Goal: Task Accomplishment & Management: Manage account settings

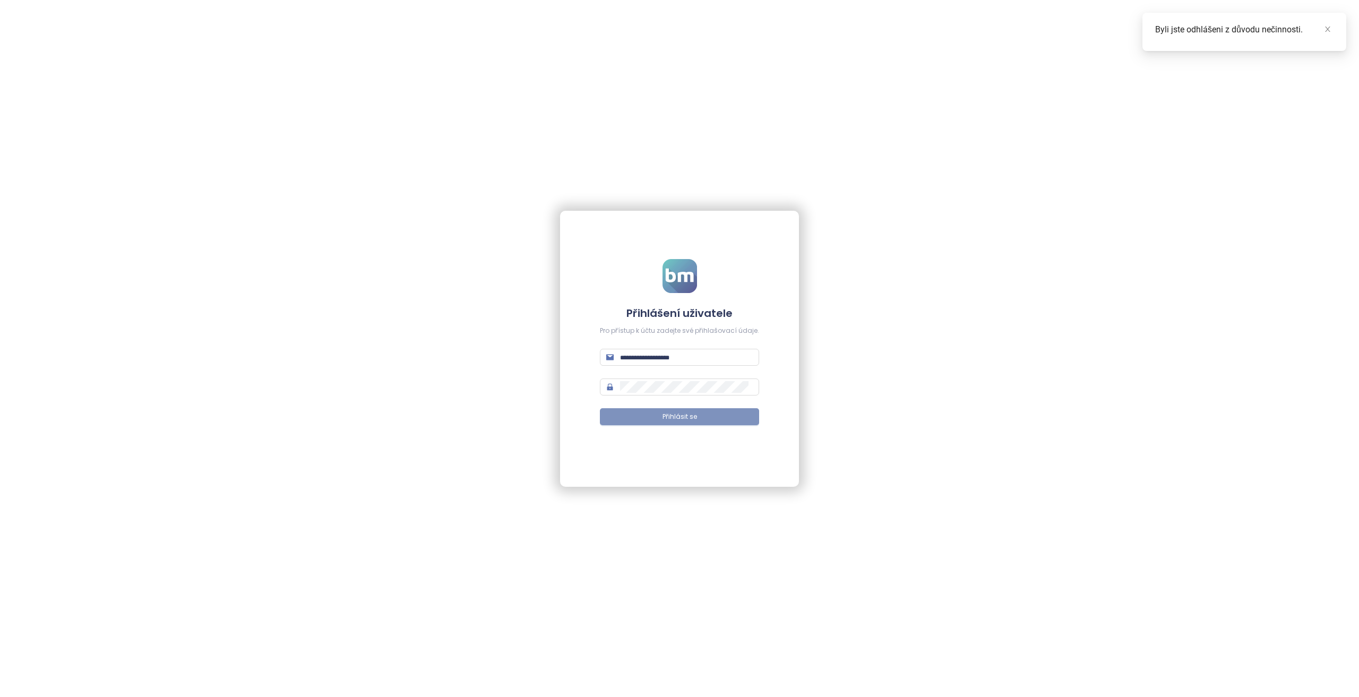
type input "**********"
click at [681, 419] on span "Přihlásit se" at bounding box center [680, 417] width 35 height 10
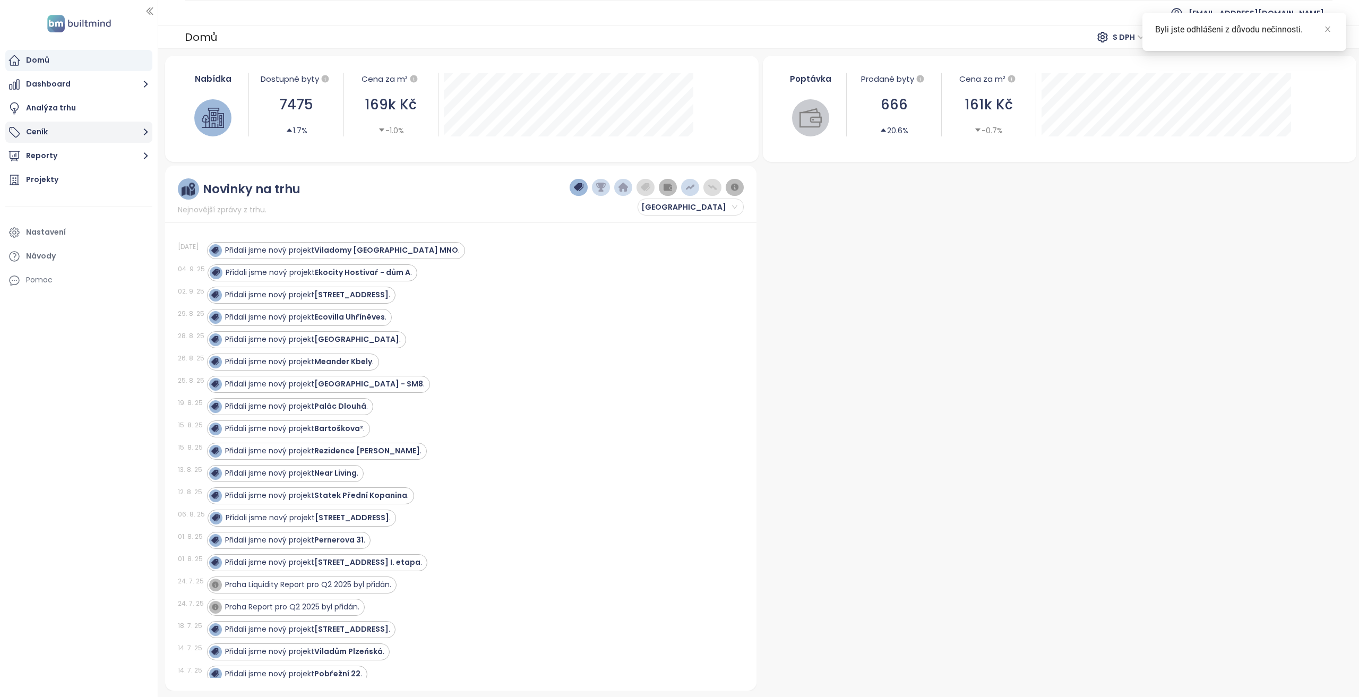
click at [103, 135] on button "Ceník" at bounding box center [78, 132] width 147 height 21
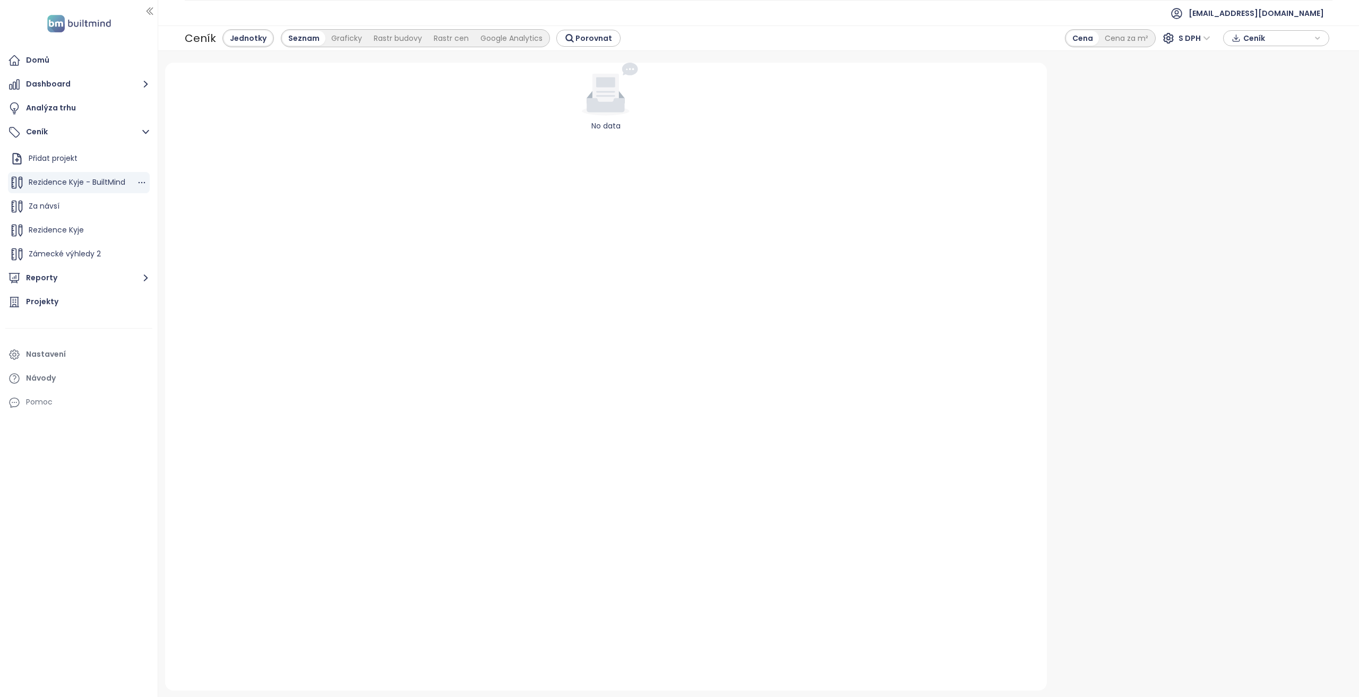
click at [98, 185] on span "Rezidence Kyje - BuiltMind" at bounding box center [77, 182] width 97 height 11
click at [136, 183] on icon "button" at bounding box center [141, 182] width 11 height 11
click at [166, 197] on button "Upravit" at bounding box center [178, 199] width 63 height 13
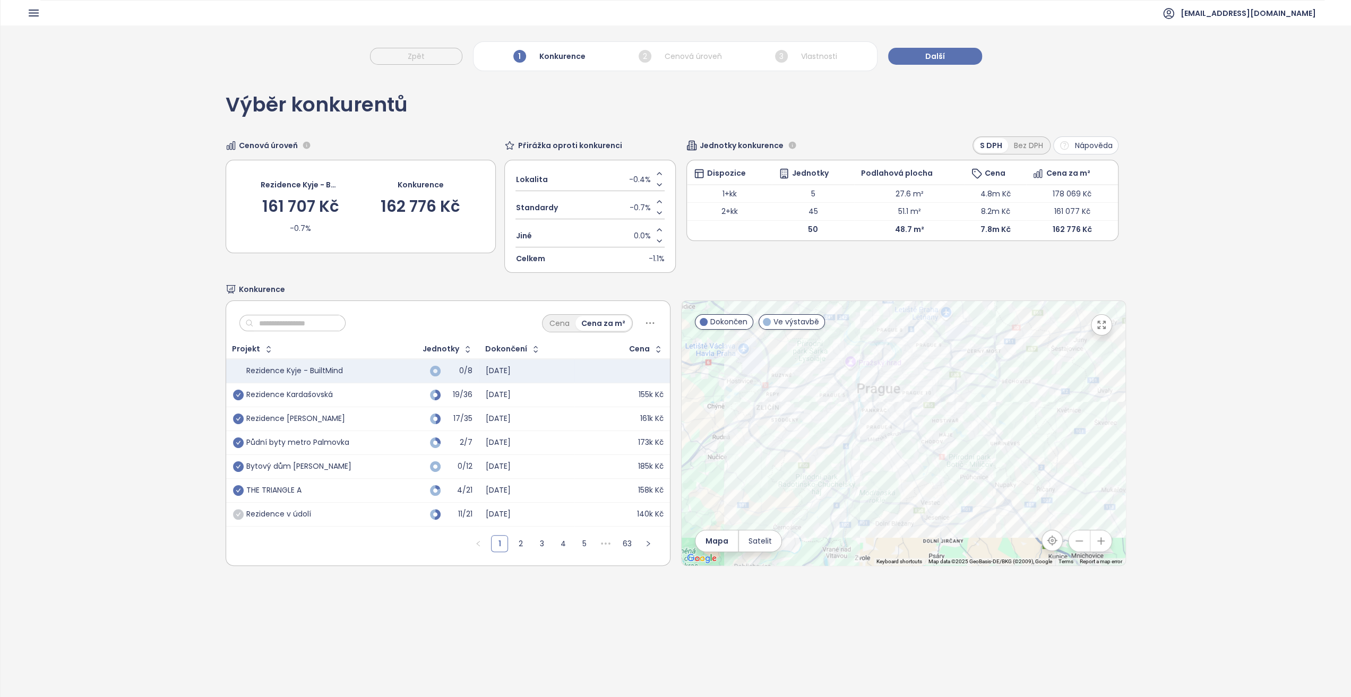
click at [307, 323] on input "text" at bounding box center [297, 323] width 86 height 16
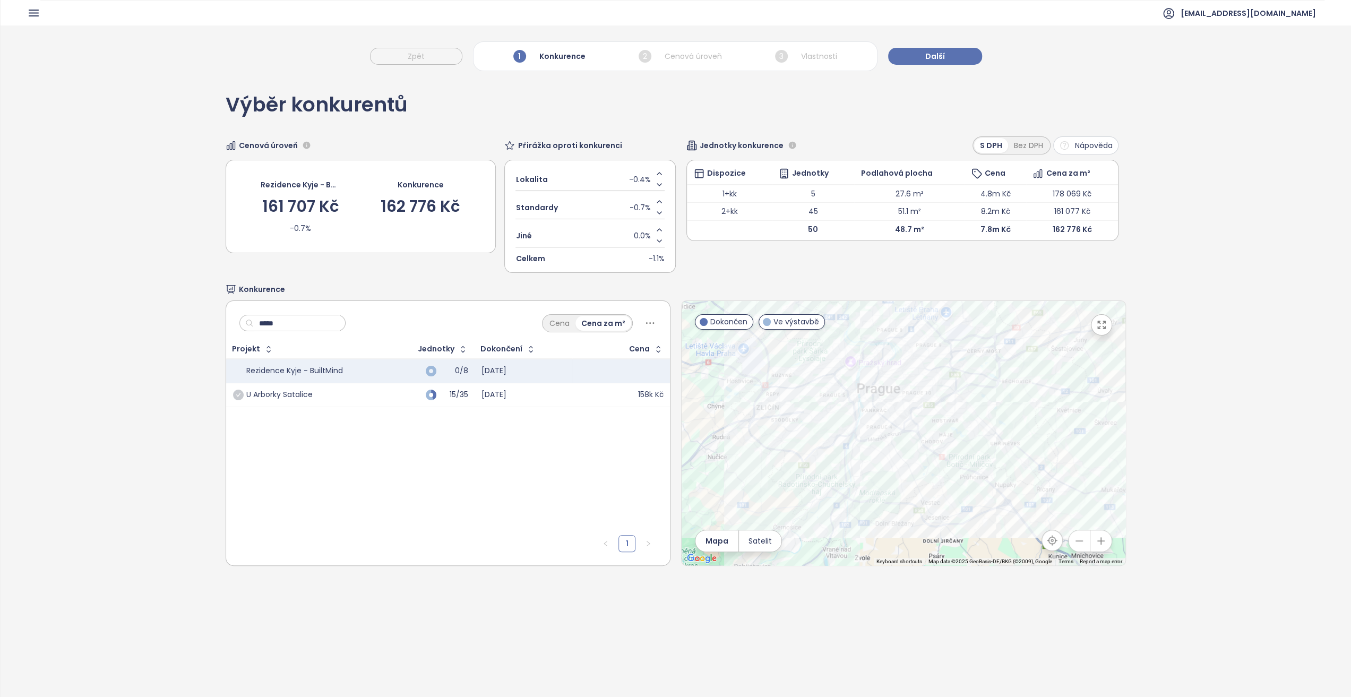
click at [243, 396] on div "U Arborky Satalice" at bounding box center [273, 395] width 80 height 10
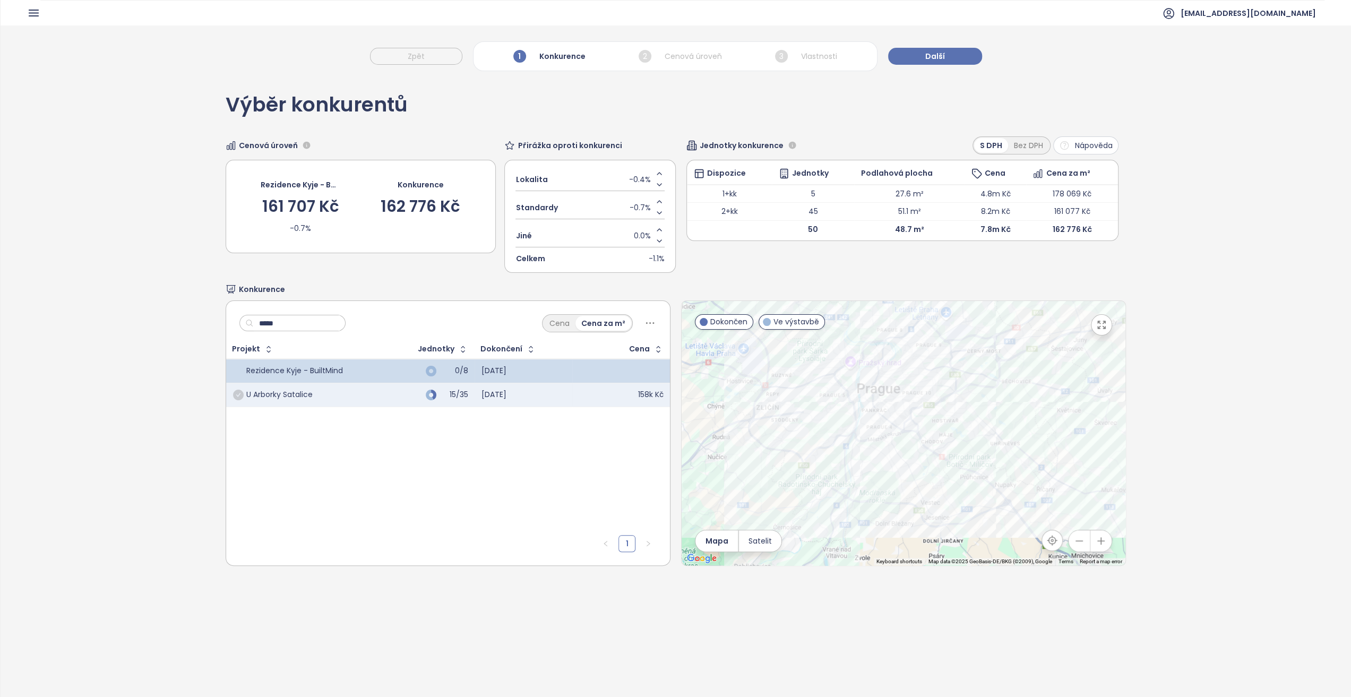
drag, startPoint x: 238, startPoint y: 394, endPoint x: 283, endPoint y: 323, distance: 85.0
click at [238, 394] on icon "check-circle" at bounding box center [238, 395] width 11 height 11
click at [283, 323] on div "***** Cena Cena za m²" at bounding box center [448, 320] width 444 height 39
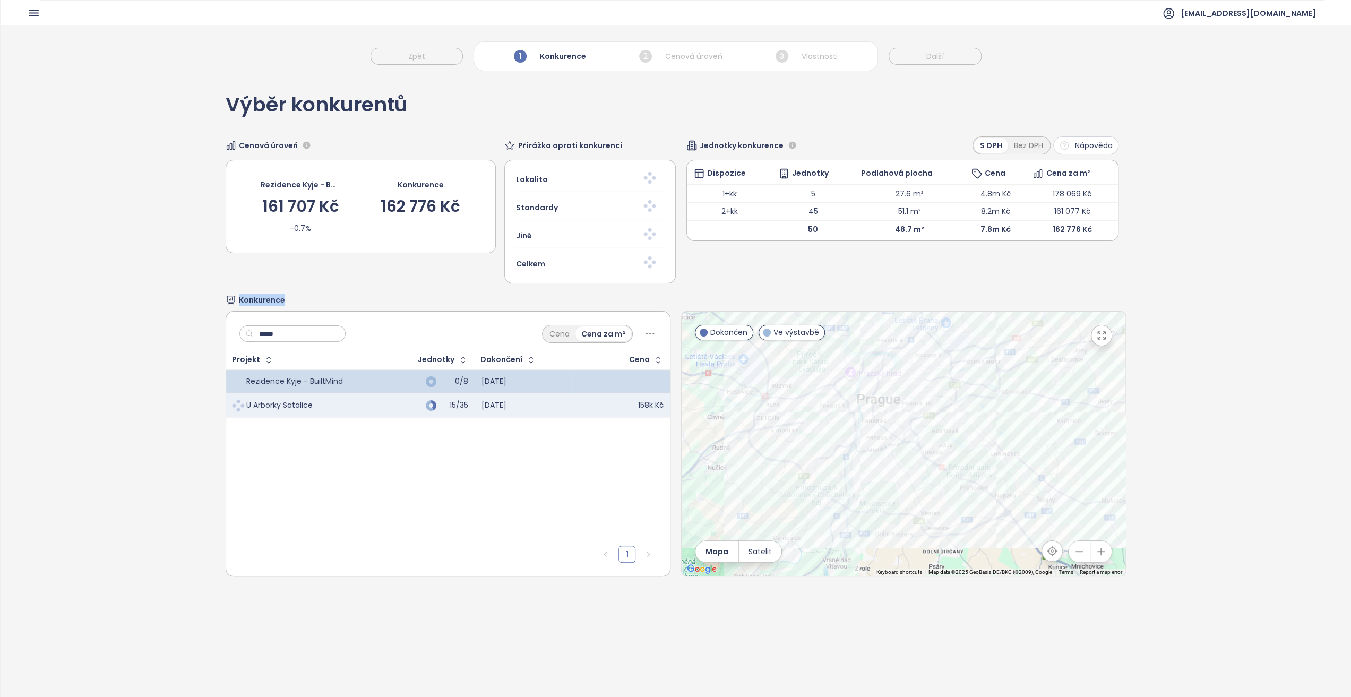
click at [283, 323] on div "***** Cena Cena za m²" at bounding box center [448, 331] width 444 height 39
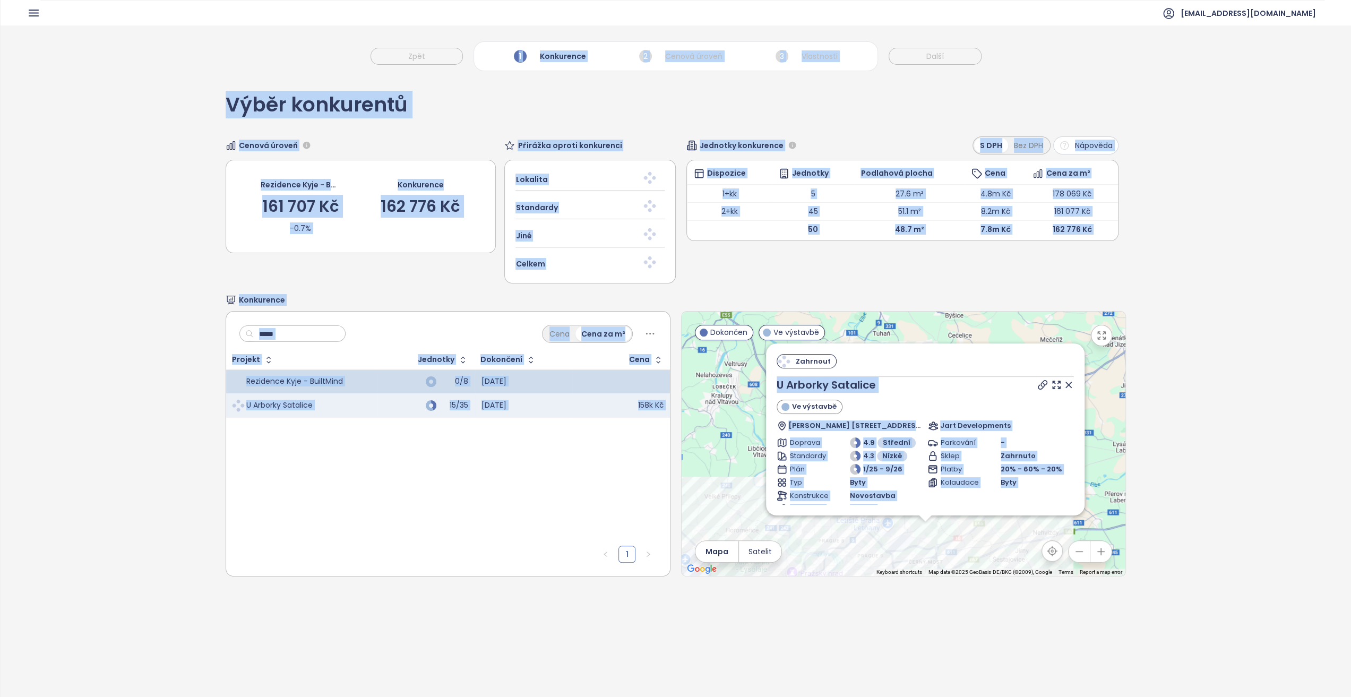
click at [294, 335] on input "*****" at bounding box center [297, 334] width 86 height 16
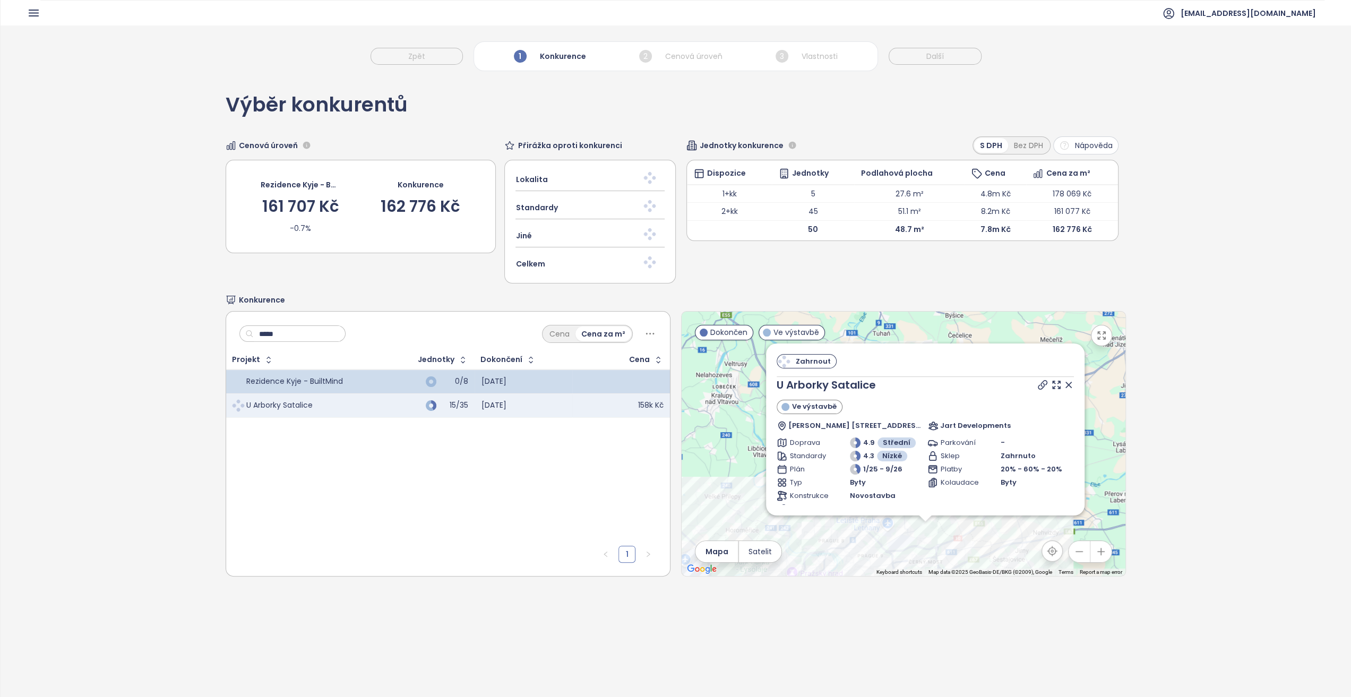
click at [294, 335] on input "*****" at bounding box center [297, 334] width 86 height 16
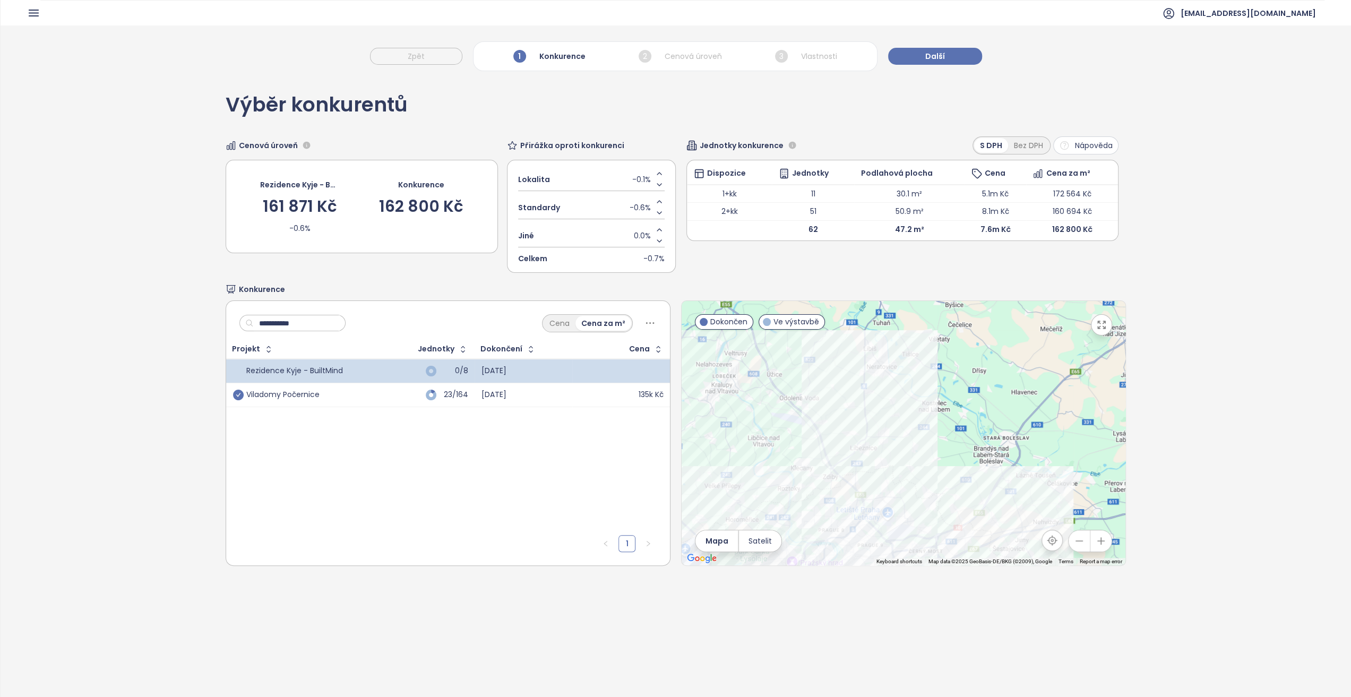
type input "**********"
click at [237, 391] on icon "check-circle" at bounding box center [238, 395] width 11 height 11
click at [278, 325] on input "**********" at bounding box center [297, 323] width 86 height 16
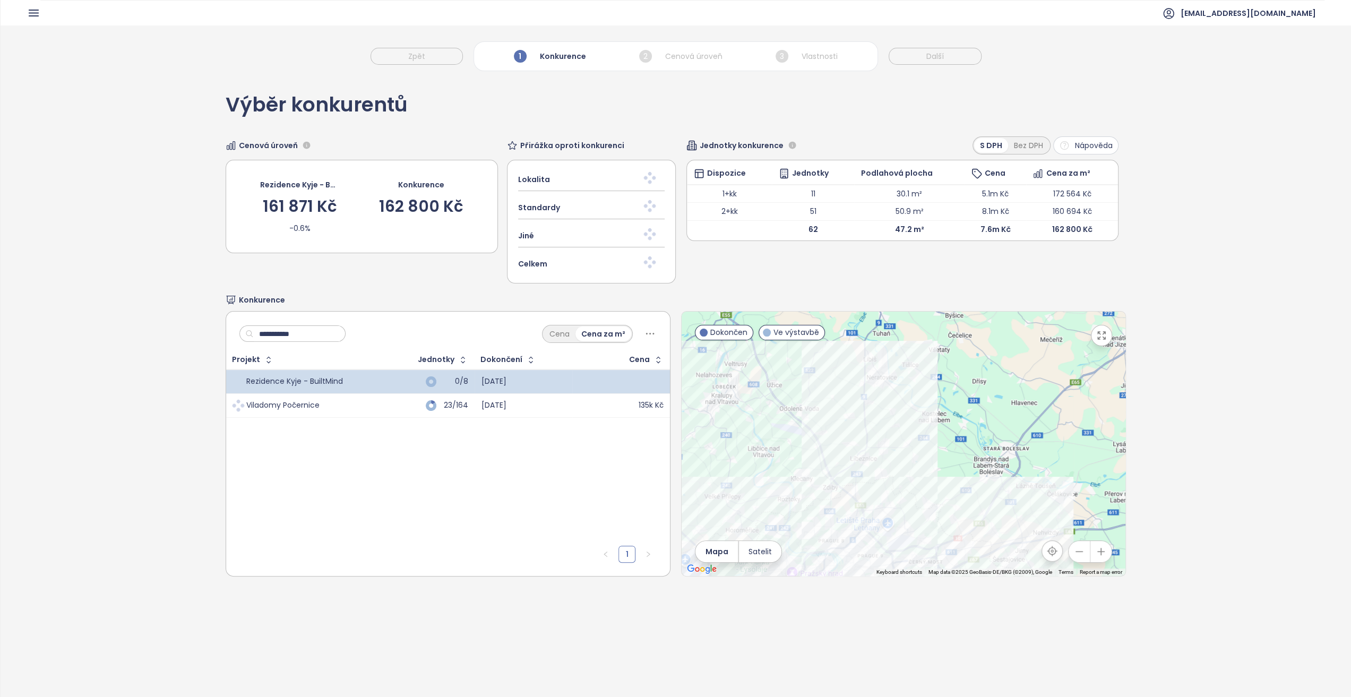
click at [278, 326] on input "**********" at bounding box center [297, 334] width 86 height 16
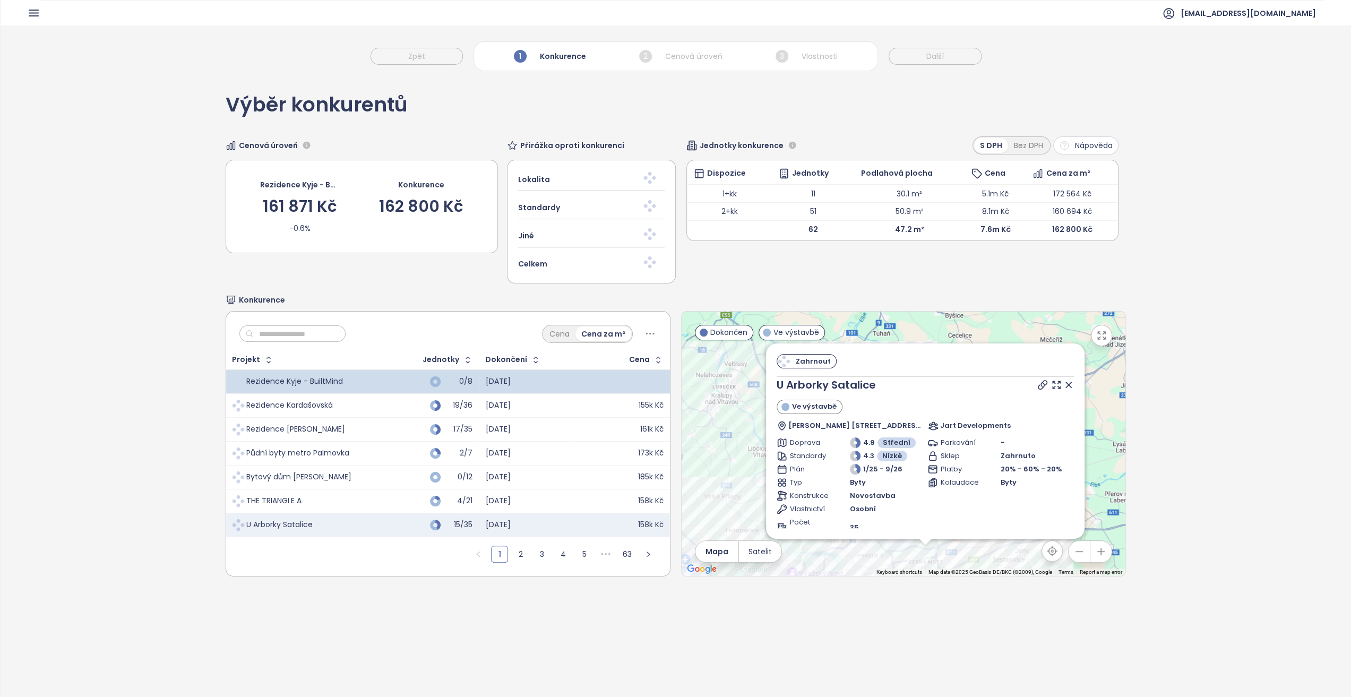
click at [303, 336] on div "Cena Cena za m²" at bounding box center [448, 331] width 444 height 39
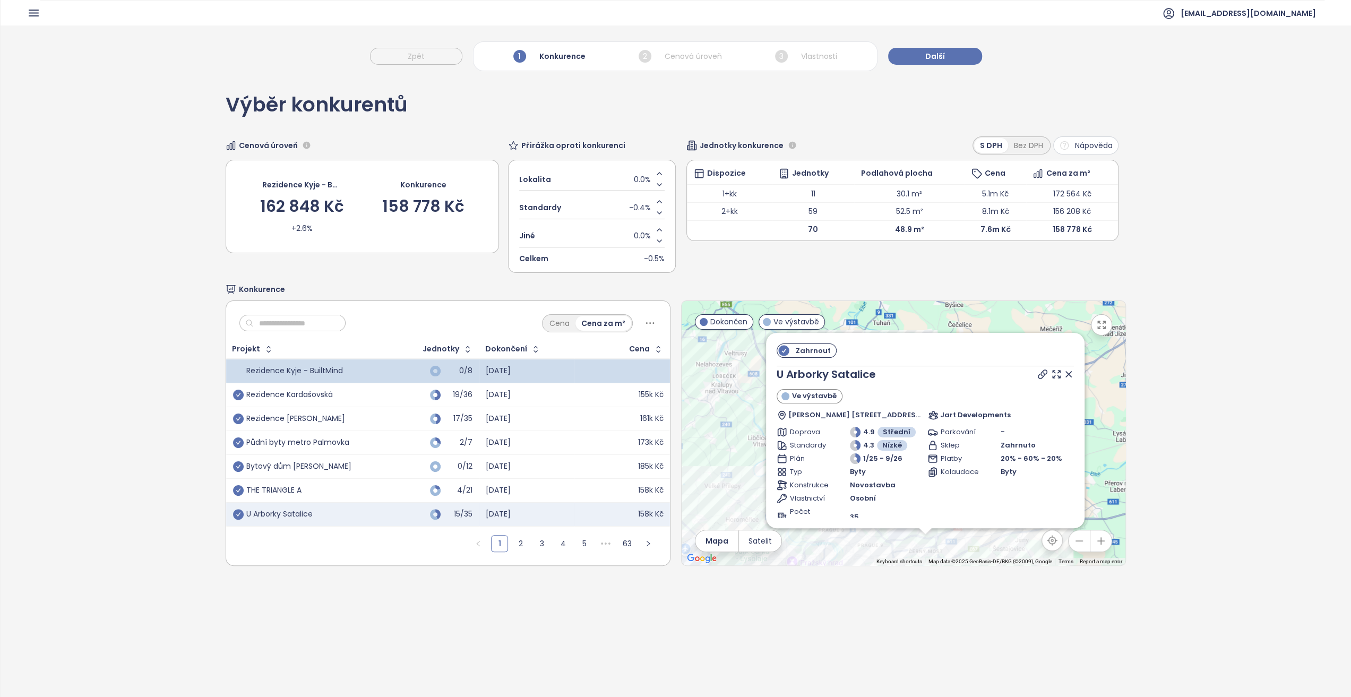
click at [310, 321] on input "text" at bounding box center [297, 323] width 86 height 16
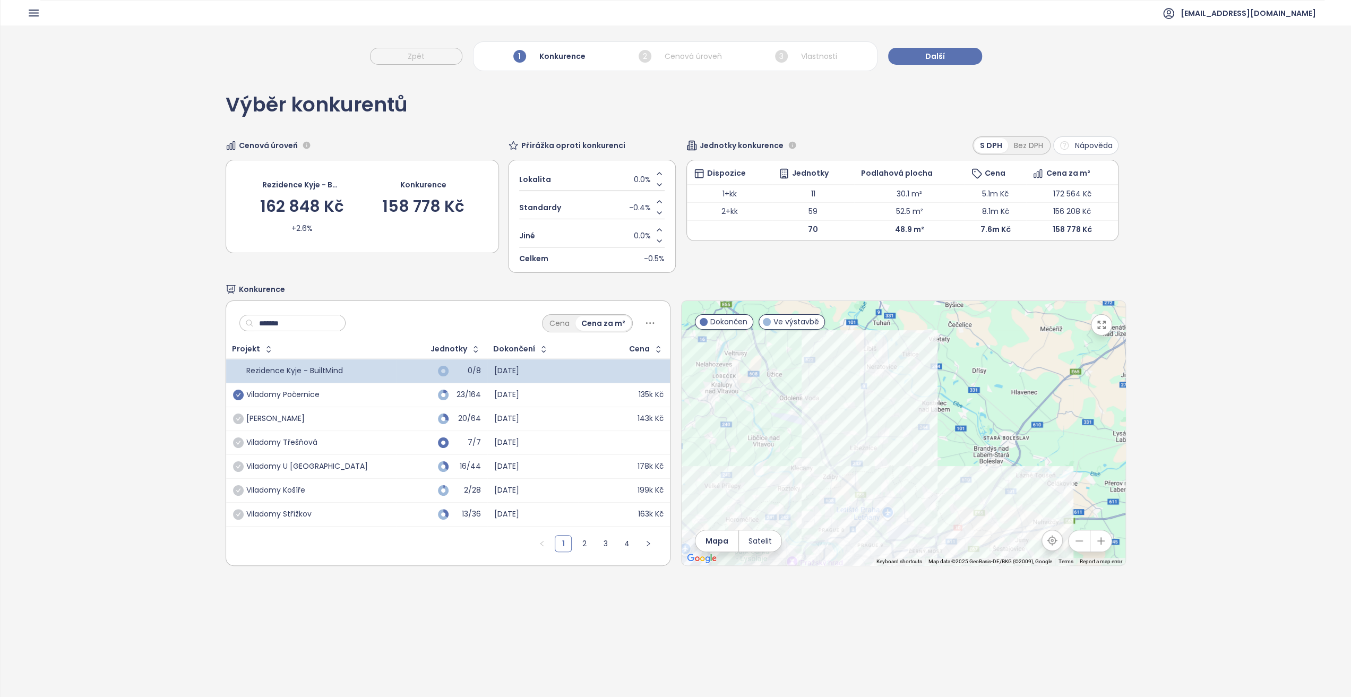
type input "*******"
click at [230, 418] on td "Viladomy Makovská" at bounding box center [311, 419] width 170 height 24
drag, startPoint x: 236, startPoint y: 418, endPoint x: 288, endPoint y: 321, distance: 110.5
click at [236, 418] on icon "check-circle" at bounding box center [238, 419] width 11 height 11
click at [287, 315] on div "******* Cena Cena za m²" at bounding box center [448, 320] width 444 height 39
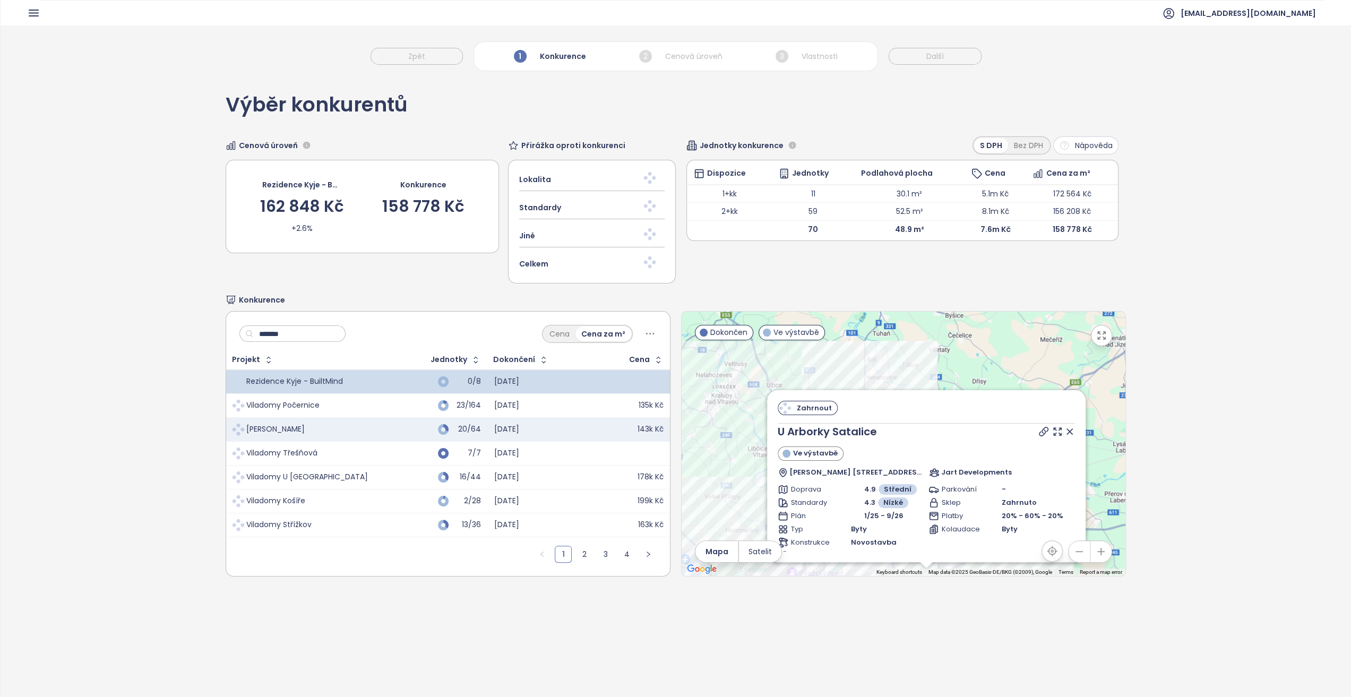
click at [288, 322] on div "******* Cena Cena za m²" at bounding box center [448, 331] width 444 height 39
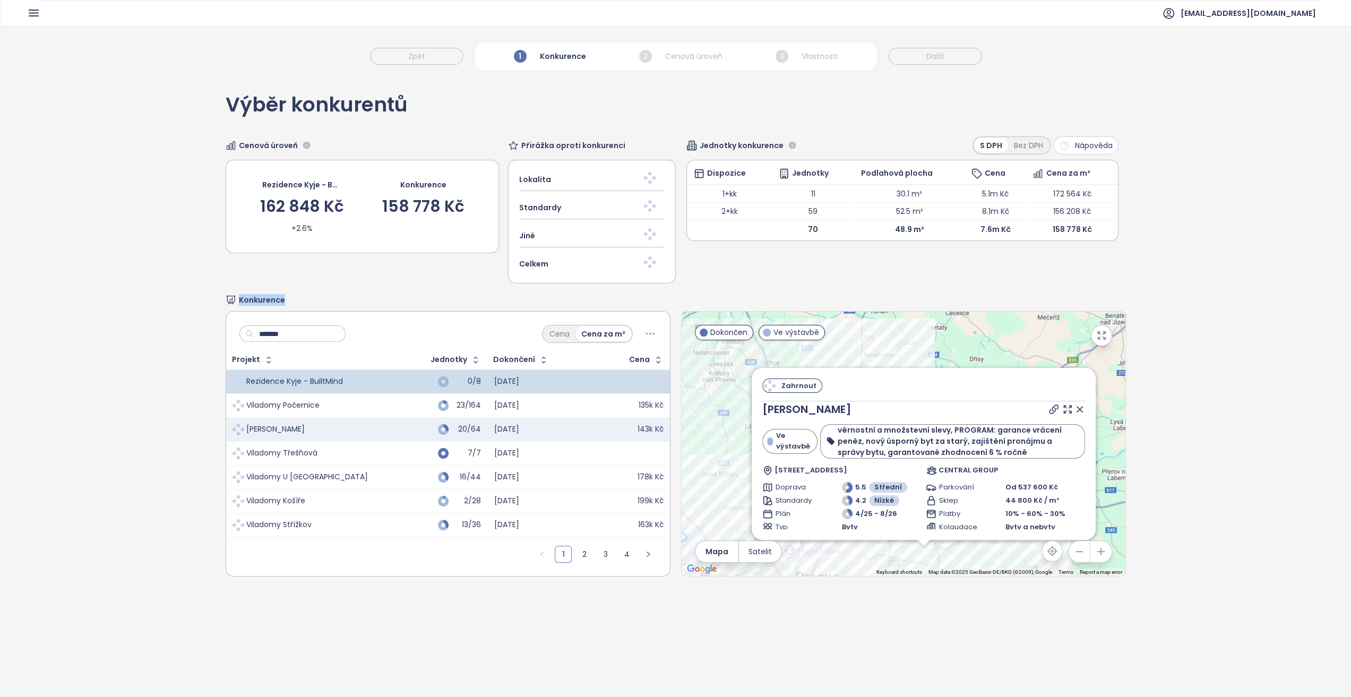
click at [288, 322] on div "******* Cena Cena za m²" at bounding box center [448, 331] width 444 height 39
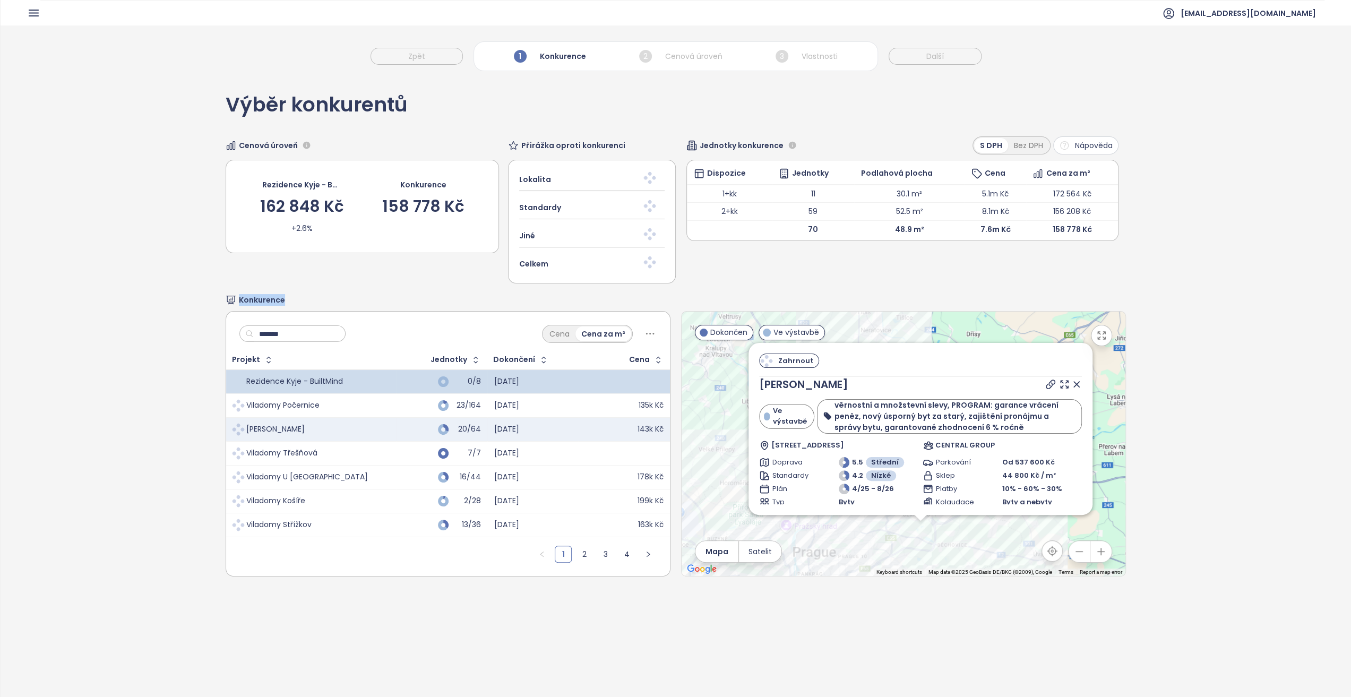
click at [288, 322] on div "******* Cena Cena za m²" at bounding box center [448, 331] width 444 height 39
click at [287, 335] on input "*******" at bounding box center [297, 334] width 86 height 16
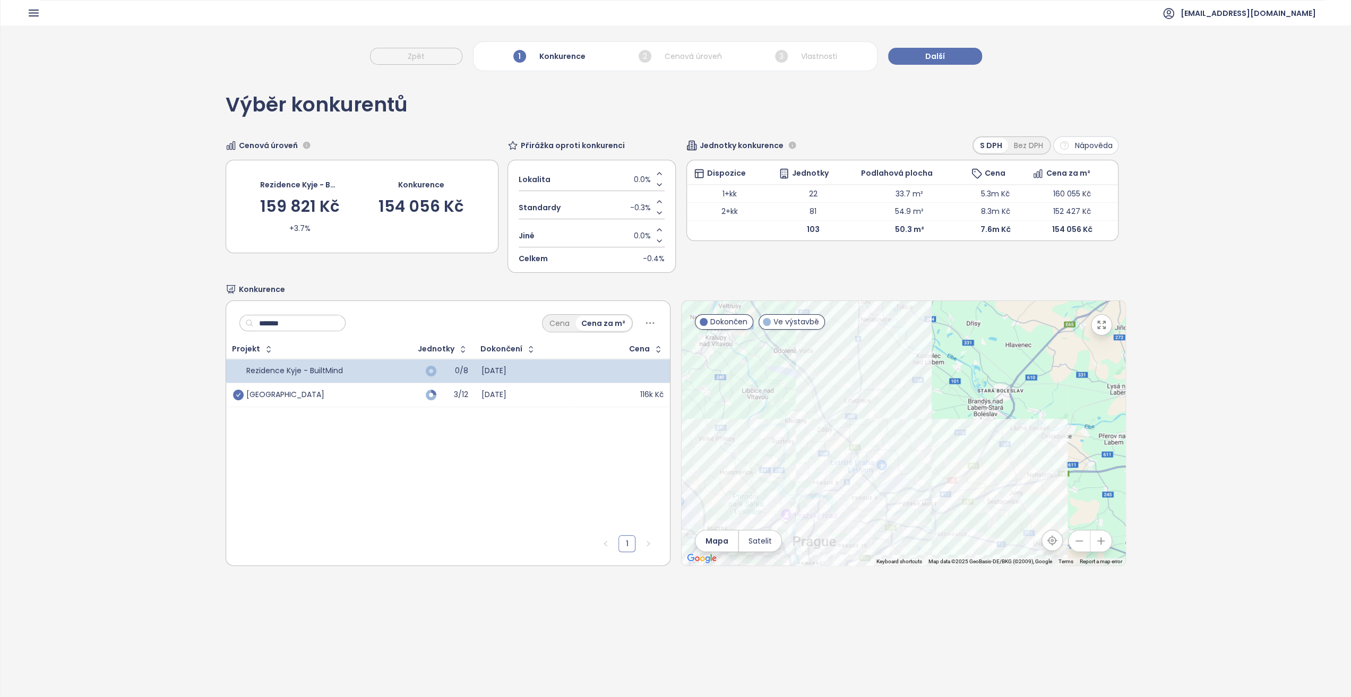
type input "*******"
click at [236, 390] on icon "check-circle" at bounding box center [238, 395] width 11 height 11
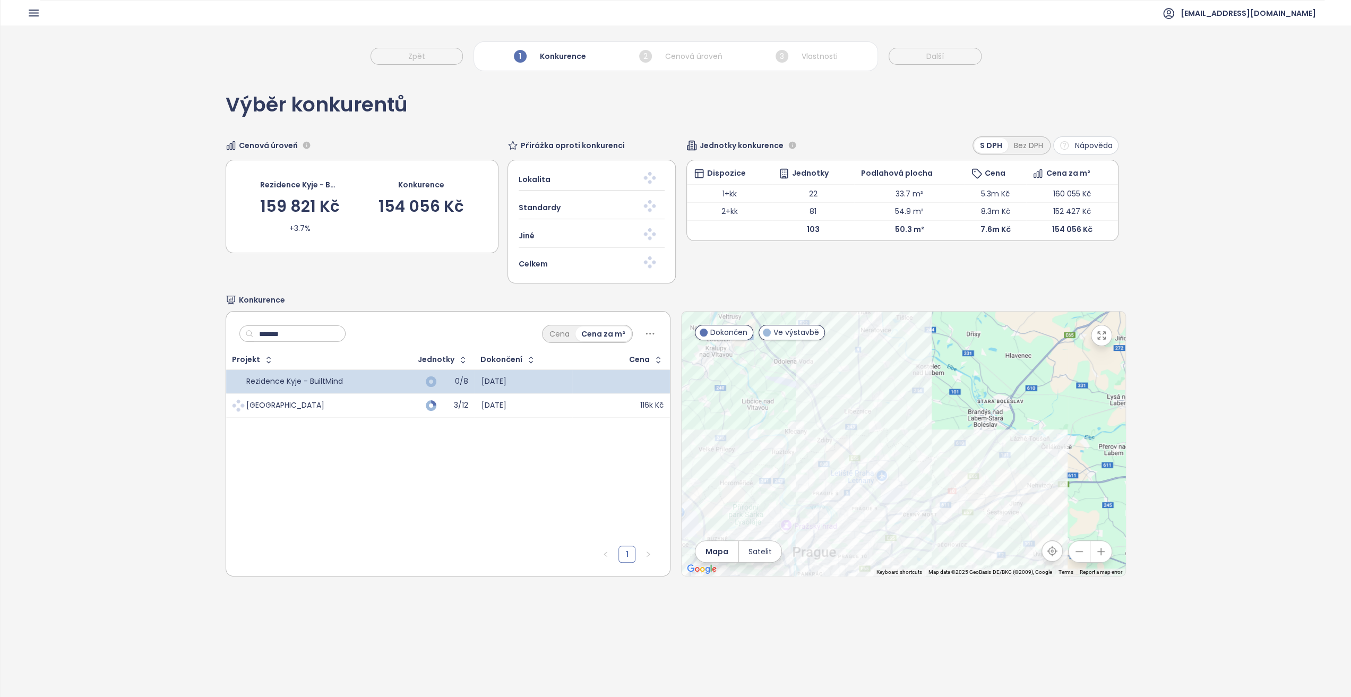
click at [279, 338] on div "******* Cena Cena za m²" at bounding box center [448, 331] width 444 height 39
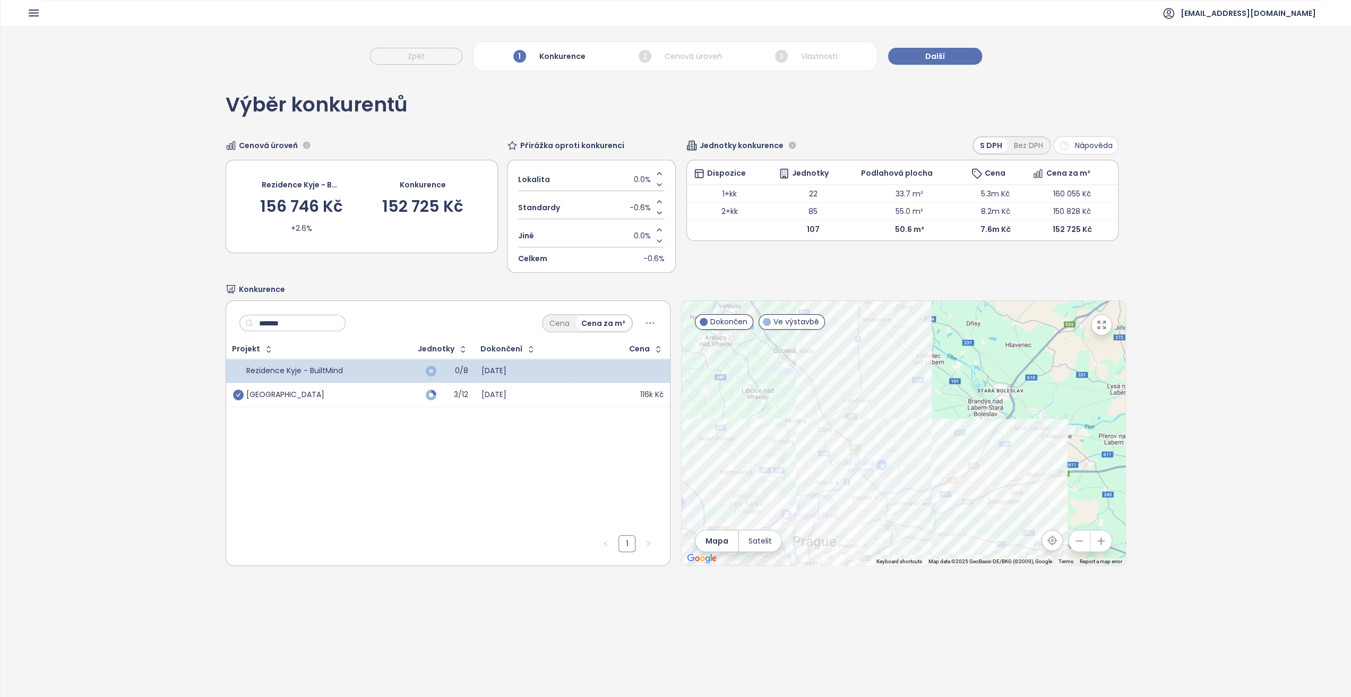
click at [285, 324] on input "*******" at bounding box center [297, 323] width 86 height 16
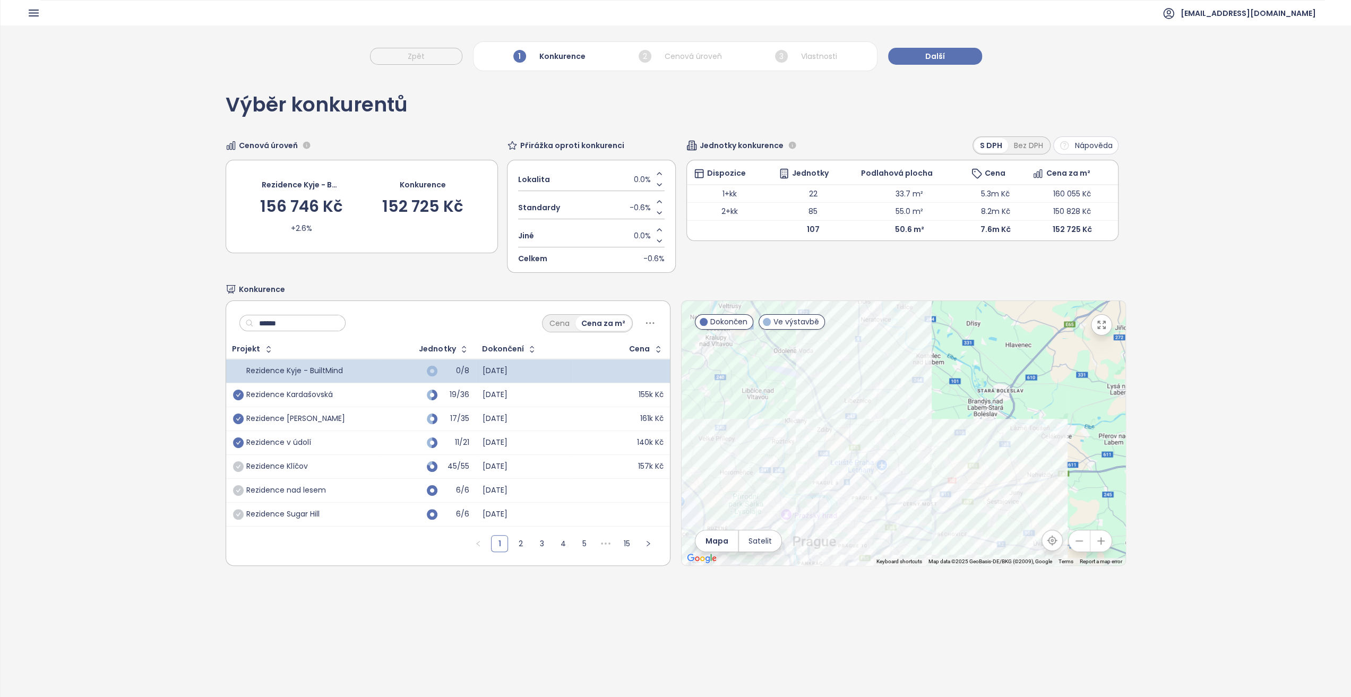
type input "******"
click at [235, 441] on icon "check-circle" at bounding box center [238, 442] width 11 height 11
click at [311, 322] on input "******" at bounding box center [297, 323] width 86 height 16
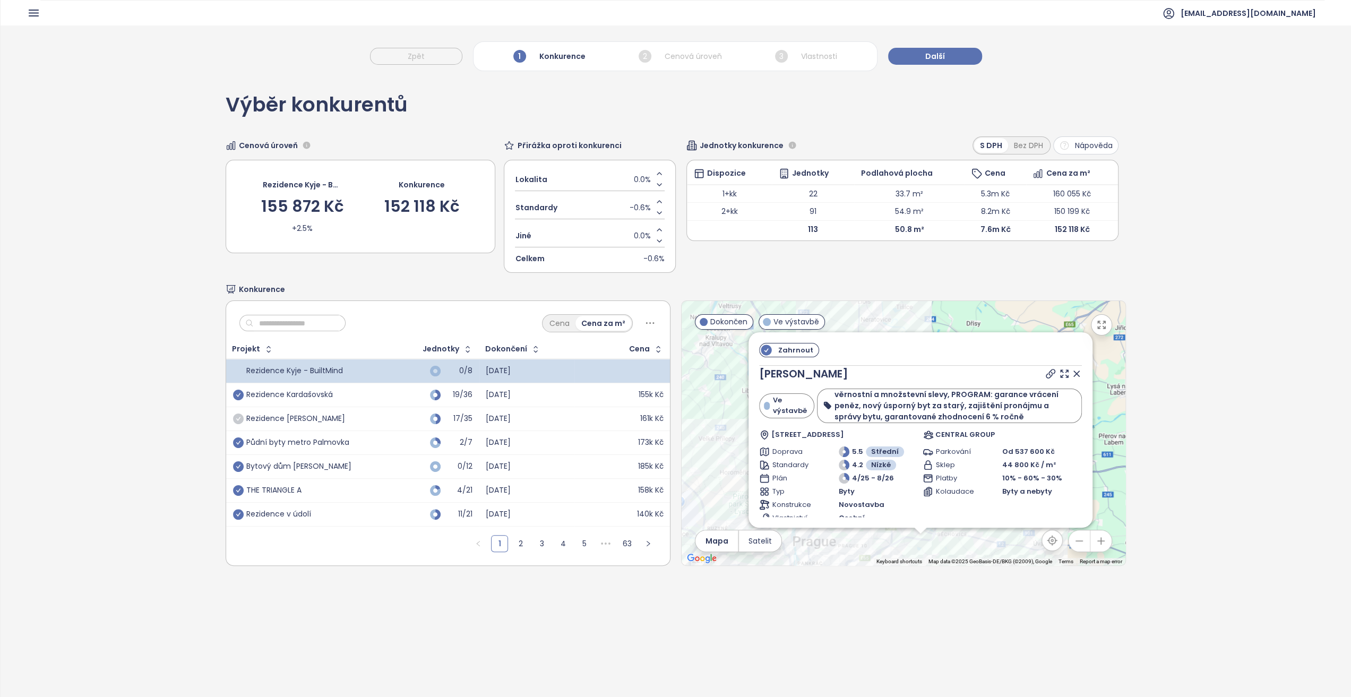
click at [235, 417] on icon "check-circle" at bounding box center [238, 419] width 11 height 11
click at [233, 420] on icon "check-circle" at bounding box center [238, 419] width 11 height 11
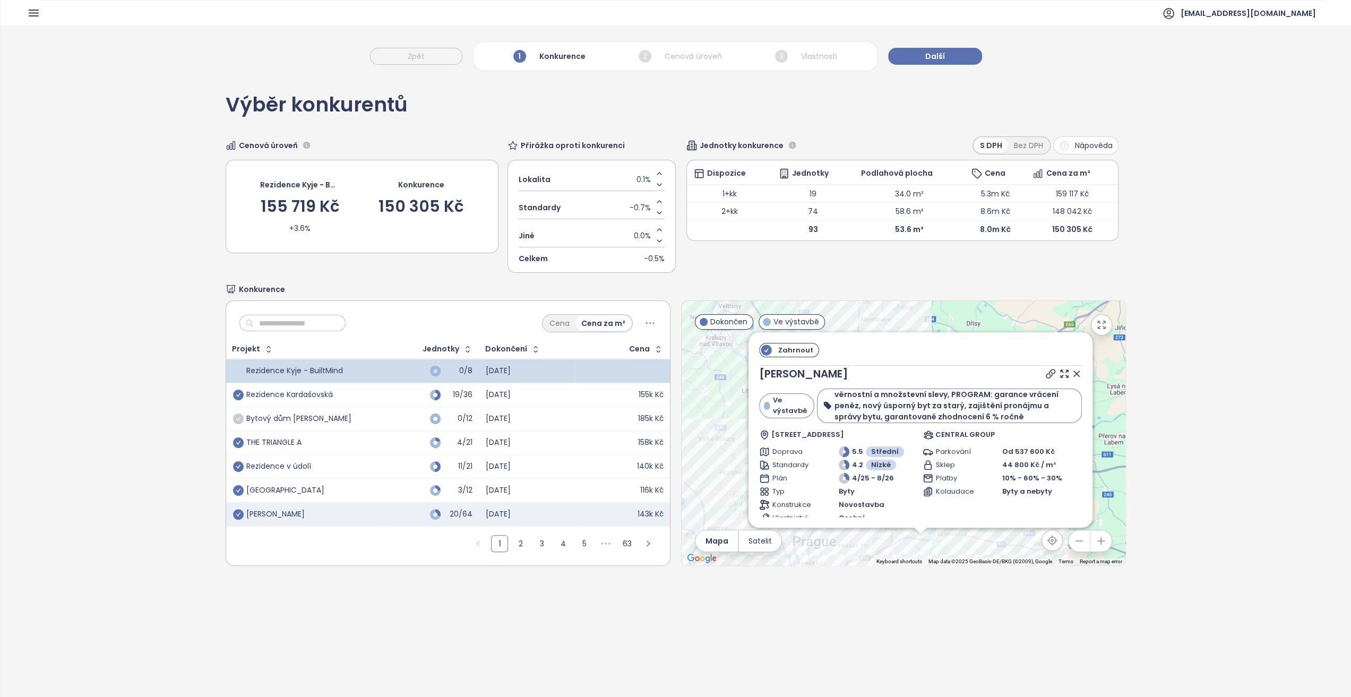
click at [234, 418] on icon "check-circle" at bounding box center [238, 419] width 11 height 11
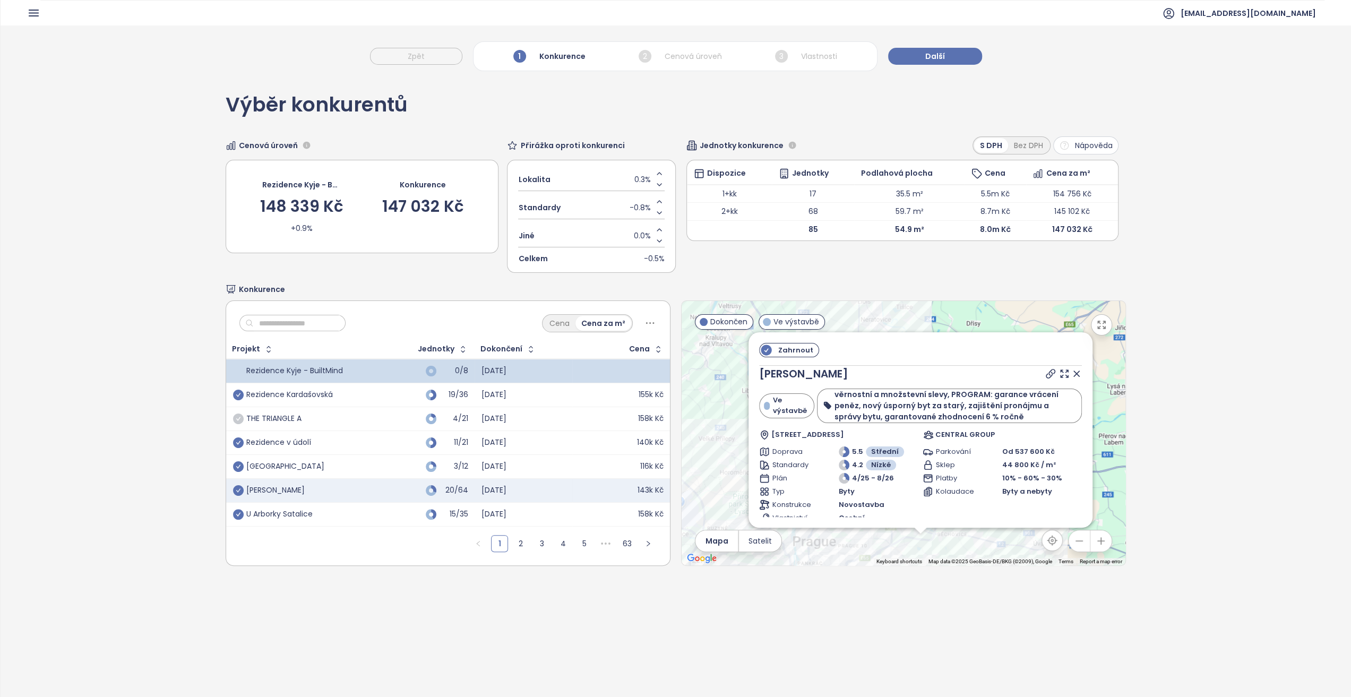
click at [235, 415] on icon "check-circle" at bounding box center [238, 419] width 11 height 11
click at [515, 543] on link "2" at bounding box center [521, 544] width 16 height 16
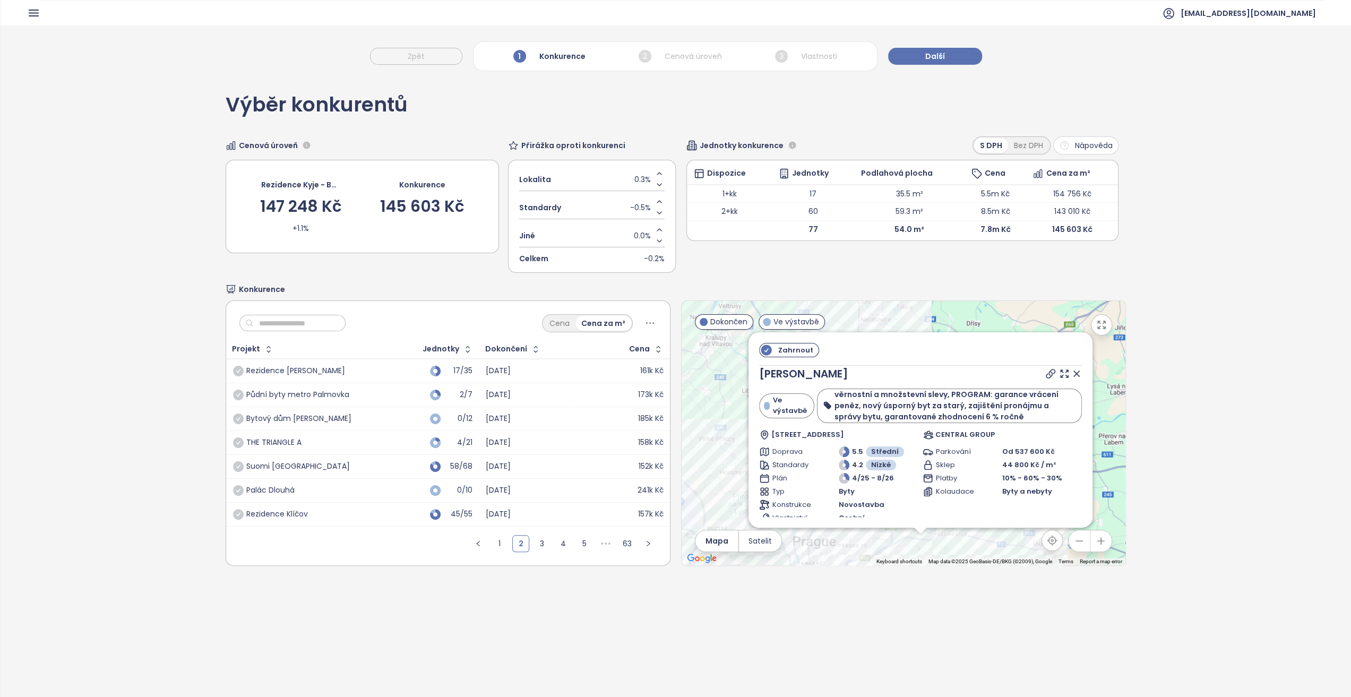
click at [506, 543] on ul "1 2 3 4 5 ••• 63" at bounding box center [563, 548] width 213 height 36
click at [501, 544] on link "1" at bounding box center [500, 544] width 16 height 16
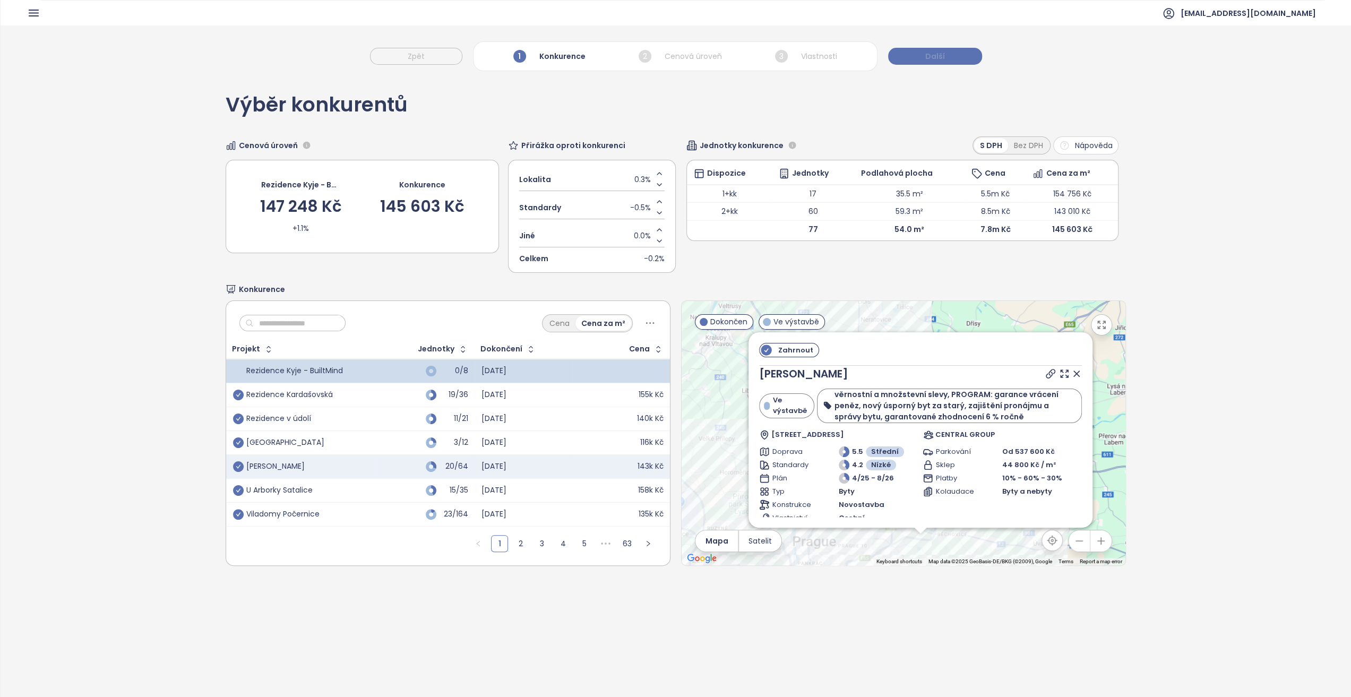
click at [946, 57] on button "Další" at bounding box center [935, 56] width 94 height 17
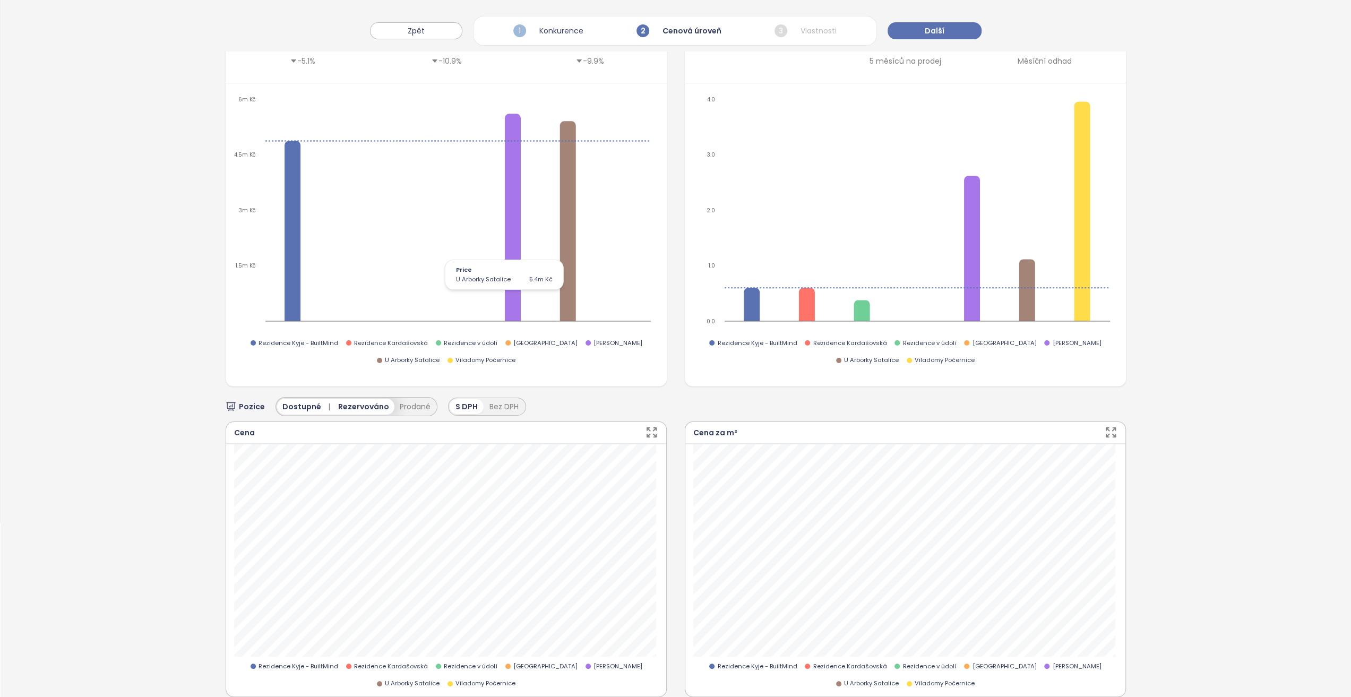
scroll to position [339, 0]
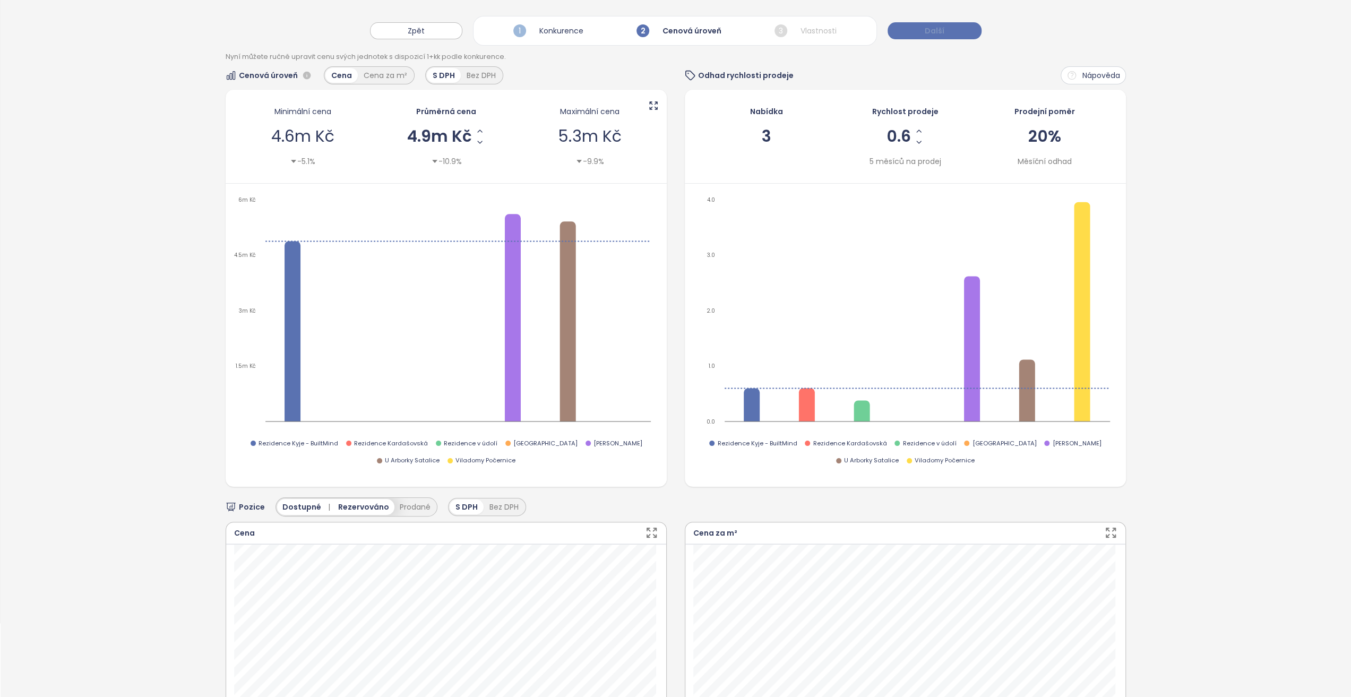
click at [945, 36] on button "Další" at bounding box center [935, 30] width 94 height 17
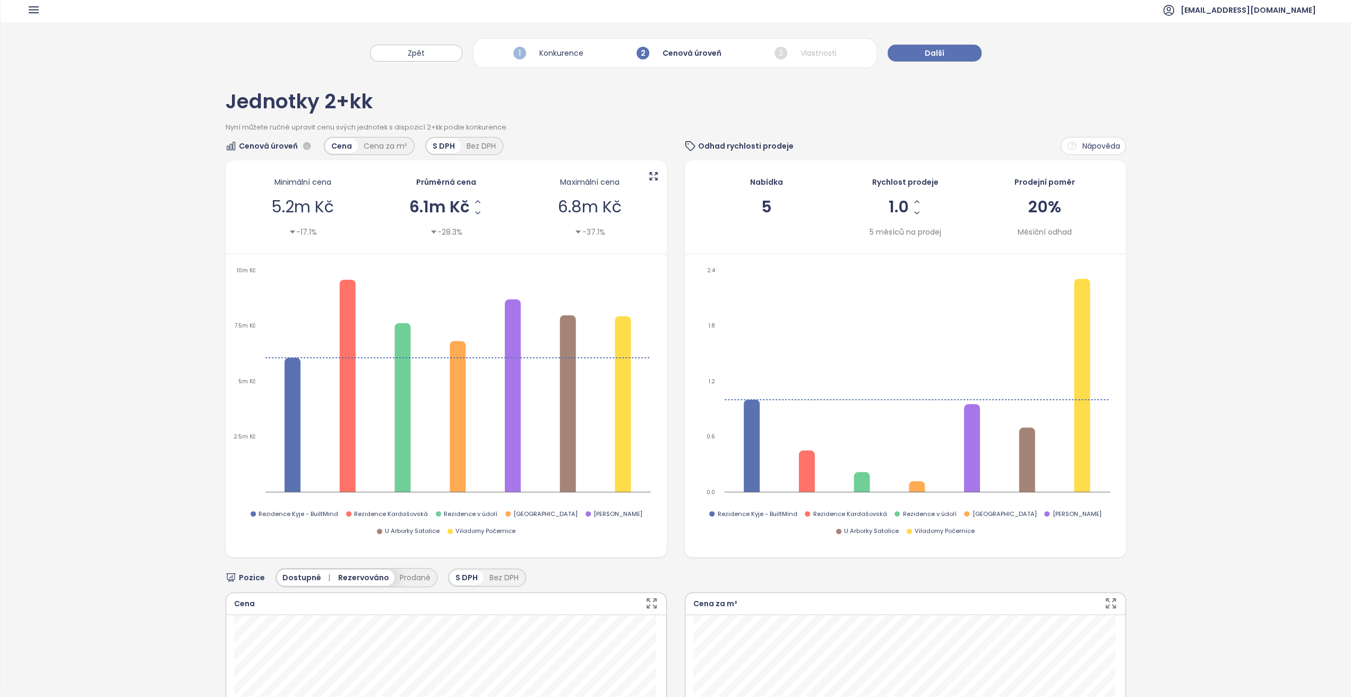
scroll to position [0, 0]
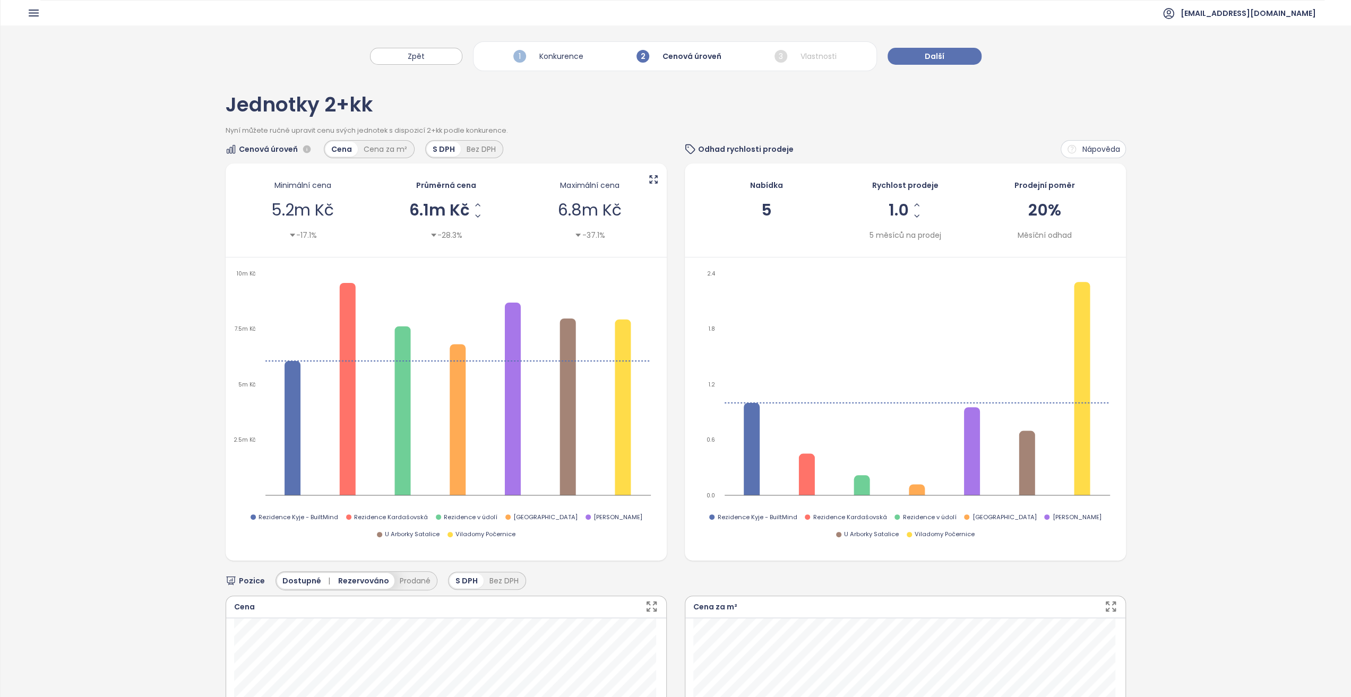
click at [944, 33] on div "Zpět 1 Konkurence 2 Cenová úroveň 3 Vlastnosti Další" at bounding box center [676, 50] width 1351 height 51
click at [946, 46] on div "Zpět 1 Konkurence 2 Cenová úroveň 3 Vlastnosti Další" at bounding box center [676, 50] width 1351 height 51
click at [946, 54] on button "Další" at bounding box center [935, 56] width 94 height 17
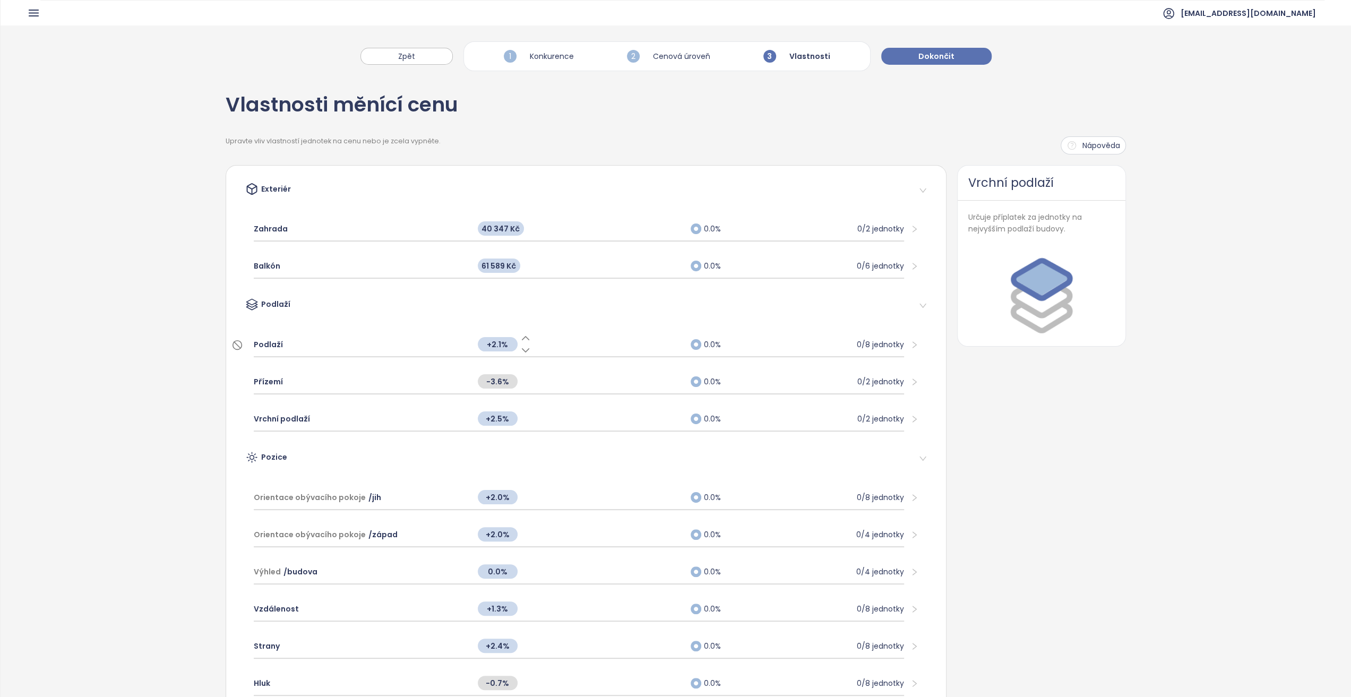
click at [433, 333] on div "Podlaží" at bounding box center [360, 344] width 213 height 23
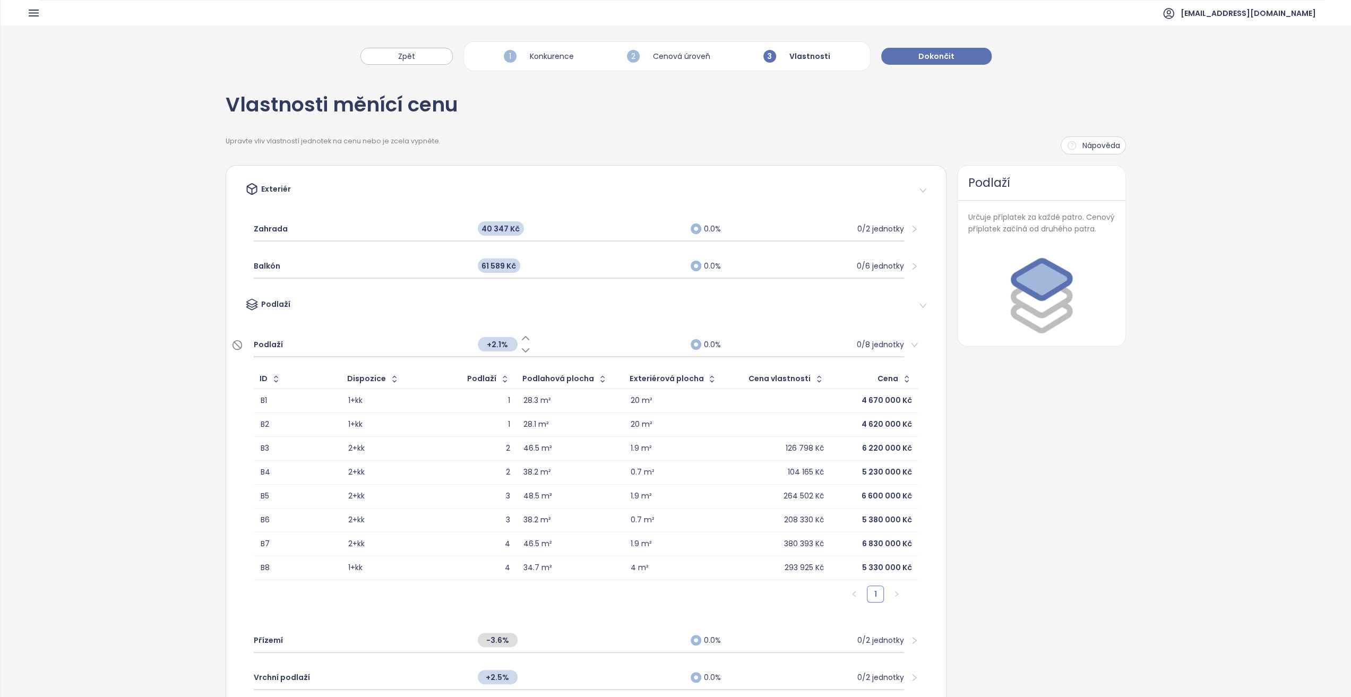
click at [430, 341] on div "Podlaží" at bounding box center [360, 344] width 213 height 23
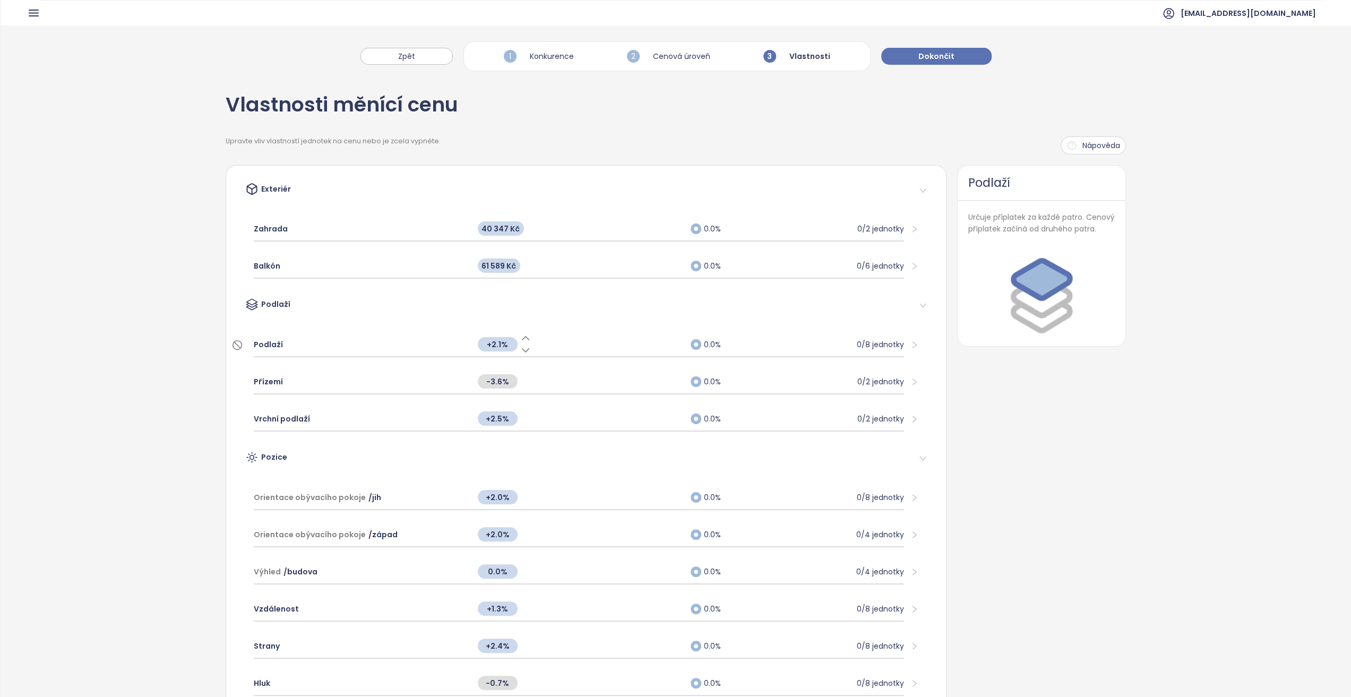
click at [430, 341] on div "Podlaží" at bounding box center [360, 344] width 213 height 23
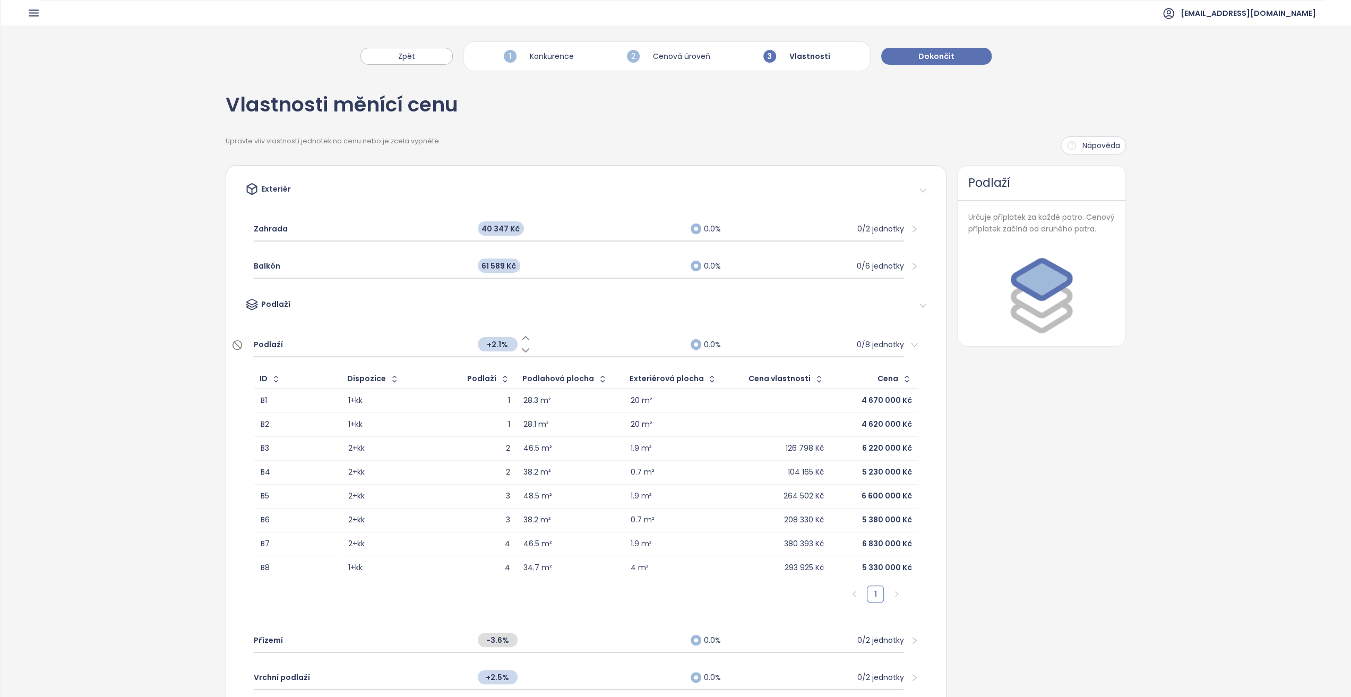
click at [501, 342] on span "+2.1%" at bounding box center [498, 344] width 40 height 14
click at [501, 342] on input "***" at bounding box center [498, 345] width 40 height 12
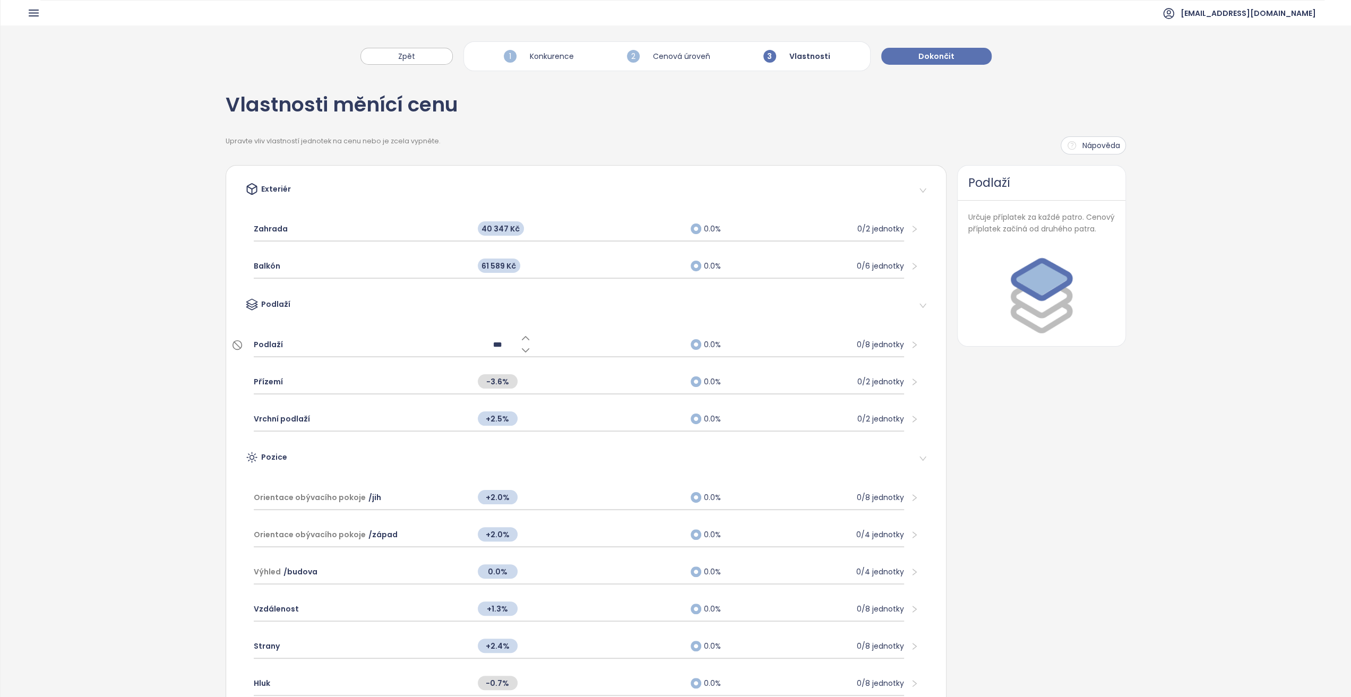
click at [489, 345] on input "***" at bounding box center [498, 345] width 40 height 12
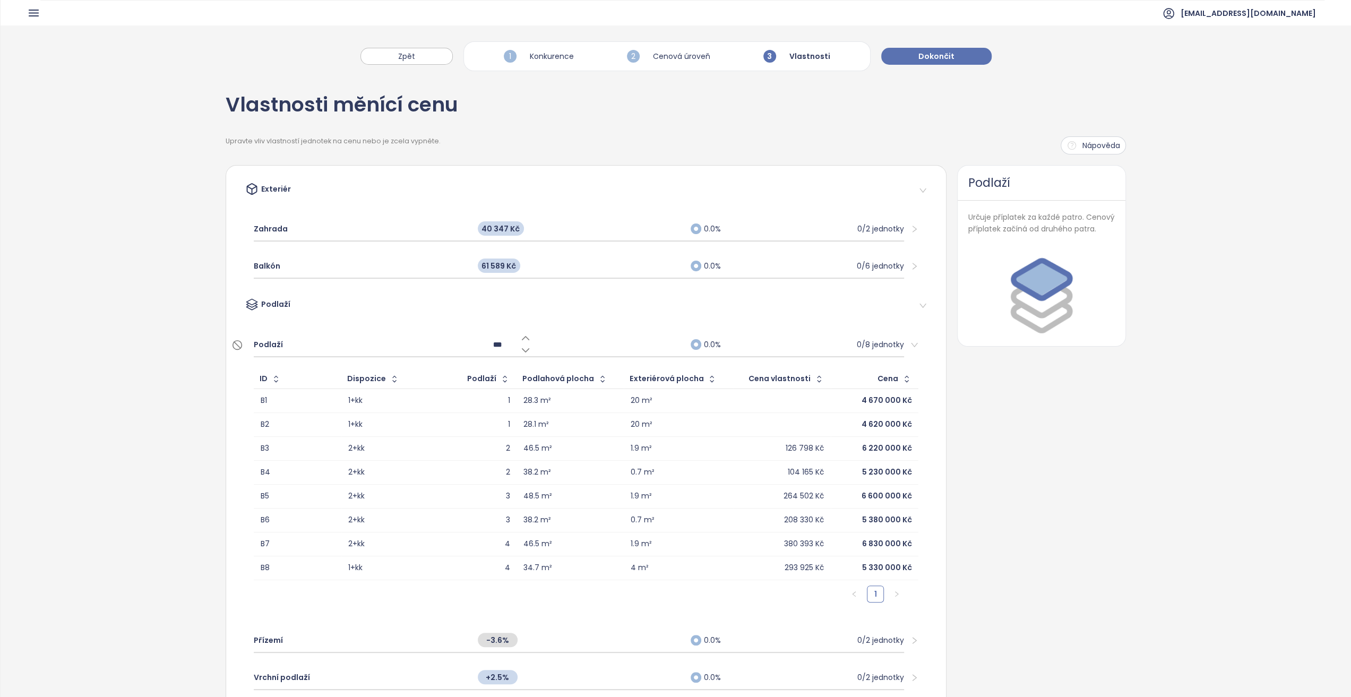
click at [489, 345] on input "***" at bounding box center [498, 345] width 40 height 12
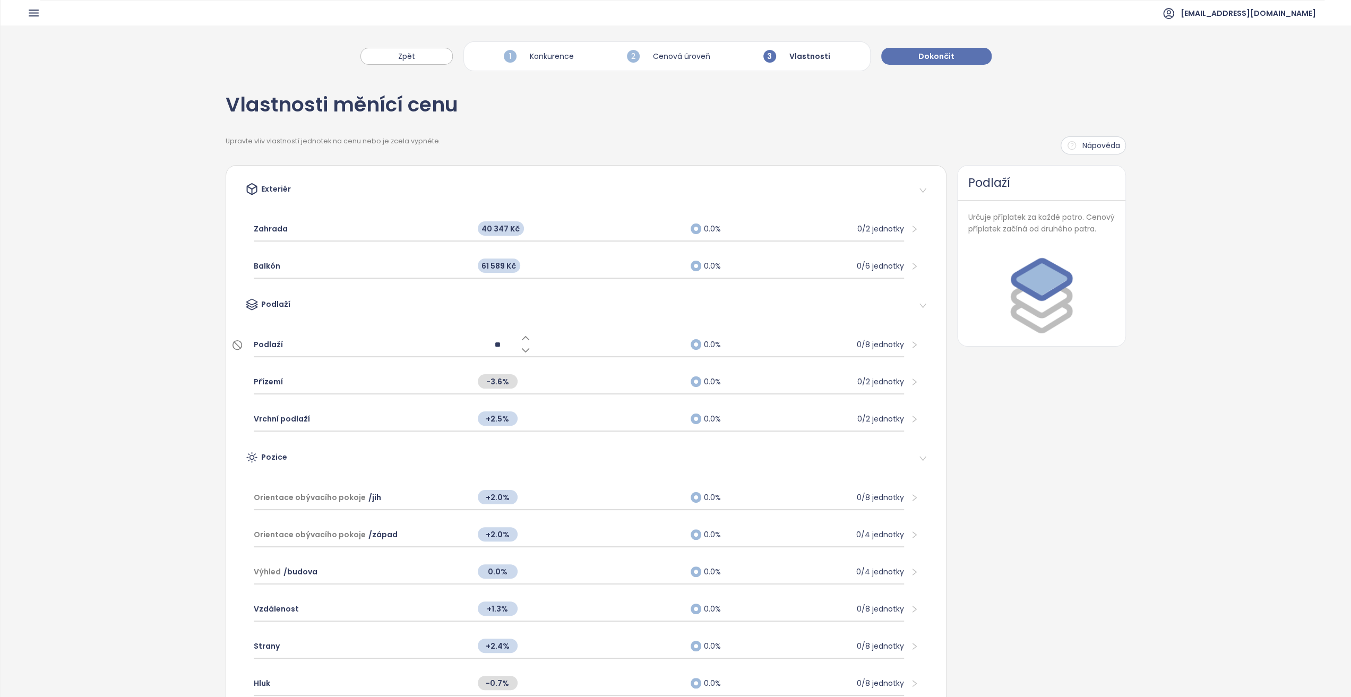
type input "***"
click at [144, 407] on div "Vlastnosti měnící cenu Upravte vliv vlastností jednotek na cenu nebo je zcela v…" at bounding box center [676, 556] width 1351 height 961
click at [367, 418] on div "Vrchní podlaží" at bounding box center [360, 418] width 213 height 23
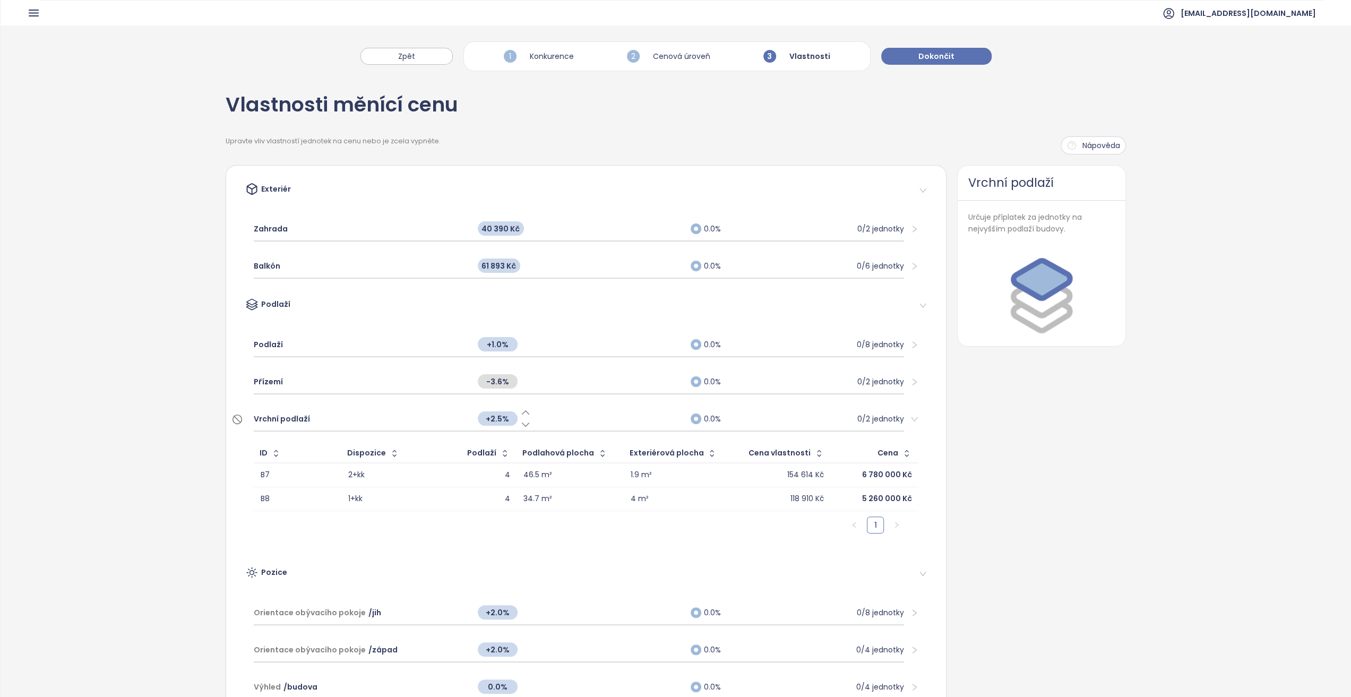
click at [490, 425] on div "+2.5%" at bounding box center [504, 418] width 53 height 23
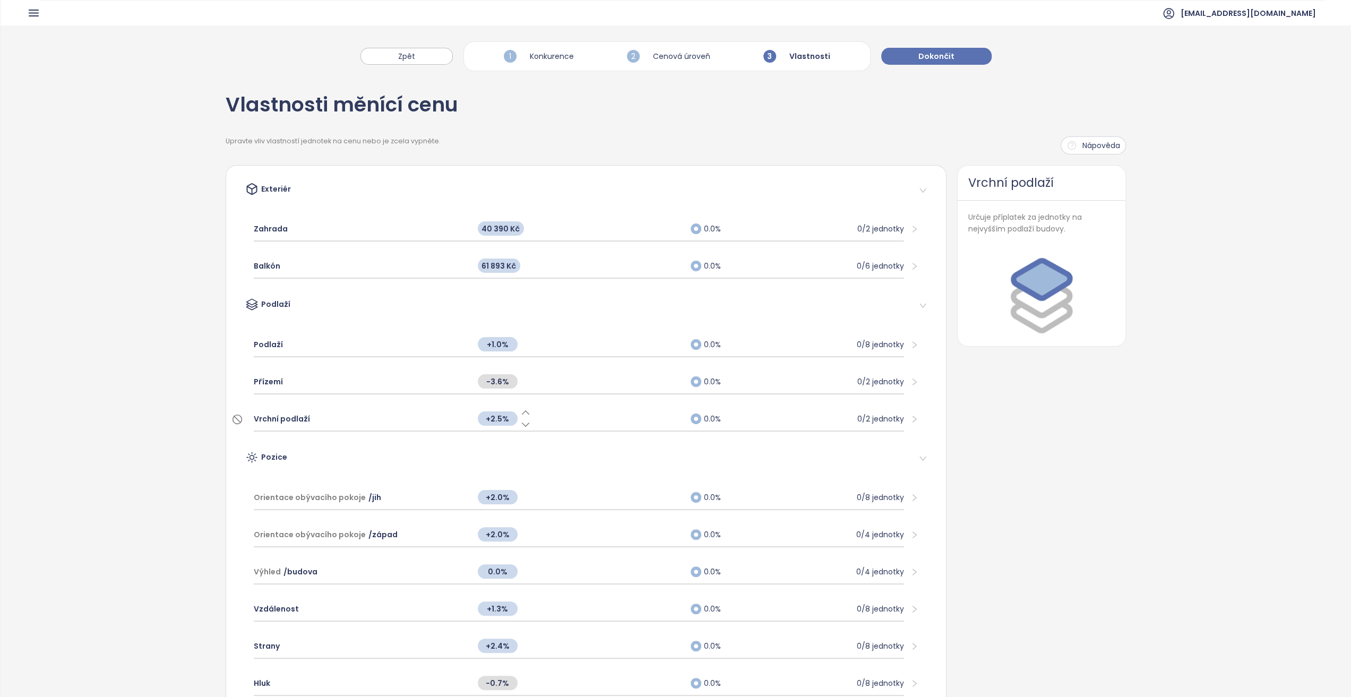
click at [495, 418] on span "+2.5%" at bounding box center [498, 418] width 40 height 14
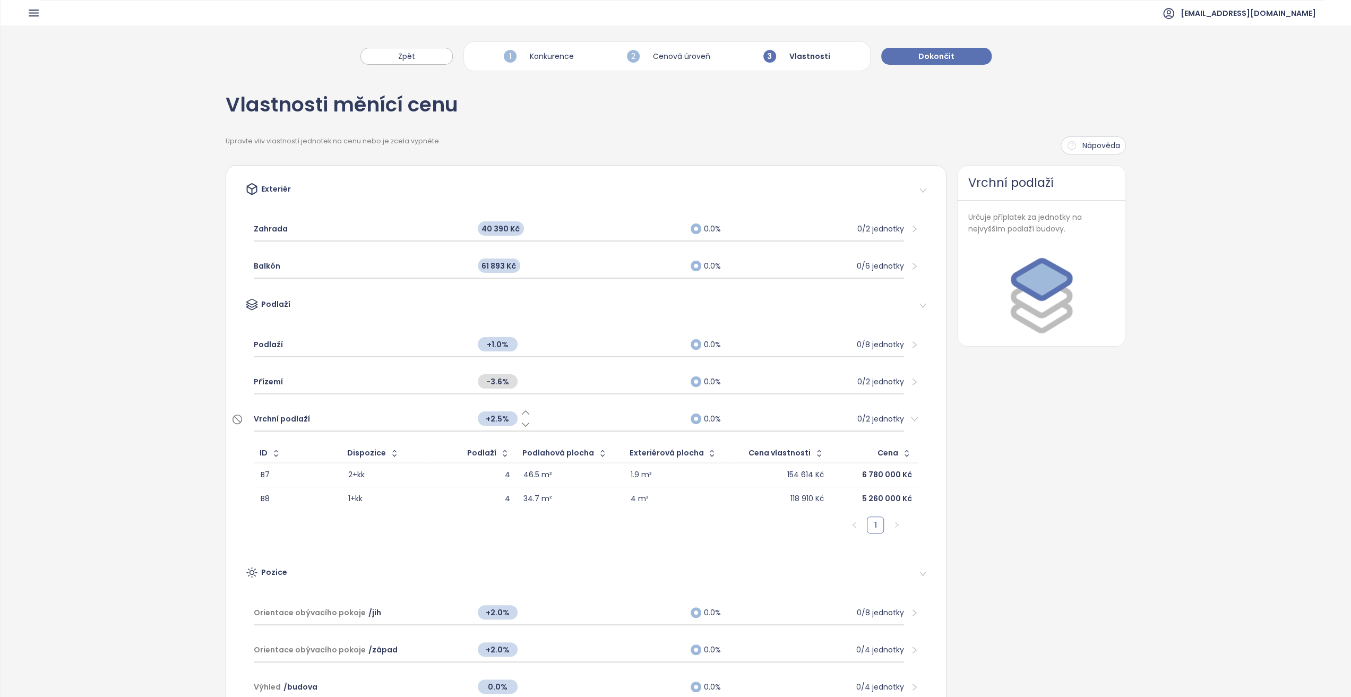
click at [492, 423] on span "+2.5%" at bounding box center [498, 418] width 40 height 14
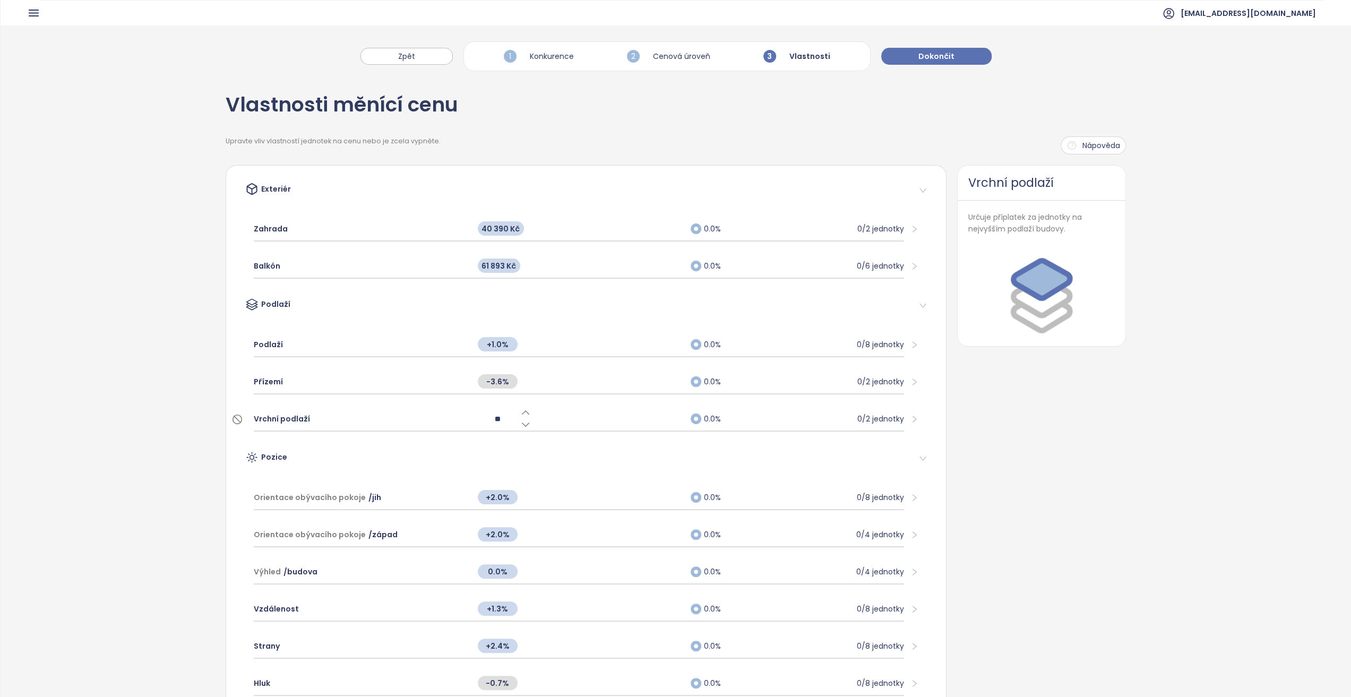
type input "***"
drag, startPoint x: 140, startPoint y: 386, endPoint x: 222, endPoint y: 397, distance: 83.0
click at [138, 388] on div "Vlastnosti měnící cenu Upravte vliv vlastností jednotek na cenu nebo je zcela v…" at bounding box center [676, 556] width 1351 height 961
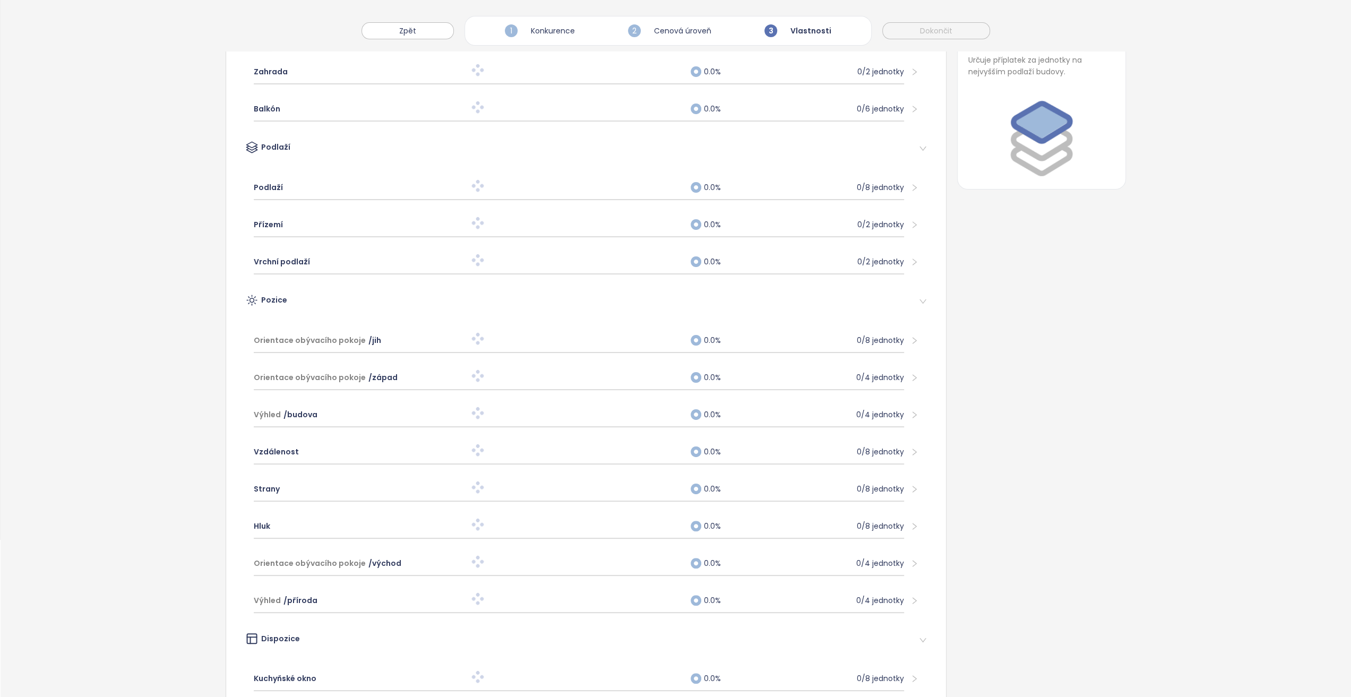
scroll to position [159, 0]
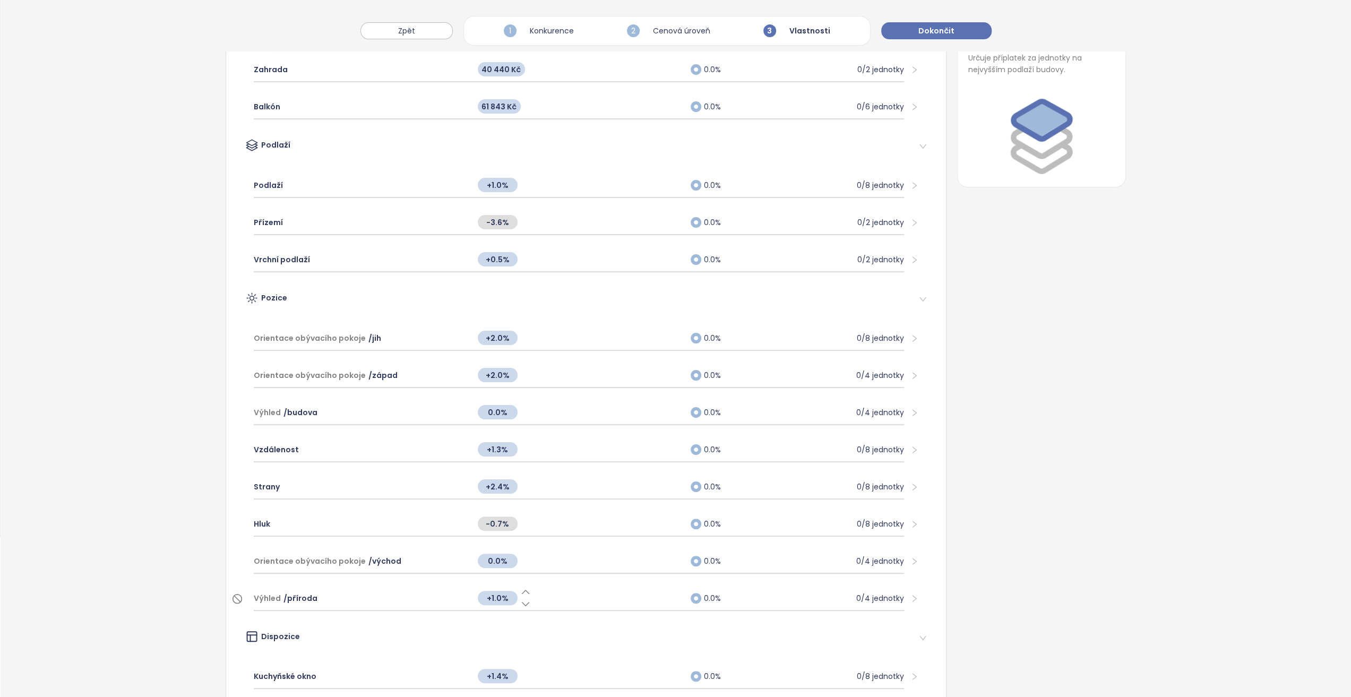
click at [362, 587] on div "Výhled / příroda" at bounding box center [360, 598] width 213 height 23
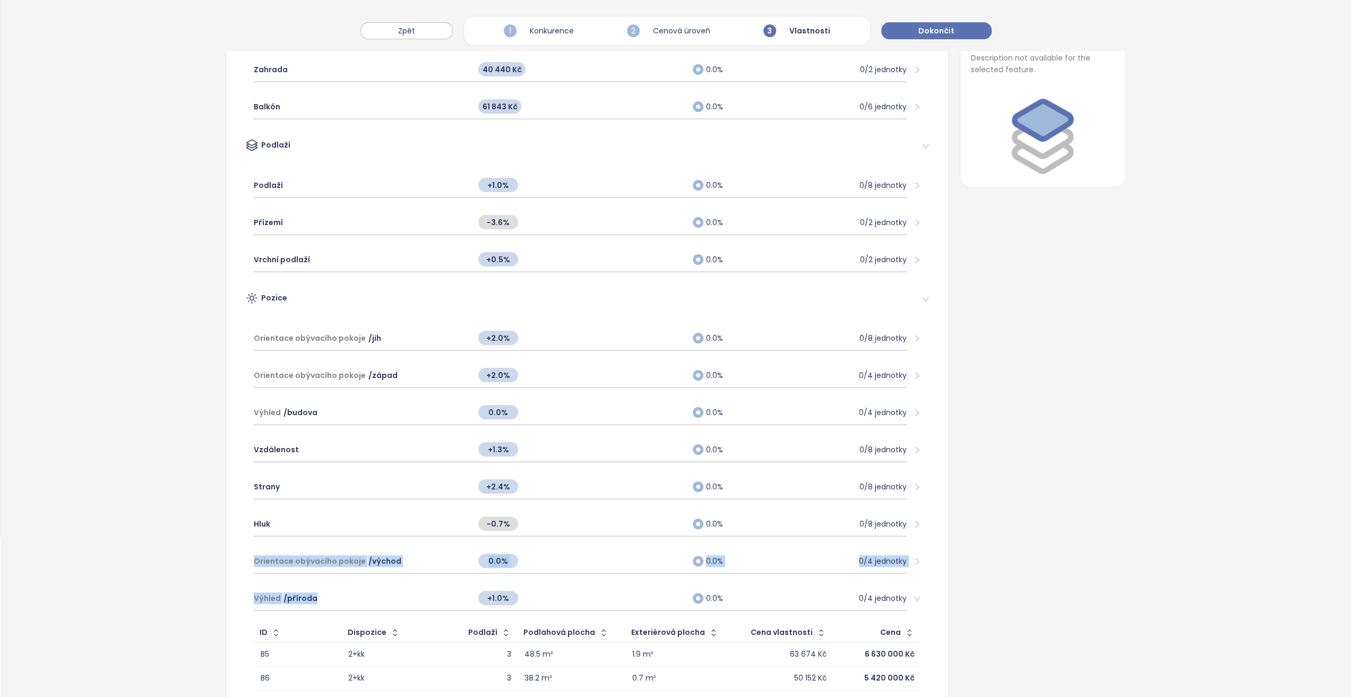
drag, startPoint x: 365, startPoint y: 591, endPoint x: 140, endPoint y: 562, distance: 226.4
click at [140, 562] on div "Vlastnosti měnící cenu Upravte vliv vlastností jednotek na cenu nebo je zcela v…" at bounding box center [676, 479] width 1351 height 1124
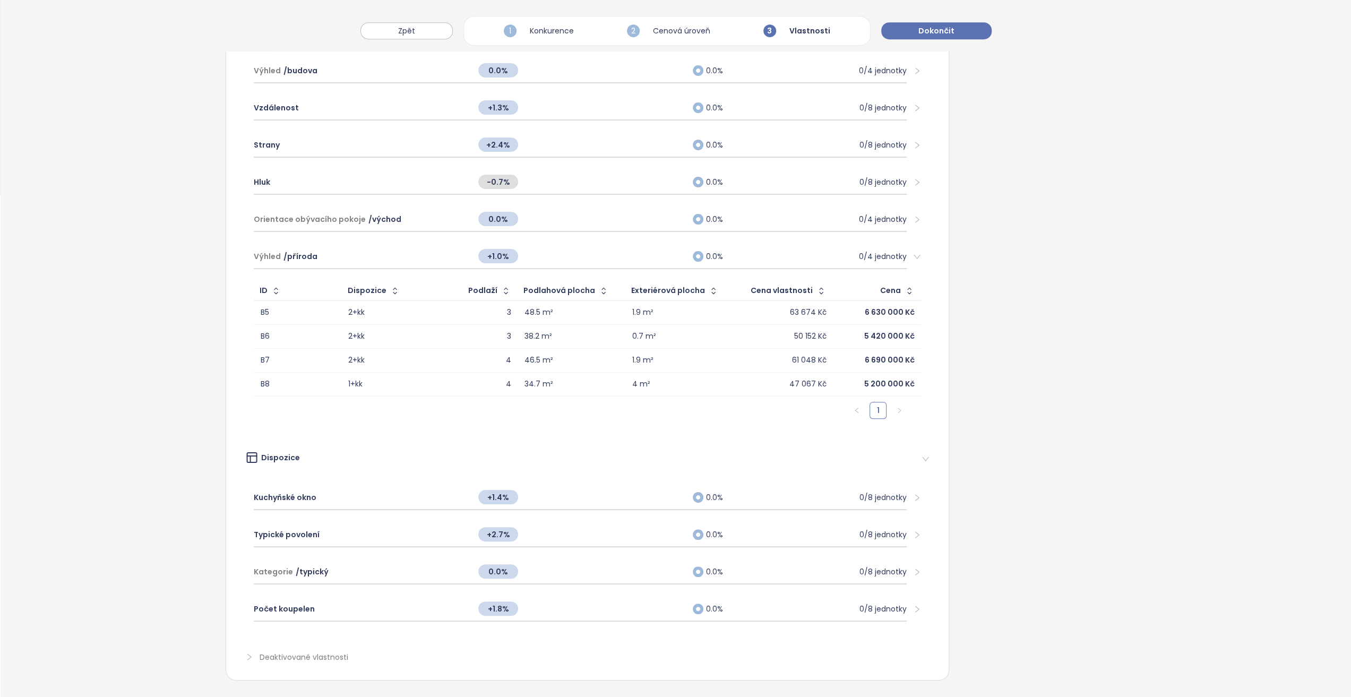
scroll to position [509, 0]
click at [489, 488] on span "+1.4%" at bounding box center [498, 495] width 40 height 14
click at [489, 489] on input "***" at bounding box center [498, 495] width 40 height 12
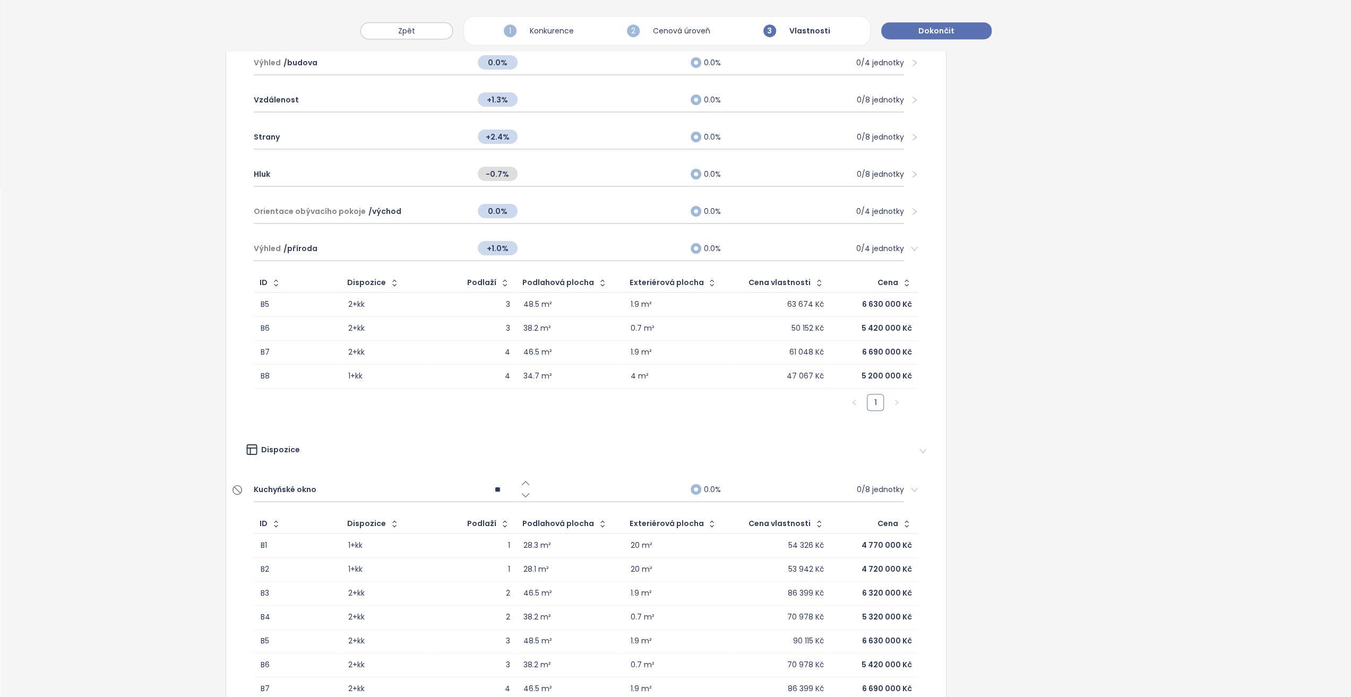
type input "***"
click at [213, 450] on div "Vlastnosti měnící cenu Upravte vliv vlastností jednotek na cenu nebo je zcela v…" at bounding box center [676, 258] width 1351 height 1382
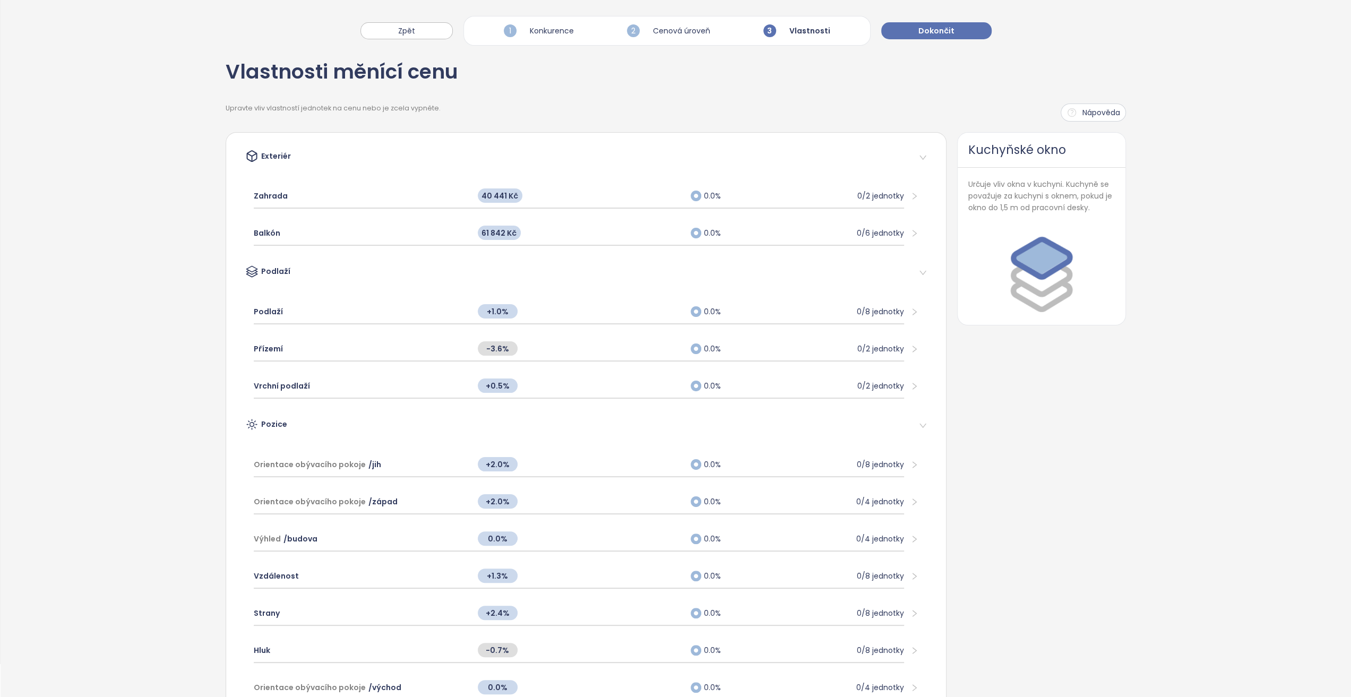
scroll to position [0, 0]
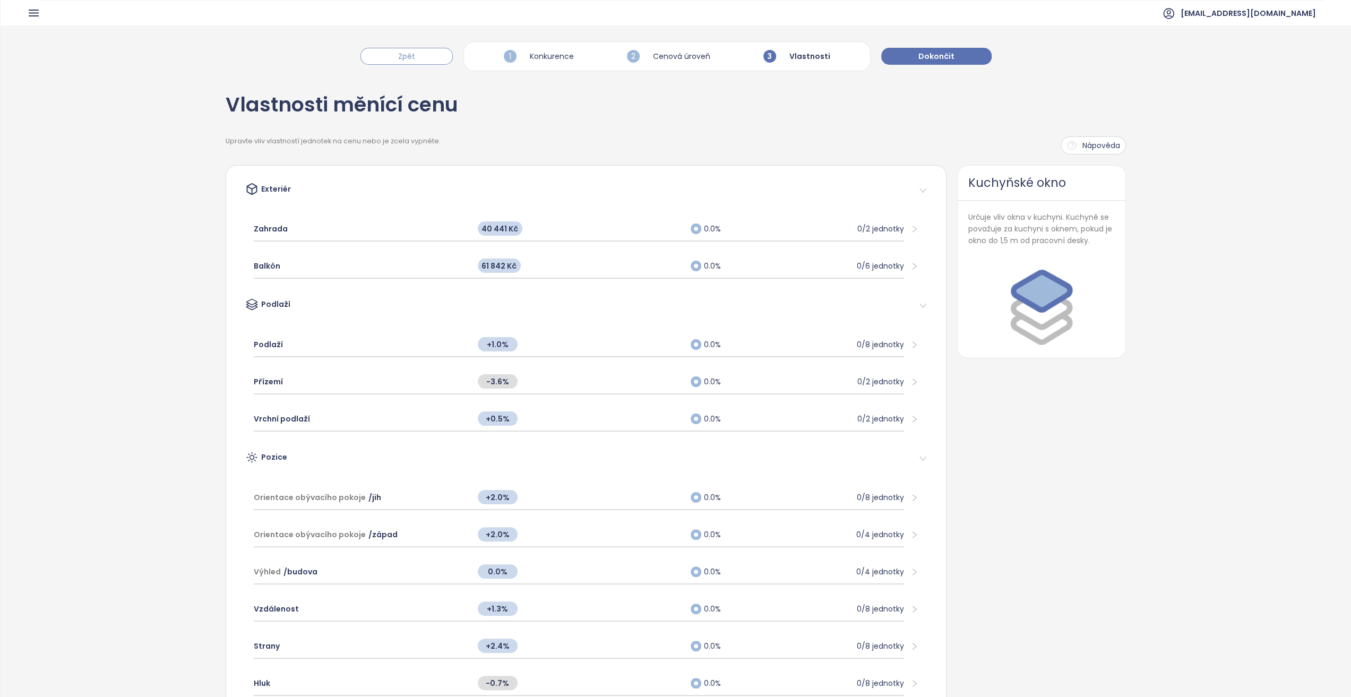
click at [440, 61] on button "Zpět" at bounding box center [406, 56] width 92 height 17
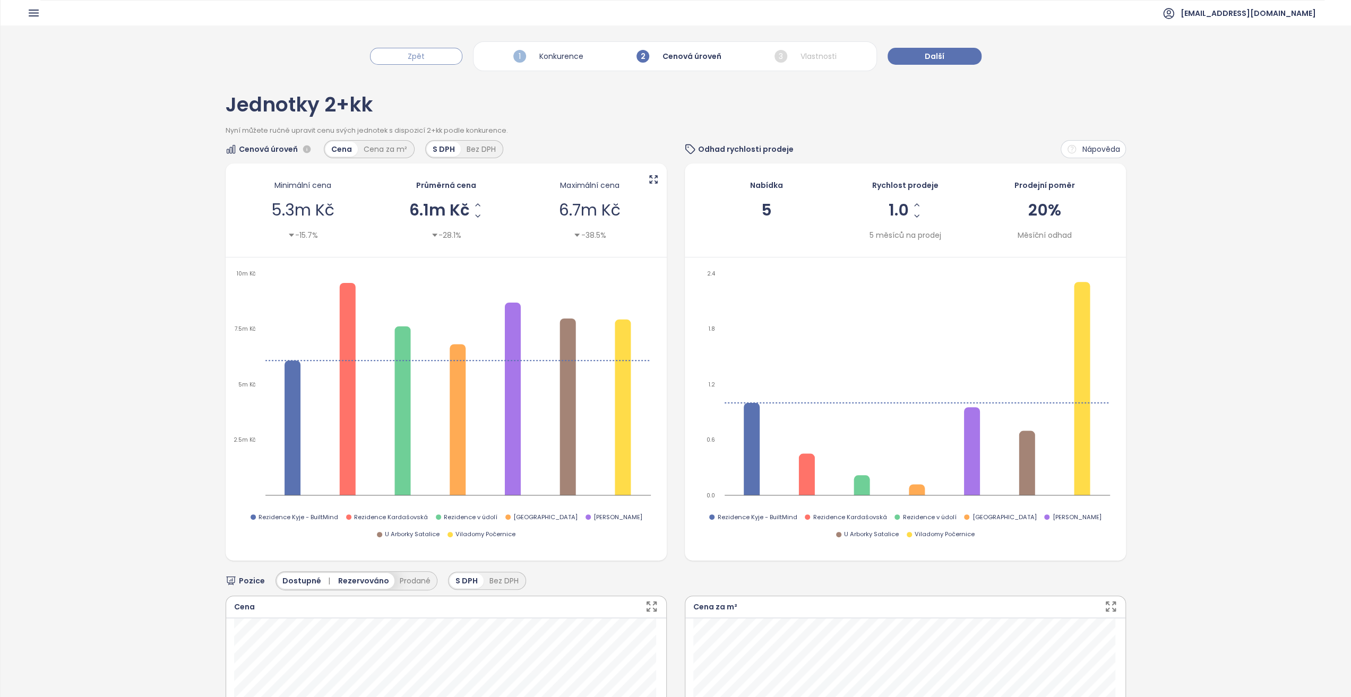
click at [437, 61] on button "Zpět" at bounding box center [416, 56] width 92 height 17
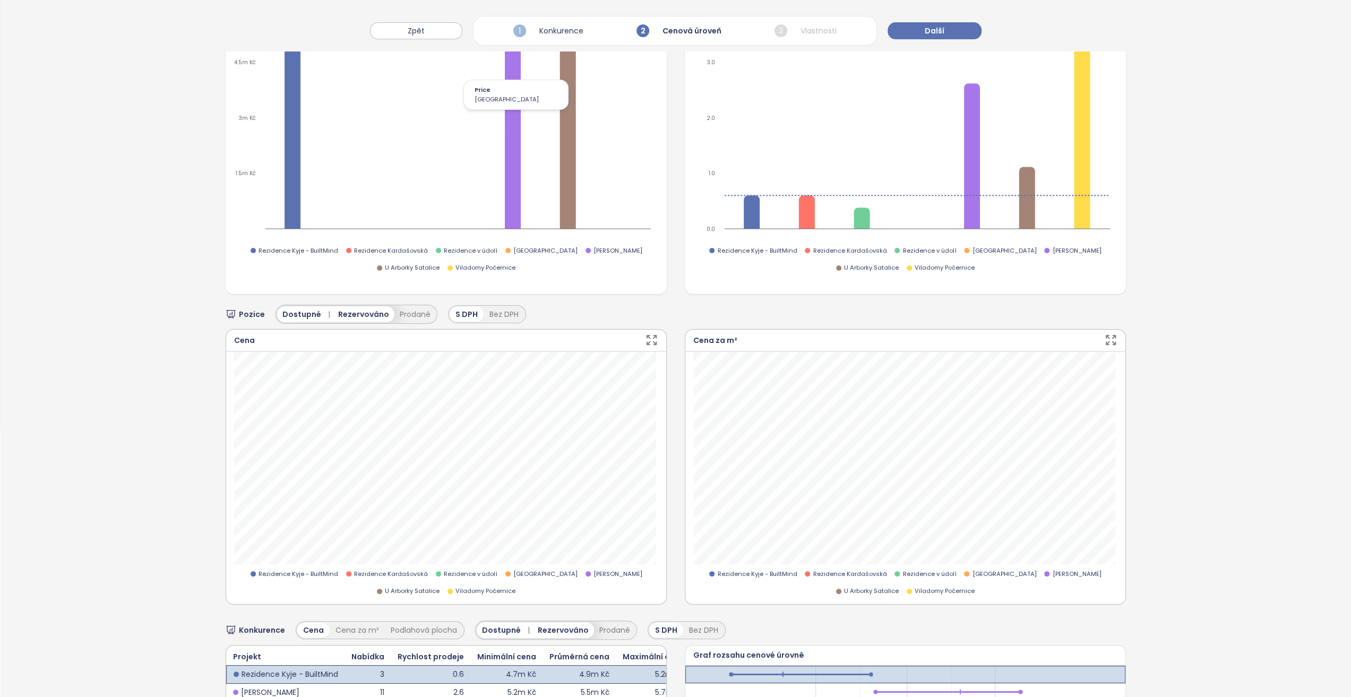
scroll to position [339, 0]
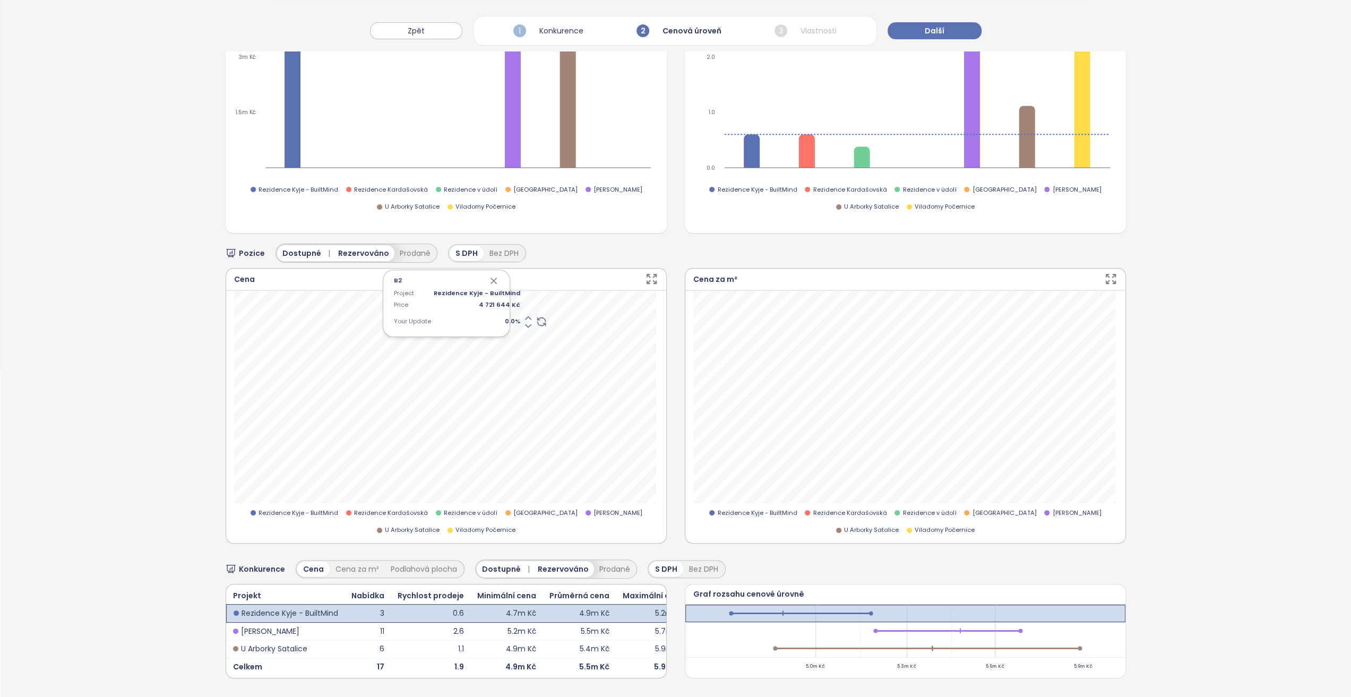
click at [491, 278] on icon "button" at bounding box center [493, 280] width 5 height 5
click at [492, 276] on icon "button" at bounding box center [493, 281] width 11 height 11
click at [494, 315] on div "Project Rezidence Kyje - BuiltMind Price 4 747 055 Kč Your Update 0.0 %" at bounding box center [446, 310] width 105 height 42
click at [494, 317] on span "0.0 %" at bounding box center [477, 322] width 87 height 10
type input "*"
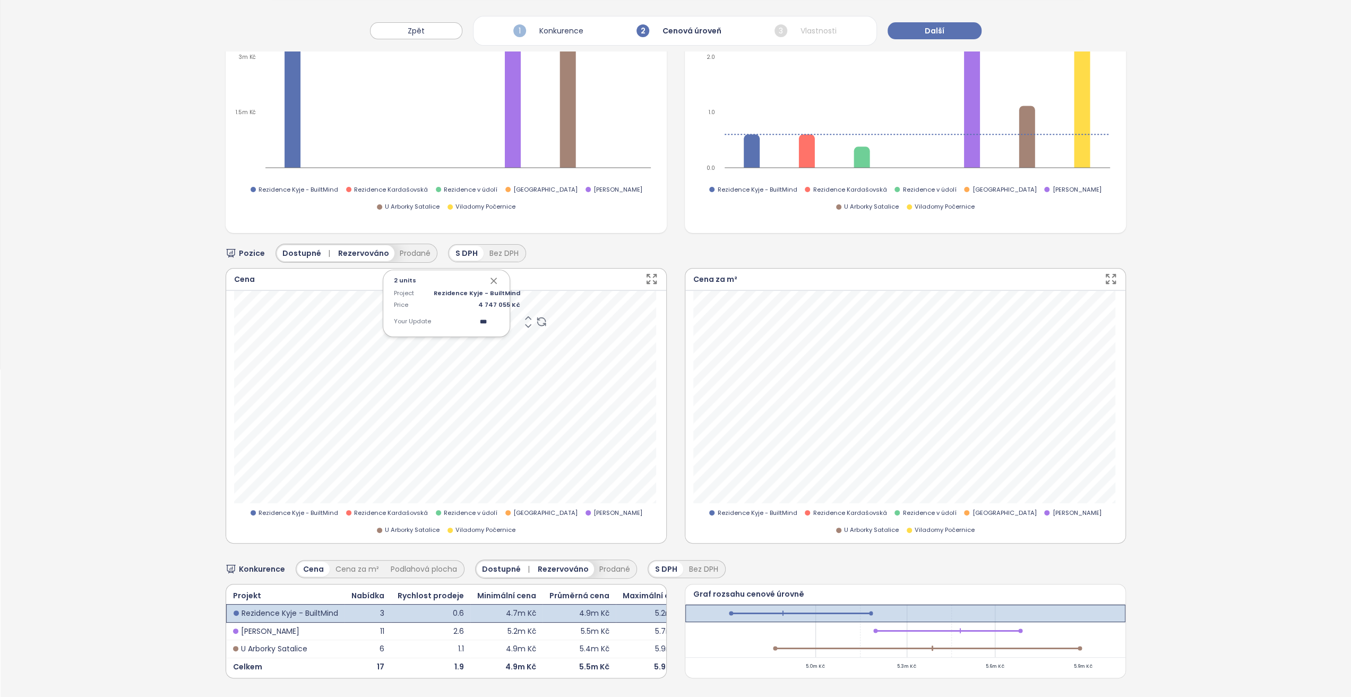
type input "****"
click at [222, 414] on div "Jednotky 1+kk Nyní můžete ručně upravit cenu svých jednotek s dispozicí 1+kk po…" at bounding box center [676, 223] width 1351 height 948
click at [160, 379] on div "Jednotky 1+kk Nyní můžete ručně upravit cenu svých jednotek s dispozicí 1+kk po…" at bounding box center [676, 223] width 1351 height 948
click at [493, 276] on icon "button" at bounding box center [493, 281] width 11 height 11
click at [495, 276] on icon "button" at bounding box center [493, 281] width 11 height 11
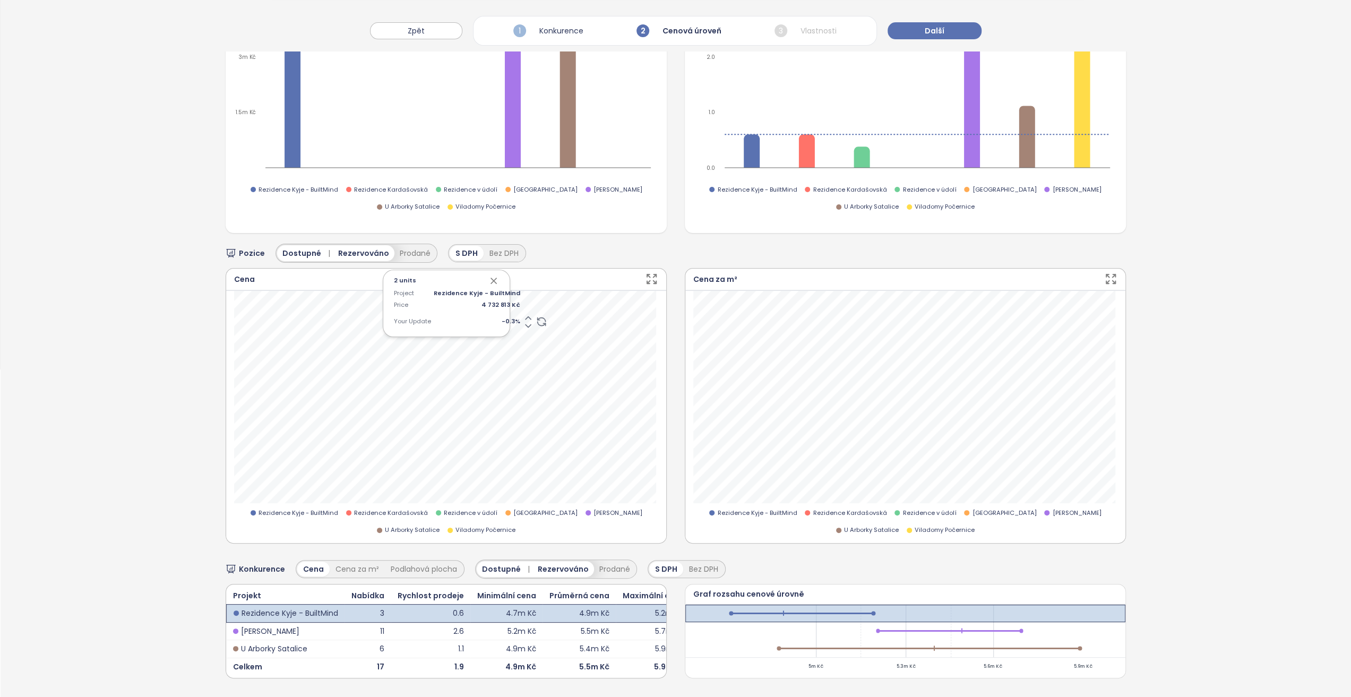
click at [498, 302] on div "2 units Project Rezidence Kyje - BuiltMind Price 4 732 813 Kč Your Update -0.3 %" at bounding box center [446, 303] width 127 height 67
click at [496, 317] on span "-0.3 %" at bounding box center [477, 322] width 87 height 10
type input "****"
click at [487, 272] on div "2 units Project Rezidence Kyje - BuiltMind Price 4 732 813 Kč Your Update -0.5 %" at bounding box center [446, 303] width 127 height 67
click at [491, 276] on icon "button" at bounding box center [493, 281] width 11 height 11
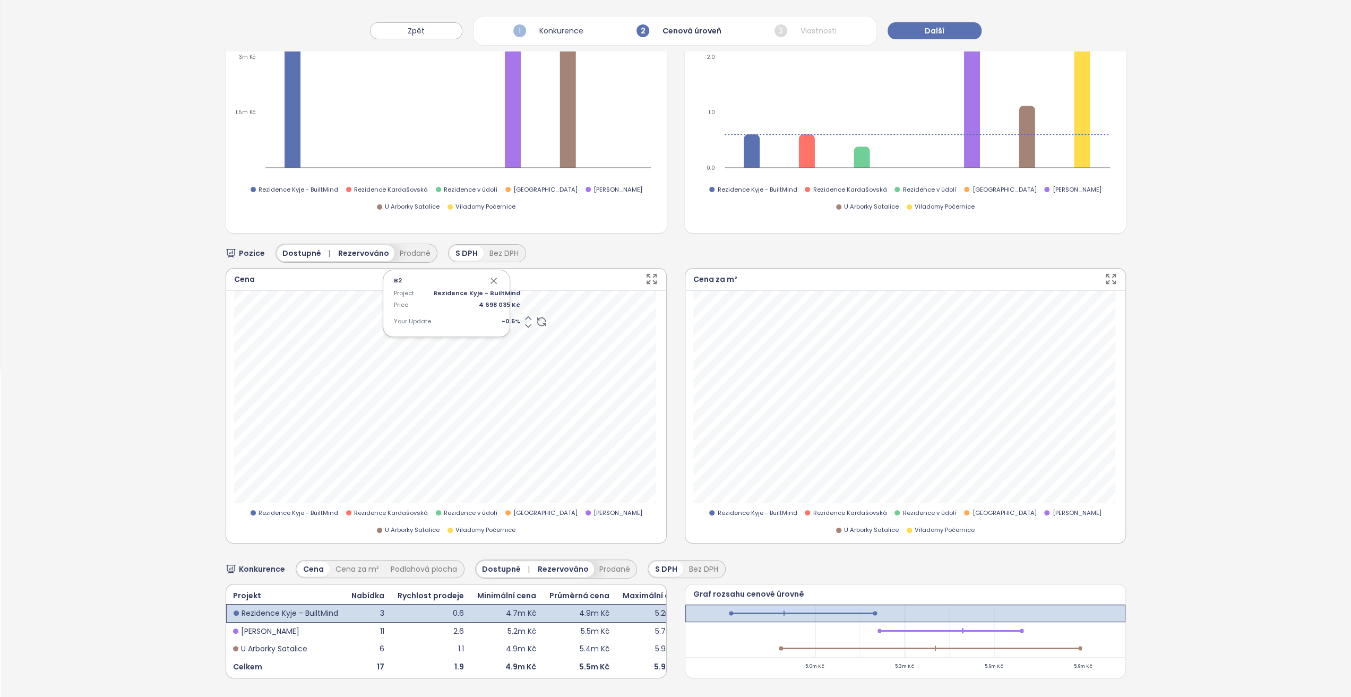
click at [498, 302] on div "B2 Project Rezidence Kyje - BuiltMind Price 4 698 035 Kč Your Update -0.5 %" at bounding box center [446, 303] width 127 height 67
click at [500, 317] on span "-0.5 %" at bounding box center [477, 322] width 87 height 10
type input "****"
click at [491, 276] on icon "button" at bounding box center [493, 281] width 11 height 11
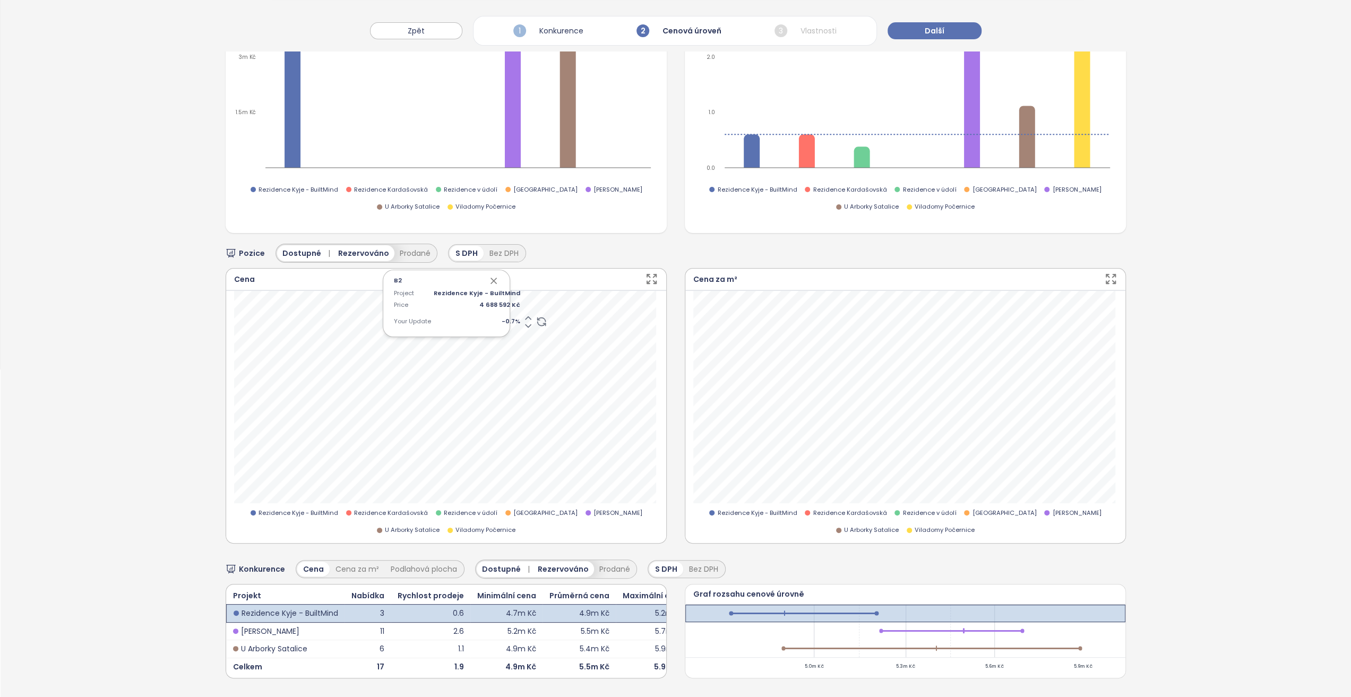
click at [488, 276] on icon "button" at bounding box center [493, 281] width 11 height 11
click at [491, 278] on icon "button" at bounding box center [493, 280] width 5 height 5
click at [492, 276] on icon "button" at bounding box center [493, 281] width 11 height 11
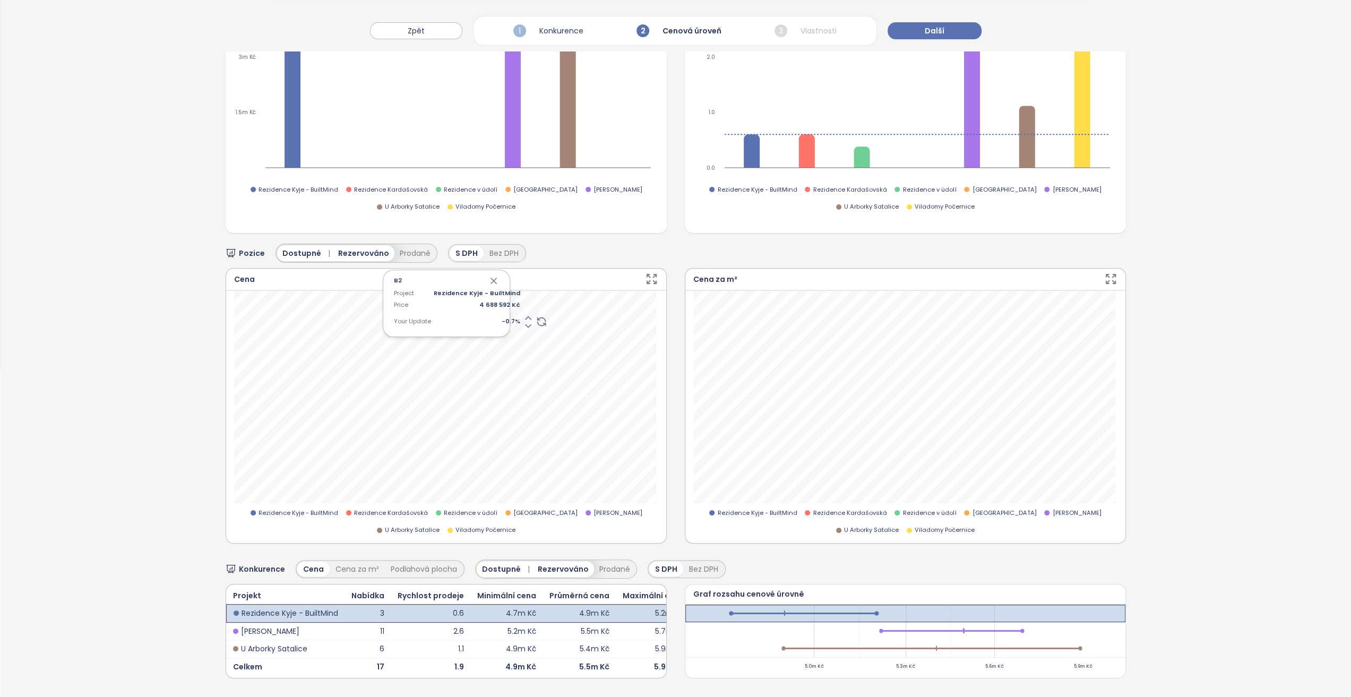
click at [491, 276] on icon "button" at bounding box center [493, 281] width 11 height 11
click at [494, 276] on icon "button" at bounding box center [493, 281] width 11 height 11
click at [488, 276] on icon "button" at bounding box center [493, 281] width 11 height 11
click at [497, 313] on div "B8 Project Rezidence Kyje - BuiltMind Price 5 198 229 Kč Your Update 0.0 %" at bounding box center [446, 303] width 127 height 67
click at [497, 317] on span "0.0 %" at bounding box center [477, 322] width 87 height 10
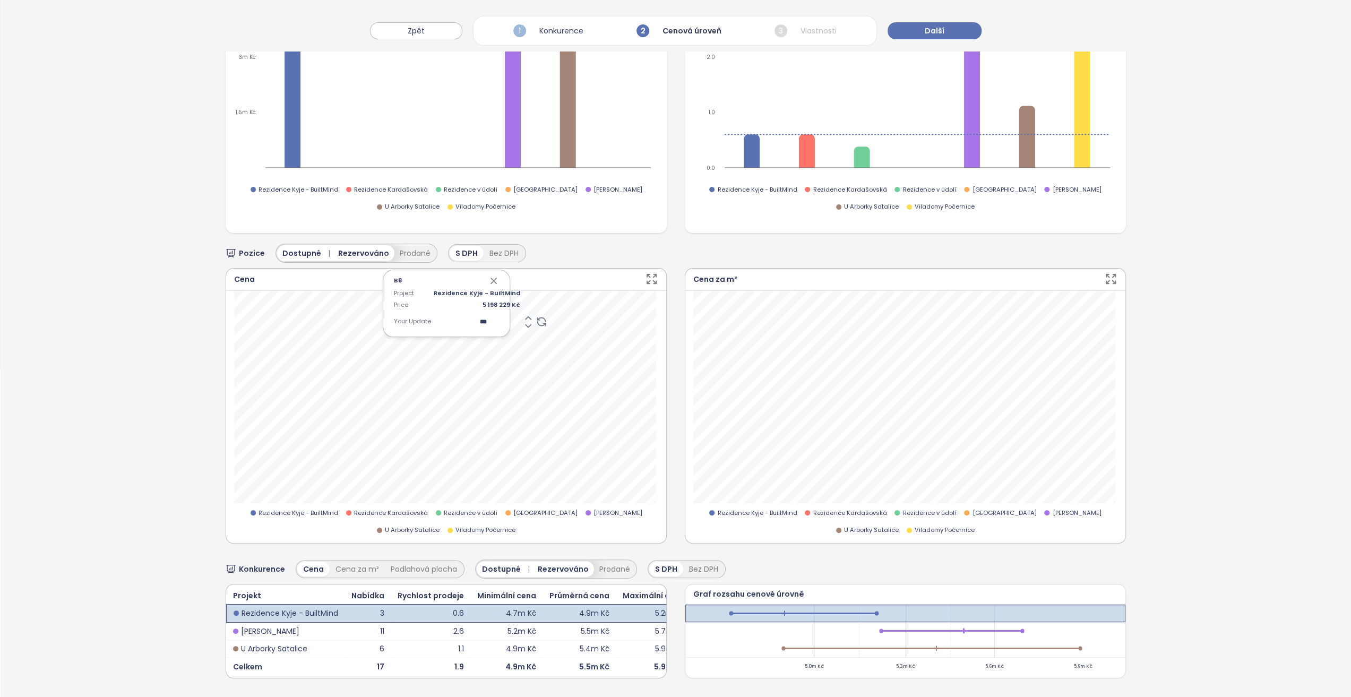
click at [497, 307] on div "B8 Project Rezidence Kyje - BuiltMind Price 5 198 229 Kč Your Update ***" at bounding box center [446, 303] width 127 height 67
click at [495, 317] on span "0.0 %" at bounding box center [477, 322] width 87 height 10
type input "*"
type input "****"
click at [491, 278] on icon "button" at bounding box center [493, 280] width 5 height 5
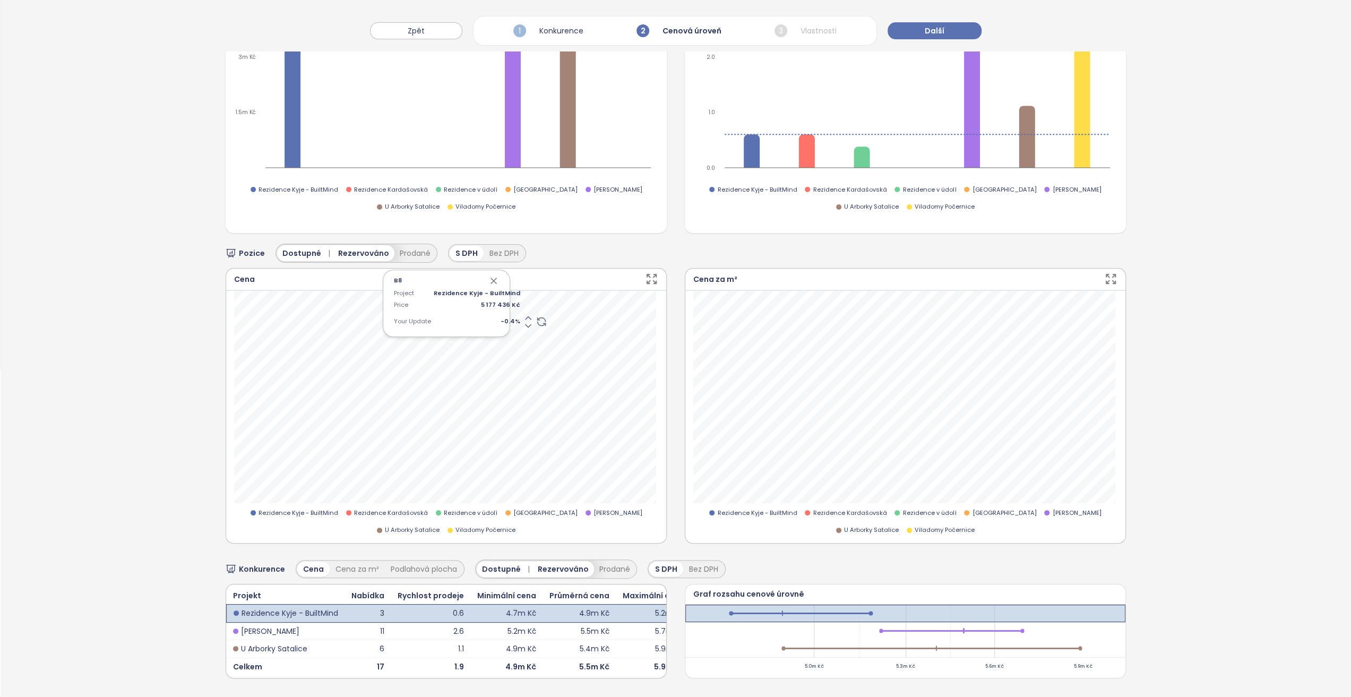
click at [497, 317] on span "-0.4 %" at bounding box center [477, 322] width 87 height 10
type input "****"
click at [489, 276] on icon "button" at bounding box center [493, 281] width 11 height 11
click at [486, 317] on span "-0.7 %" at bounding box center [477, 322] width 87 height 10
type input "****"
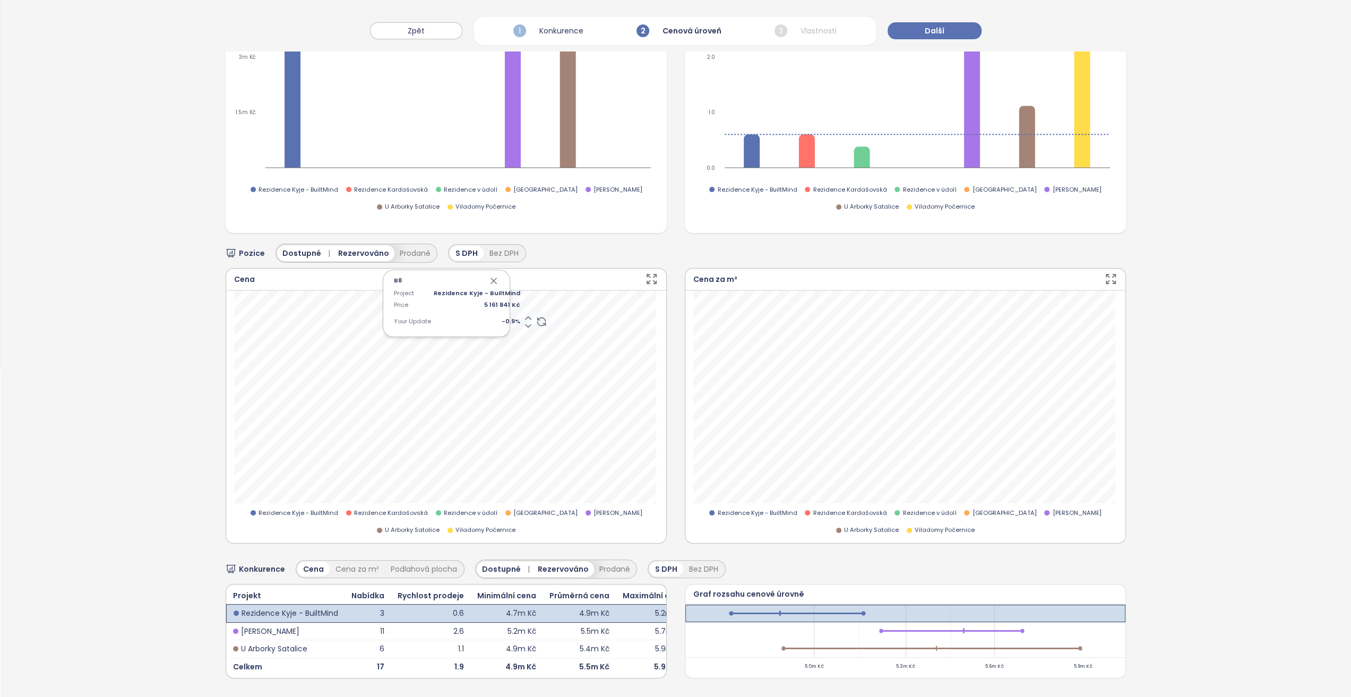
click at [491, 276] on icon "button" at bounding box center [493, 281] width 11 height 11
click at [497, 313] on div "B8 Project Rezidence Kyje - BuiltMind Price 5 151 445 Kč Your Update -0.9 %" at bounding box center [446, 303] width 127 height 67
click at [498, 317] on span "-0.9 %" at bounding box center [477, 322] width 87 height 10
type input "**"
click at [487, 315] on div "Project Rezidence Kyje - BuiltMind Price 5 151 445 Kč Your Update -1.0 %" at bounding box center [446, 310] width 105 height 42
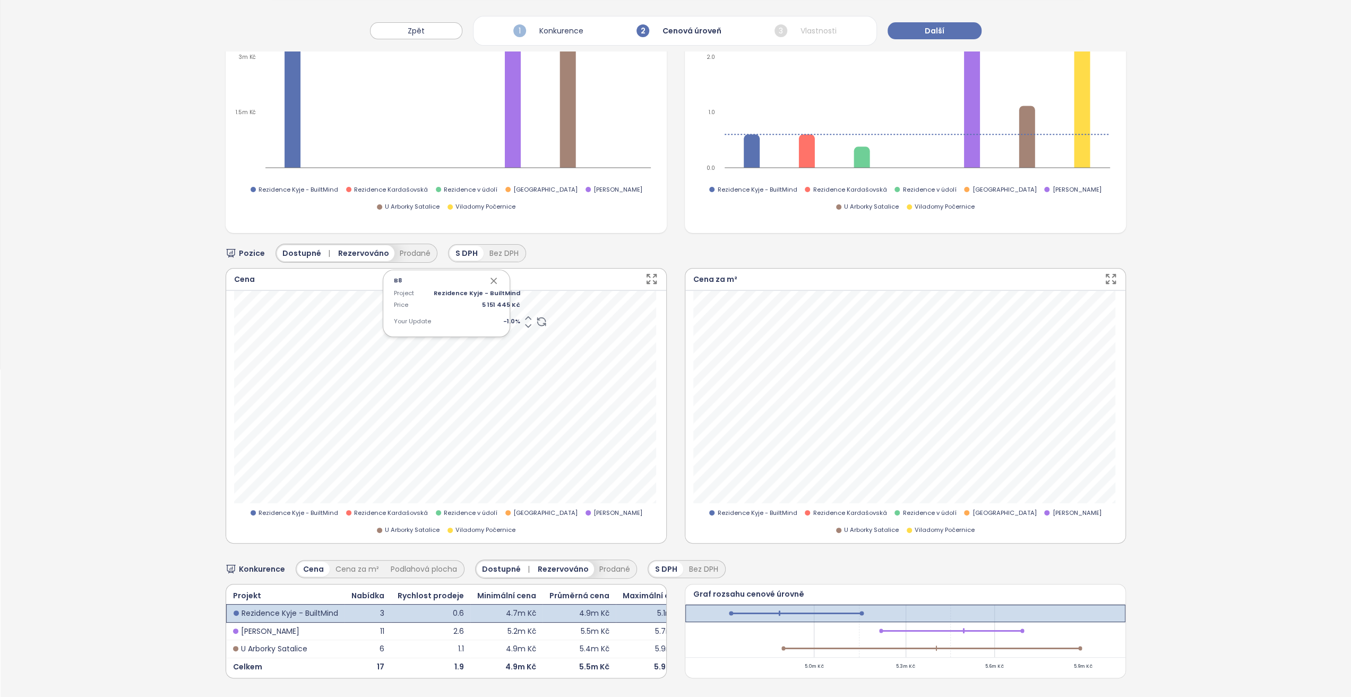
click at [487, 317] on span "-1.0 %" at bounding box center [477, 322] width 87 height 10
type input "****"
click at [488, 276] on icon "button" at bounding box center [493, 281] width 11 height 11
click at [496, 270] on div "B8 Project Rezidence Kyje - BuiltMind Price 5 141 048 Kč Your Update -1.1 %" at bounding box center [446, 303] width 127 height 67
click at [494, 276] on icon "button" at bounding box center [493, 281] width 11 height 11
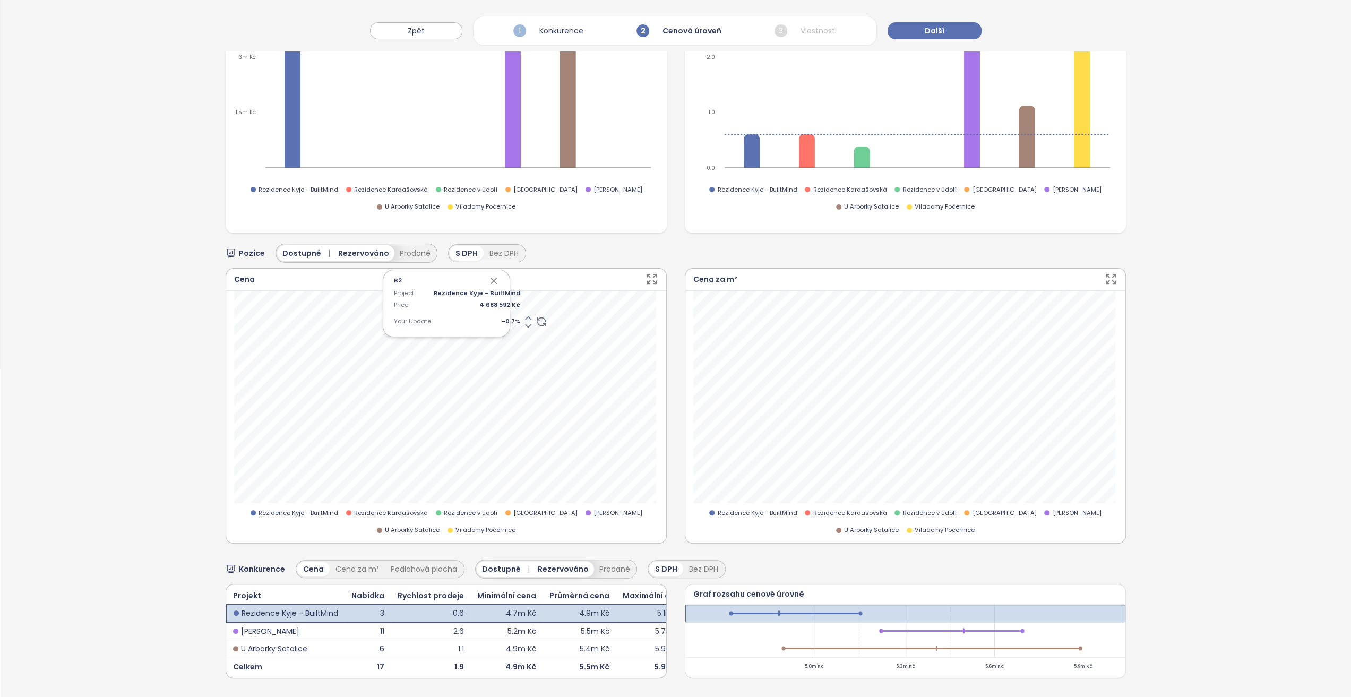
click at [492, 276] on icon "button" at bounding box center [493, 281] width 11 height 11
drag, startPoint x: 491, startPoint y: 262, endPoint x: 484, endPoint y: 269, distance: 9.8
click at [491, 276] on icon "button" at bounding box center [493, 281] width 11 height 11
click at [494, 317] on span "-0.7 %" at bounding box center [477, 322] width 87 height 10
type input "**"
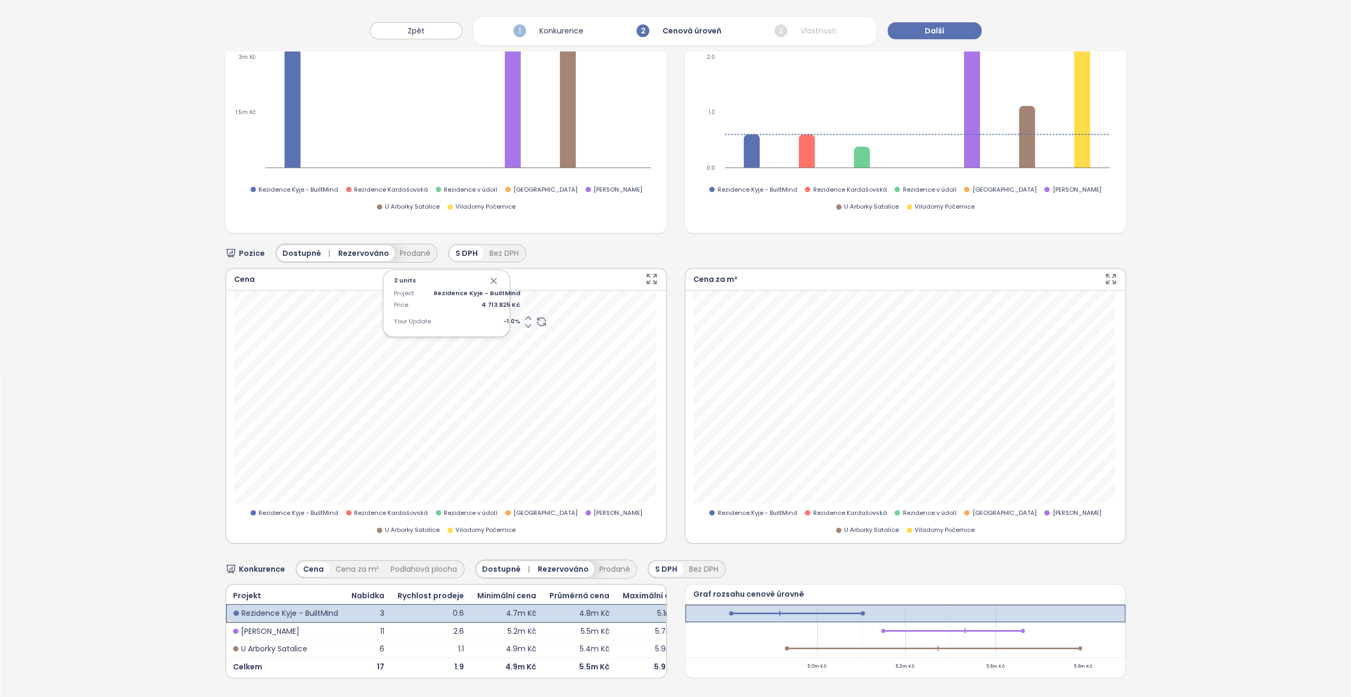
click at [492, 276] on icon "button" at bounding box center [493, 281] width 11 height 11
click at [496, 317] on span "-1.0 %" at bounding box center [477, 322] width 87 height 10
type input "****"
click at [489, 276] on icon "button" at bounding box center [493, 281] width 11 height 11
click at [490, 276] on icon "button" at bounding box center [493, 281] width 11 height 11
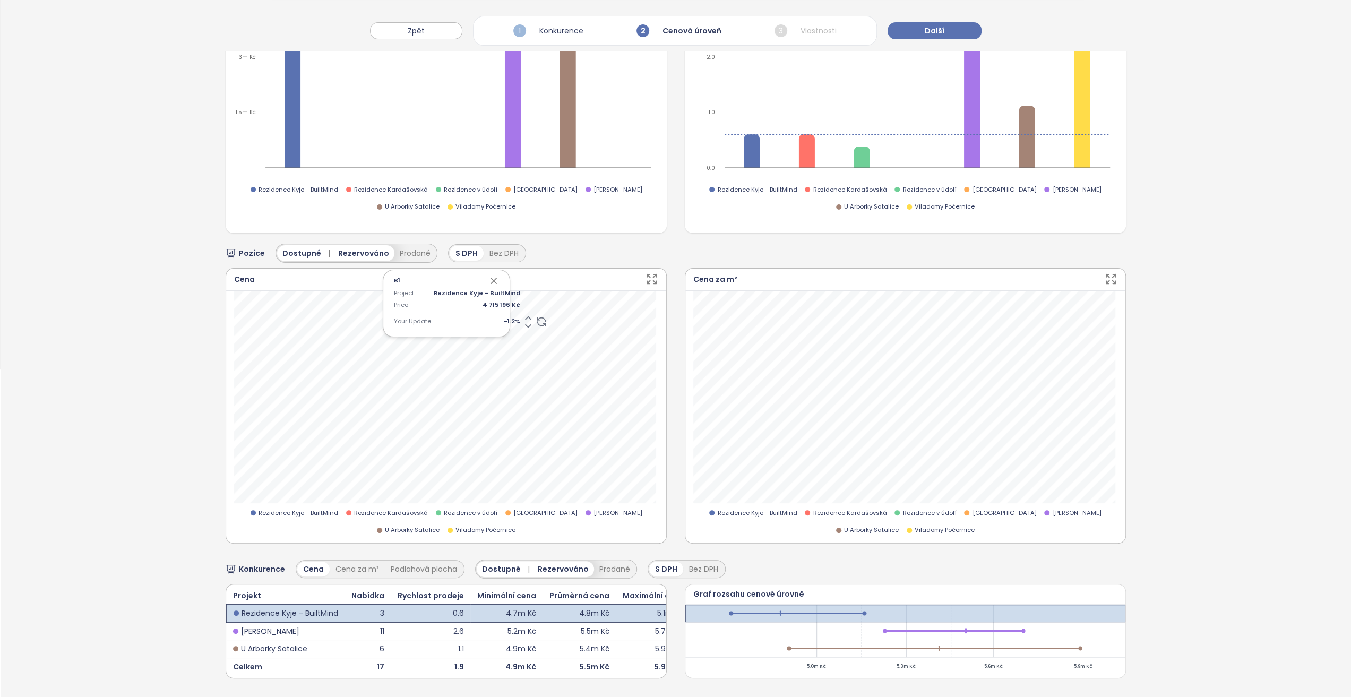
click at [492, 278] on icon "button" at bounding box center [493, 280] width 5 height 5
click at [485, 317] on span "-1.2 %" at bounding box center [477, 322] width 87 height 10
type input "****"
click at [491, 276] on icon "button" at bounding box center [493, 281] width 11 height 11
click at [491, 272] on div "B2 Project Rezidence Kyje - BuiltMind Price 4 650 819 Kč Your Update -1.5 %" at bounding box center [446, 303] width 127 height 67
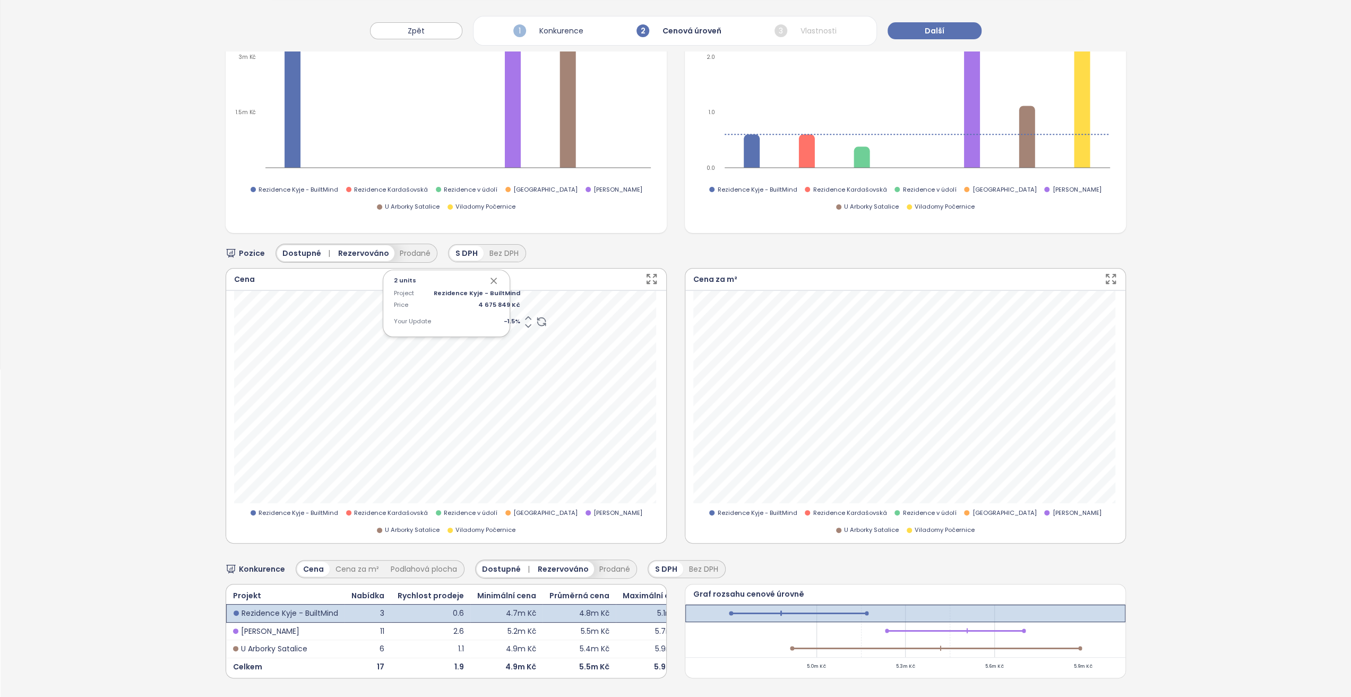
click at [488, 276] on icon "button" at bounding box center [493, 281] width 11 height 11
click at [488, 317] on span "-1.5 %" at bounding box center [477, 322] width 87 height 10
type input "****"
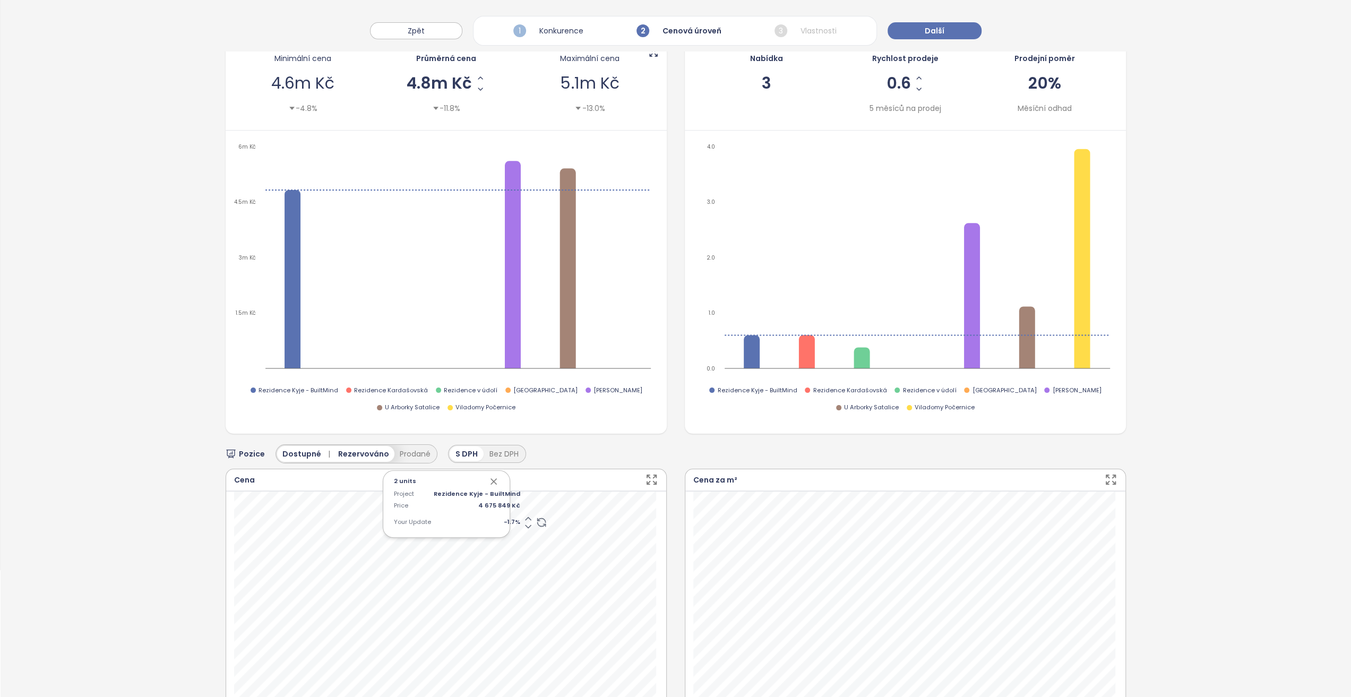
scroll to position [286, 0]
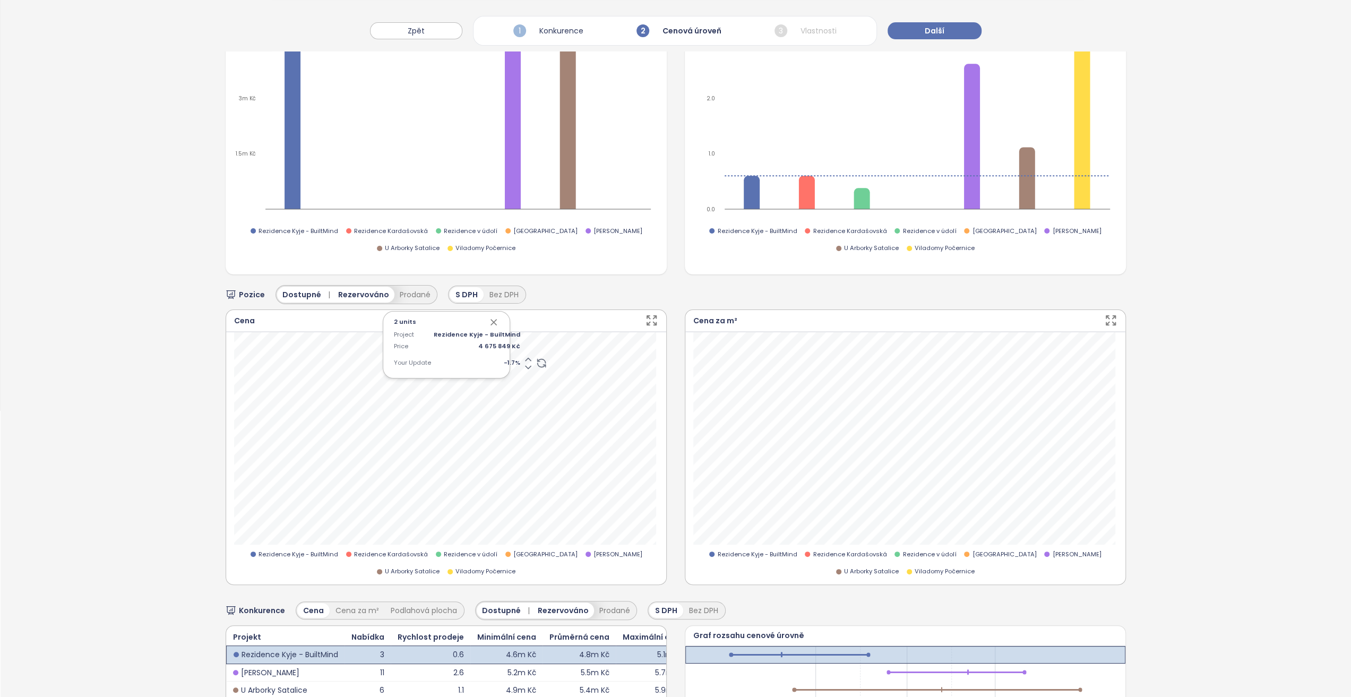
click at [491, 322] on icon "button" at bounding box center [493, 322] width 11 height 11
click at [491, 321] on icon "button" at bounding box center [493, 322] width 11 height 11
click at [489, 317] on icon "button" at bounding box center [493, 322] width 11 height 11
click at [488, 317] on icon "button" at bounding box center [493, 322] width 11 height 11
click at [940, 36] on button "Další" at bounding box center [935, 30] width 94 height 17
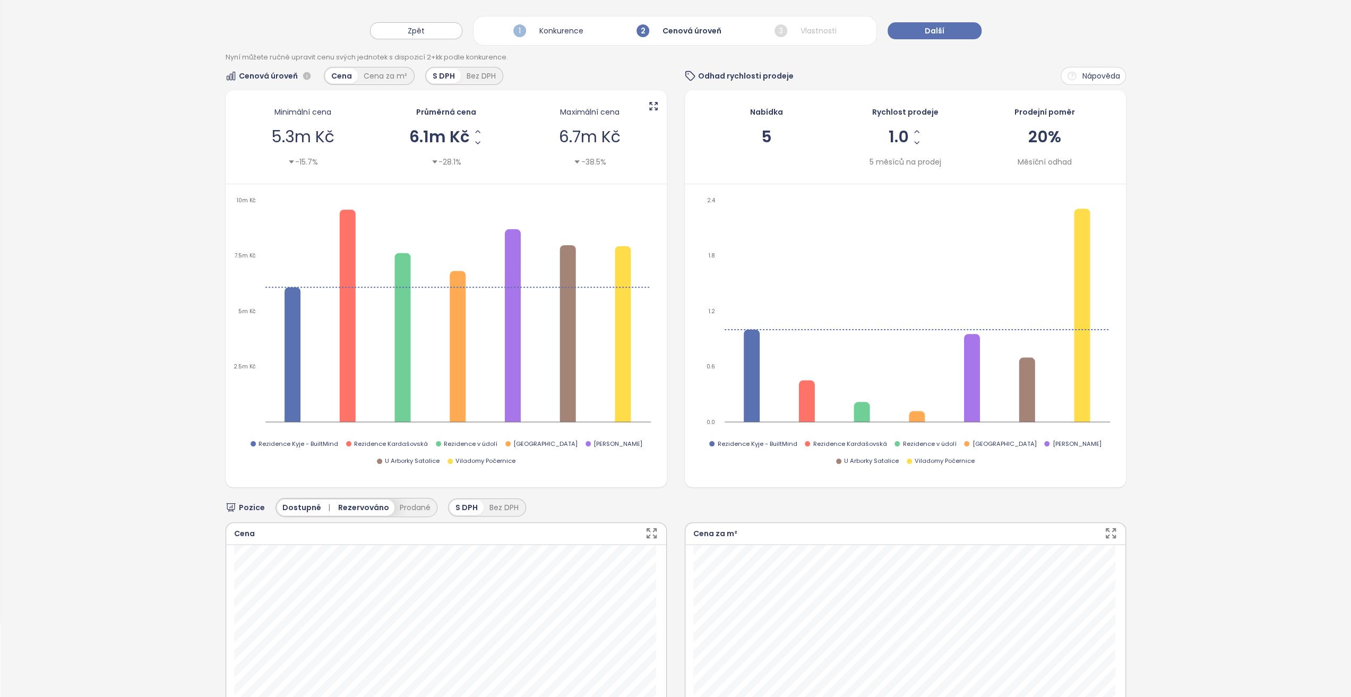
scroll to position [0, 0]
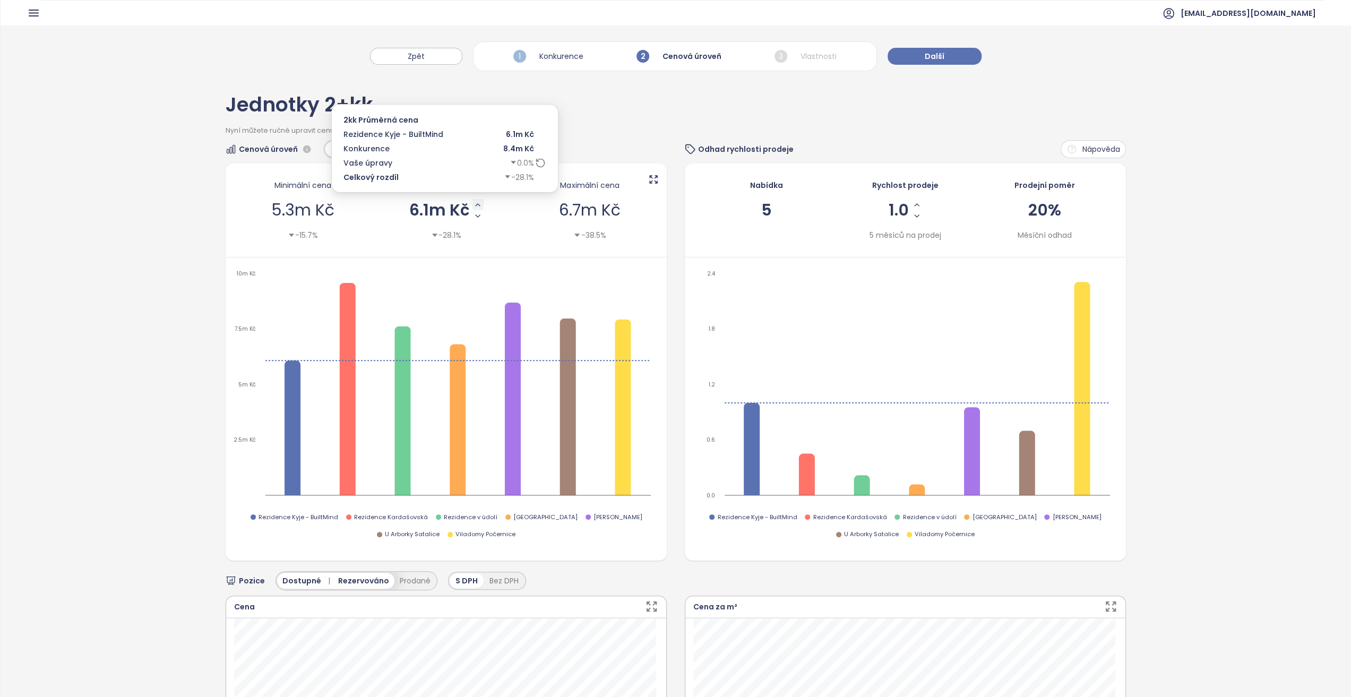
click at [475, 205] on icon "Increase AVG Price" at bounding box center [478, 205] width 8 height 8
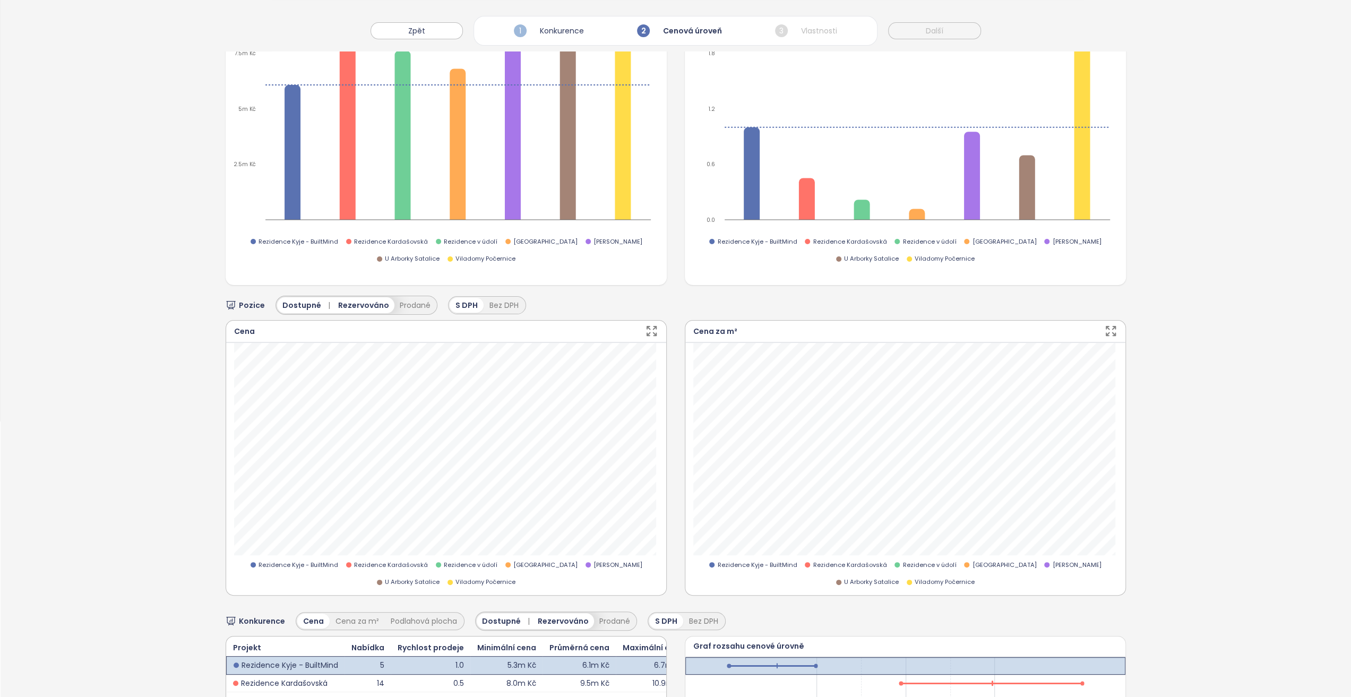
scroll to position [372, 0]
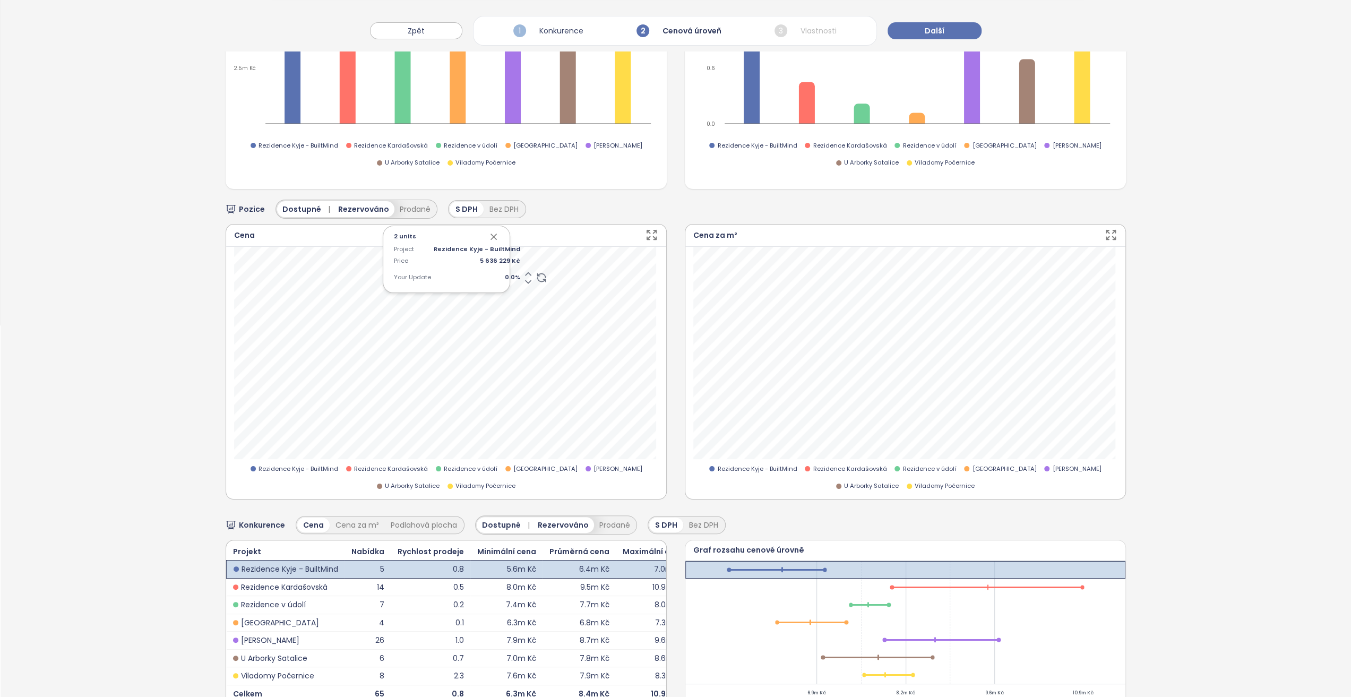
click at [489, 231] on icon "button" at bounding box center [493, 236] width 11 height 11
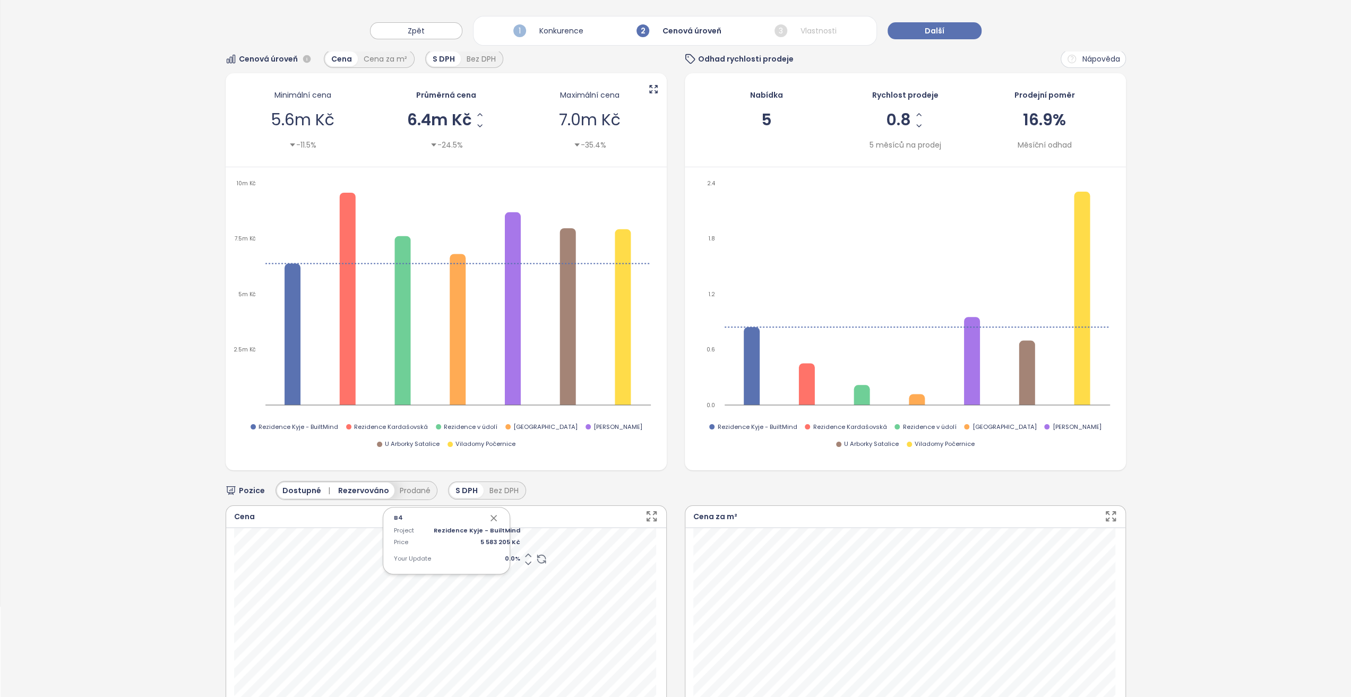
scroll to position [53, 0]
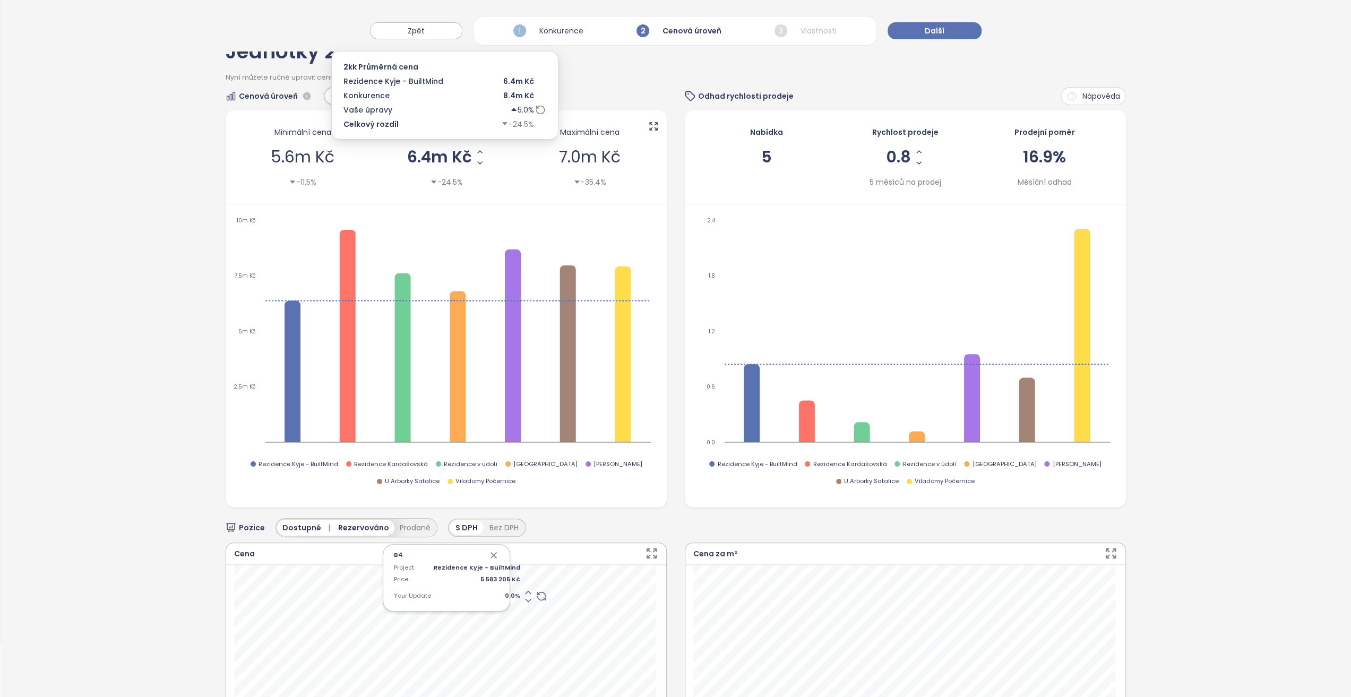
drag, startPoint x: 474, startPoint y: 152, endPoint x: 545, endPoint y: 167, distance: 72.6
click at [476, 152] on icon "Increase AVG Price" at bounding box center [480, 152] width 8 height 8
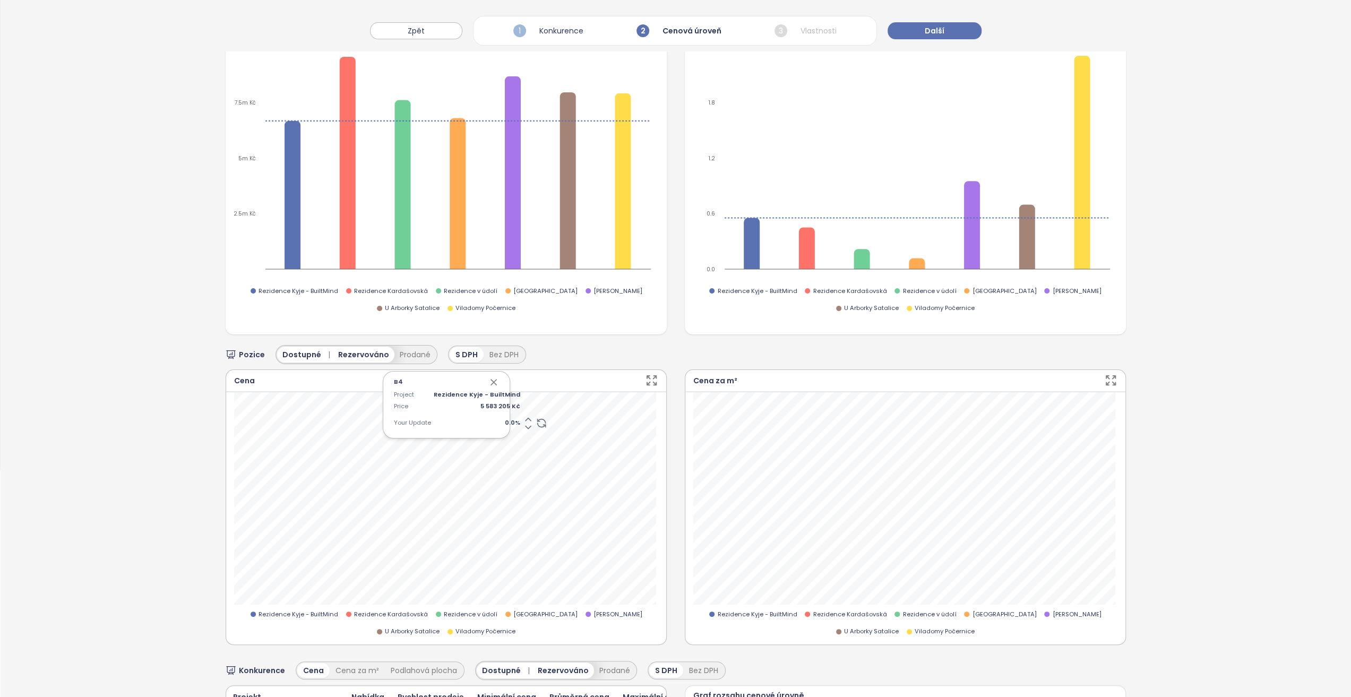
scroll to position [410, 0]
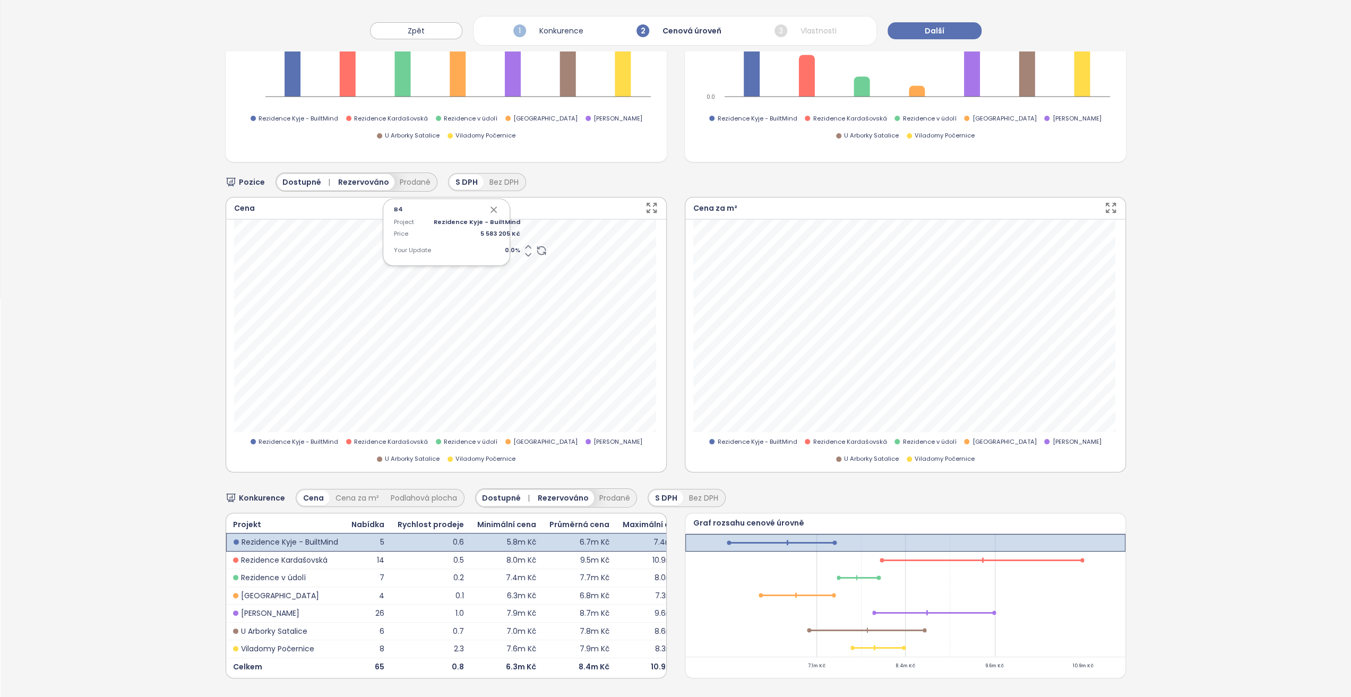
click at [488, 204] on icon "button" at bounding box center [493, 209] width 11 height 11
click at [487, 246] on span "0.0 %" at bounding box center [477, 251] width 87 height 10
type input "*"
type input "***"
click at [491, 207] on icon "button" at bounding box center [493, 209] width 5 height 5
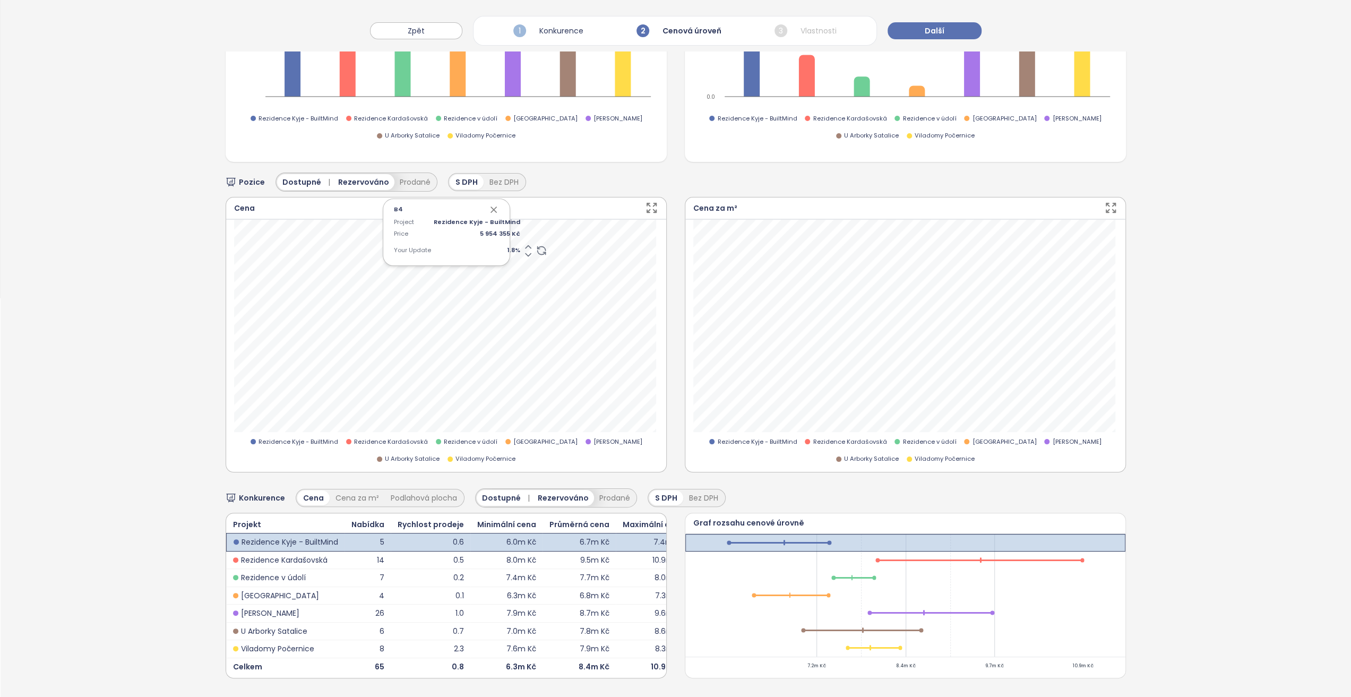
click at [494, 204] on icon "button" at bounding box center [493, 209] width 11 height 11
click at [499, 246] on span "1.8 %" at bounding box center [477, 251] width 87 height 10
click at [499, 237] on div "2 units Project Rezidence Kyje - BuiltMind Price 6 010 904 Kč Your Update 1.8 %" at bounding box center [446, 232] width 127 height 67
click at [480, 242] on div at bounding box center [477, 249] width 87 height 14
click at [480, 246] on span "1.8 %" at bounding box center [477, 251] width 87 height 10
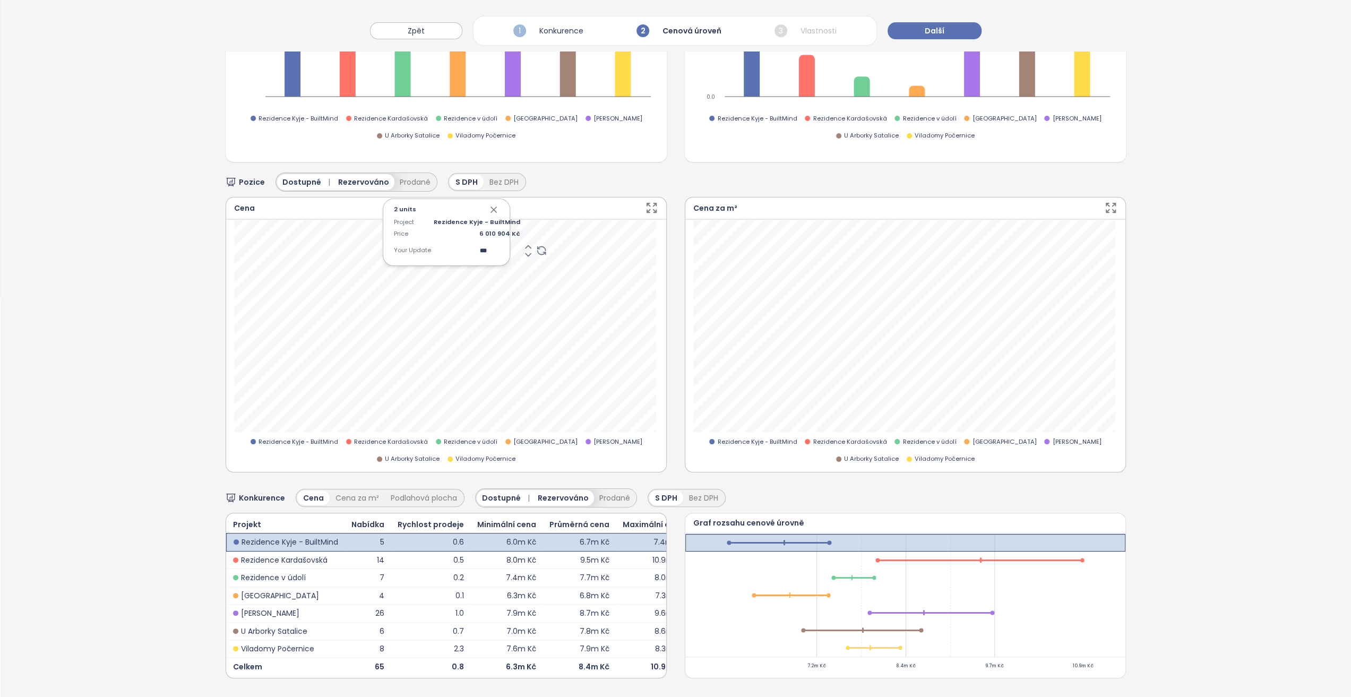
click at [480, 246] on input "***" at bounding box center [460, 251] width 53 height 10
type input "*"
click at [488, 204] on icon "button" at bounding box center [493, 209] width 11 height 11
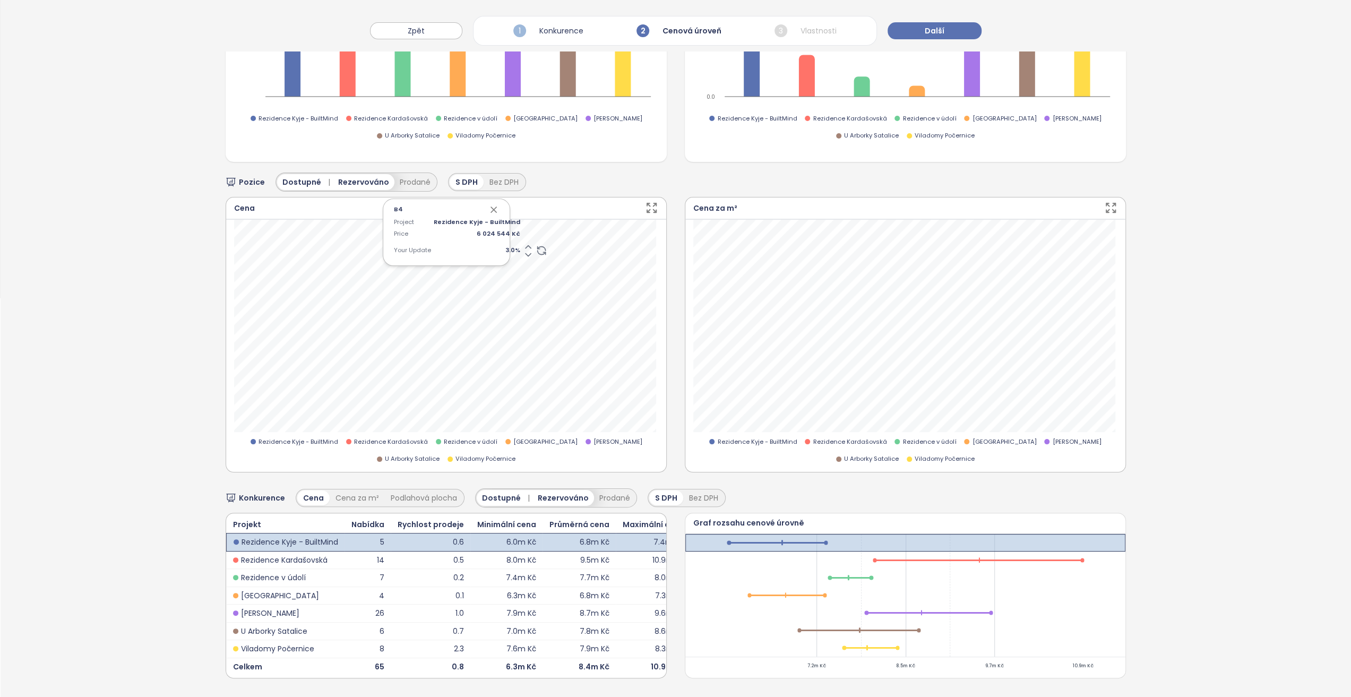
click at [488, 204] on icon "button" at bounding box center [493, 209] width 11 height 11
click at [500, 246] on span "3.0 %" at bounding box center [477, 251] width 87 height 10
click at [475, 246] on input "***" at bounding box center [460, 251] width 53 height 10
click at [476, 246] on input "***" at bounding box center [460, 251] width 53 height 10
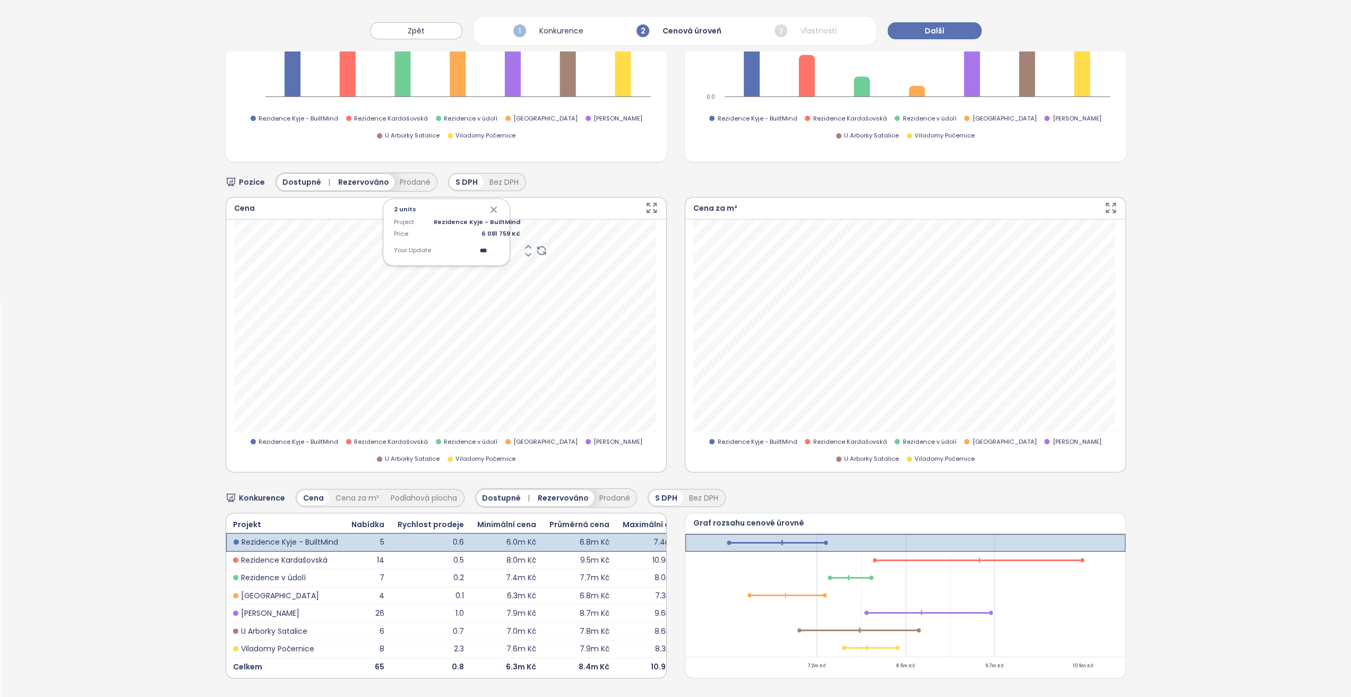
click at [476, 246] on input "***" at bounding box center [460, 251] width 53 height 10
type input "*"
click at [491, 204] on icon "button" at bounding box center [493, 209] width 11 height 11
click at [497, 246] on span "4.0 %" at bounding box center [477, 251] width 87 height 10
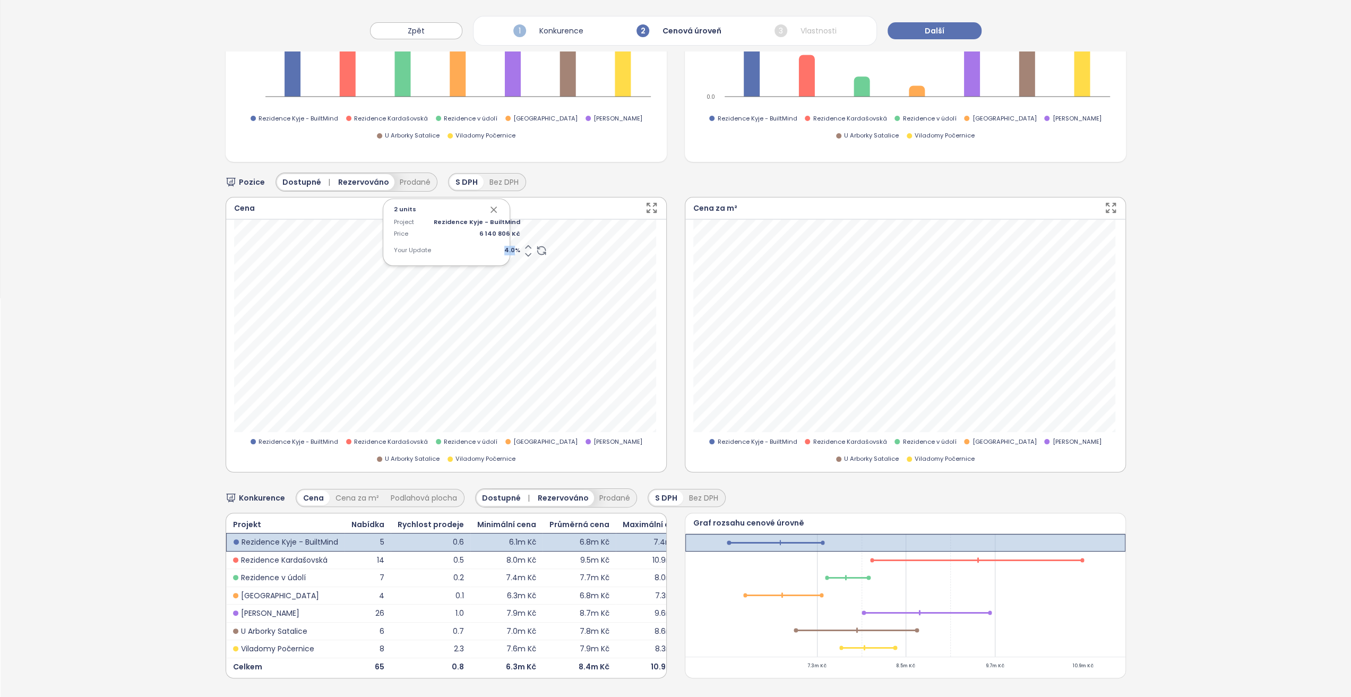
click at [497, 241] on div "2 units Project Rezidence Kyje - BuiltMind Price 6 140 806 Kč Your Update 4.0 %" at bounding box center [446, 232] width 127 height 67
click at [492, 246] on span "4.0 %" at bounding box center [477, 251] width 87 height 10
click at [492, 239] on div "Project Rezidence Kyje - BuiltMind Price 6 140 806 Kč Your Update 4.0 %" at bounding box center [446, 239] width 105 height 42
click at [491, 246] on span "4.0 %" at bounding box center [477, 251] width 87 height 10
type input "*"
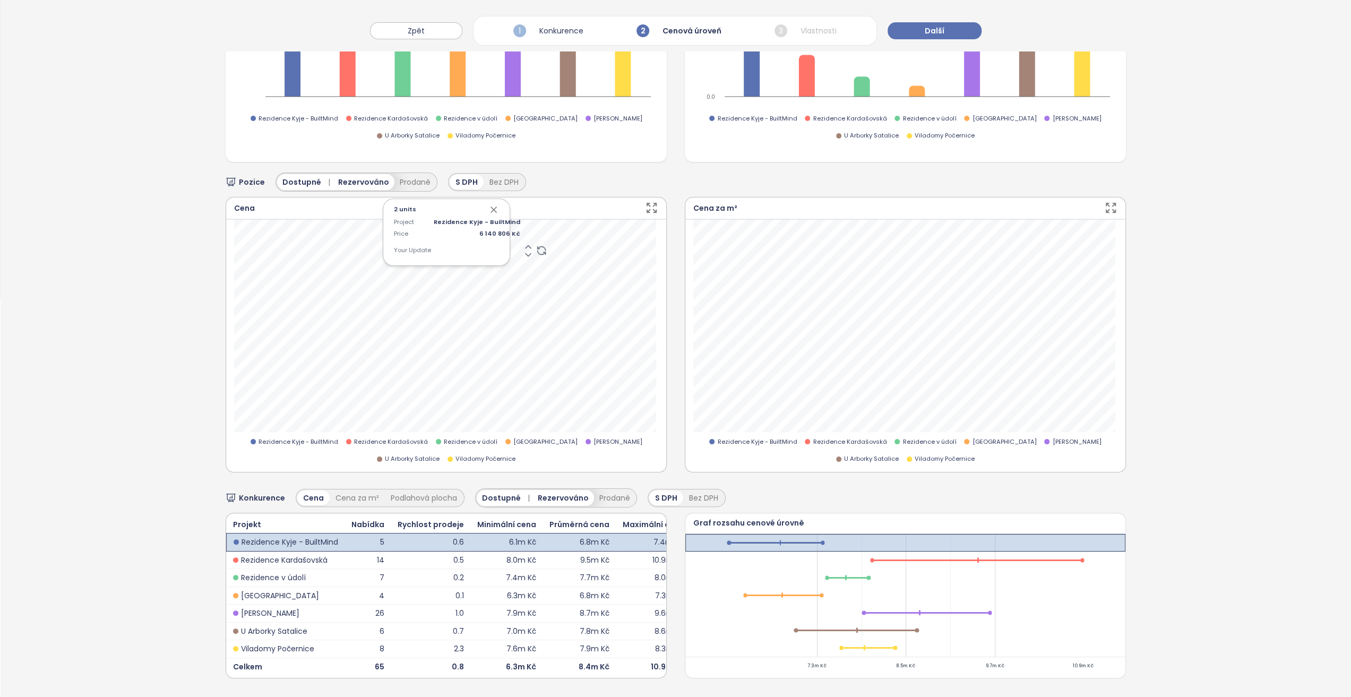
type input "*"
click at [492, 204] on icon "button" at bounding box center [493, 209] width 11 height 11
click at [495, 199] on div "2 units Project Rezidence Kyje - BuiltMind Price 6 199 852 Kč Your Update 5.0 %" at bounding box center [446, 232] width 127 height 67
click at [494, 204] on icon "button" at bounding box center [493, 209] width 11 height 11
click at [488, 204] on icon "button" at bounding box center [493, 209] width 11 height 11
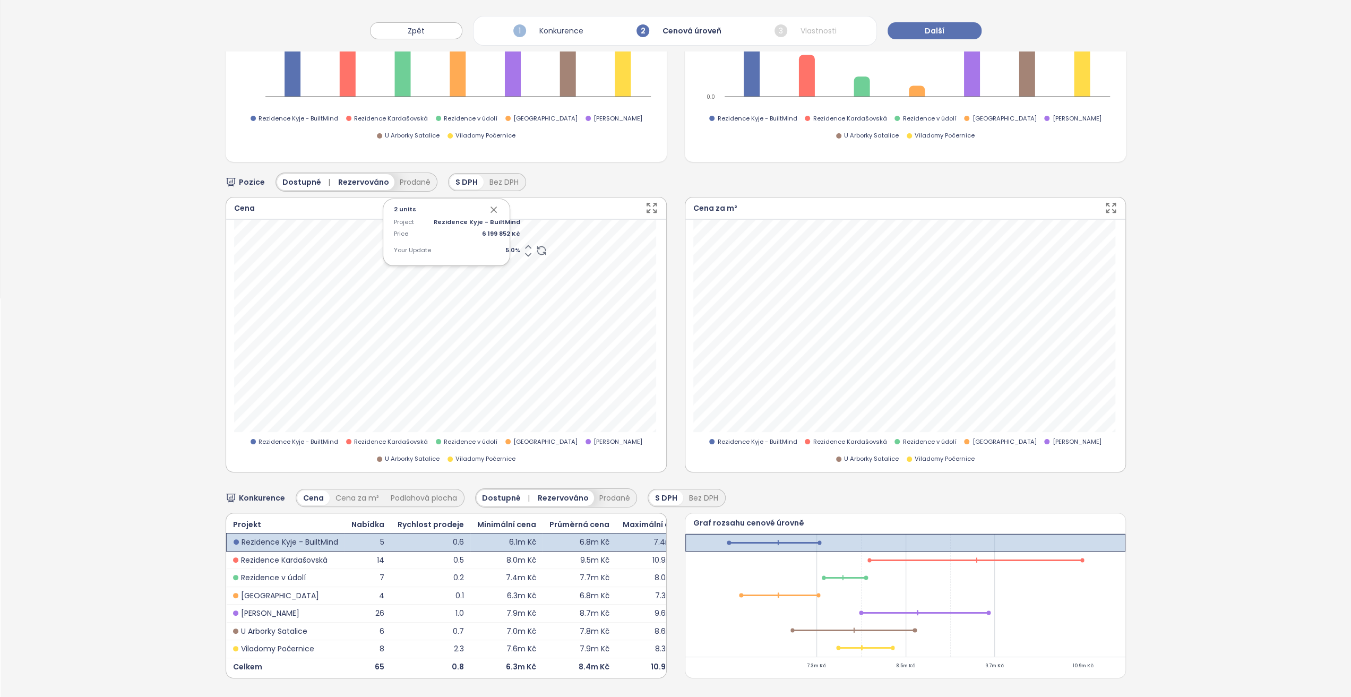
click at [500, 246] on span "5.0 %" at bounding box center [477, 251] width 87 height 10
type input "*"
type input "***"
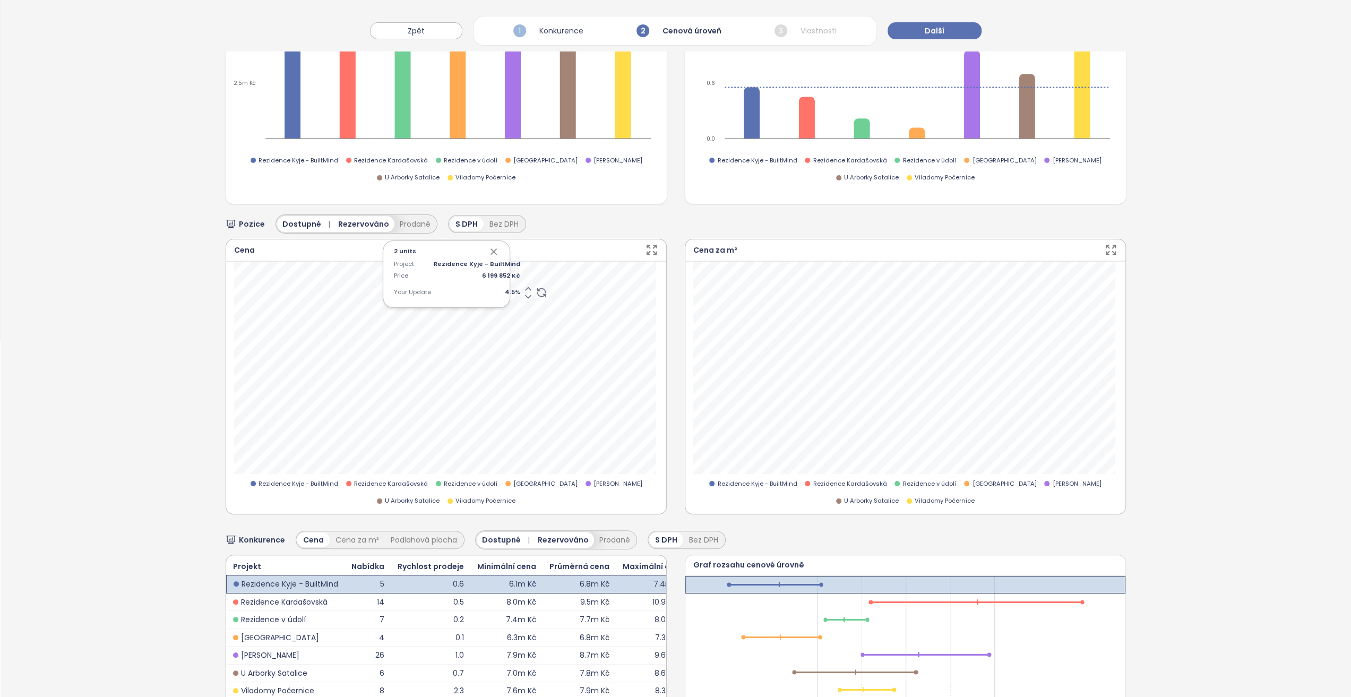
click at [491, 249] on icon "button" at bounding box center [493, 251] width 5 height 5
click at [488, 247] on icon "button" at bounding box center [493, 251] width 11 height 11
click at [491, 297] on div "Project Rezidence Kyje - BuiltMind Price 6 170 329 Kč Your Update 4.5 %" at bounding box center [446, 281] width 105 height 42
click at [491, 291] on span "4.5 %" at bounding box center [477, 293] width 87 height 10
type input "***"
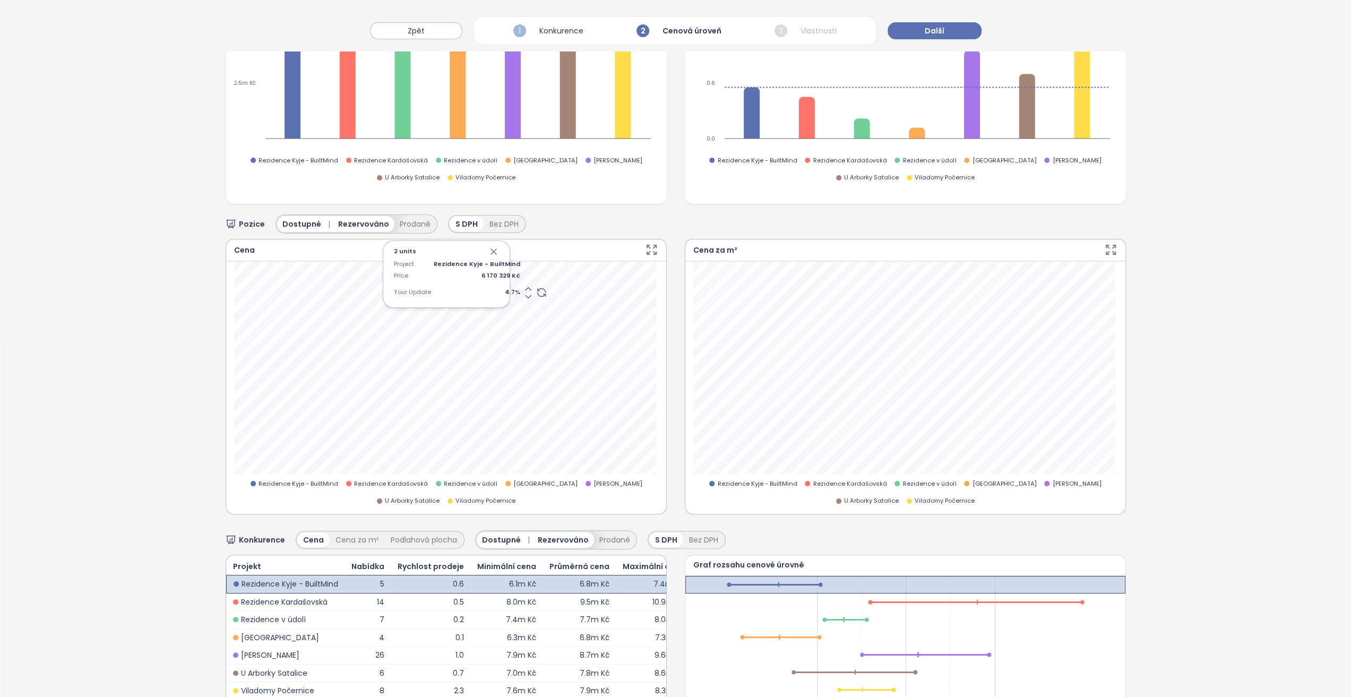
click at [491, 250] on icon "button" at bounding box center [493, 251] width 11 height 11
click at [491, 246] on icon "button" at bounding box center [493, 251] width 11 height 11
click at [496, 288] on span "4.7 %" at bounding box center [477, 293] width 87 height 10
type input "***"
click at [488, 249] on icon "button" at bounding box center [493, 251] width 11 height 11
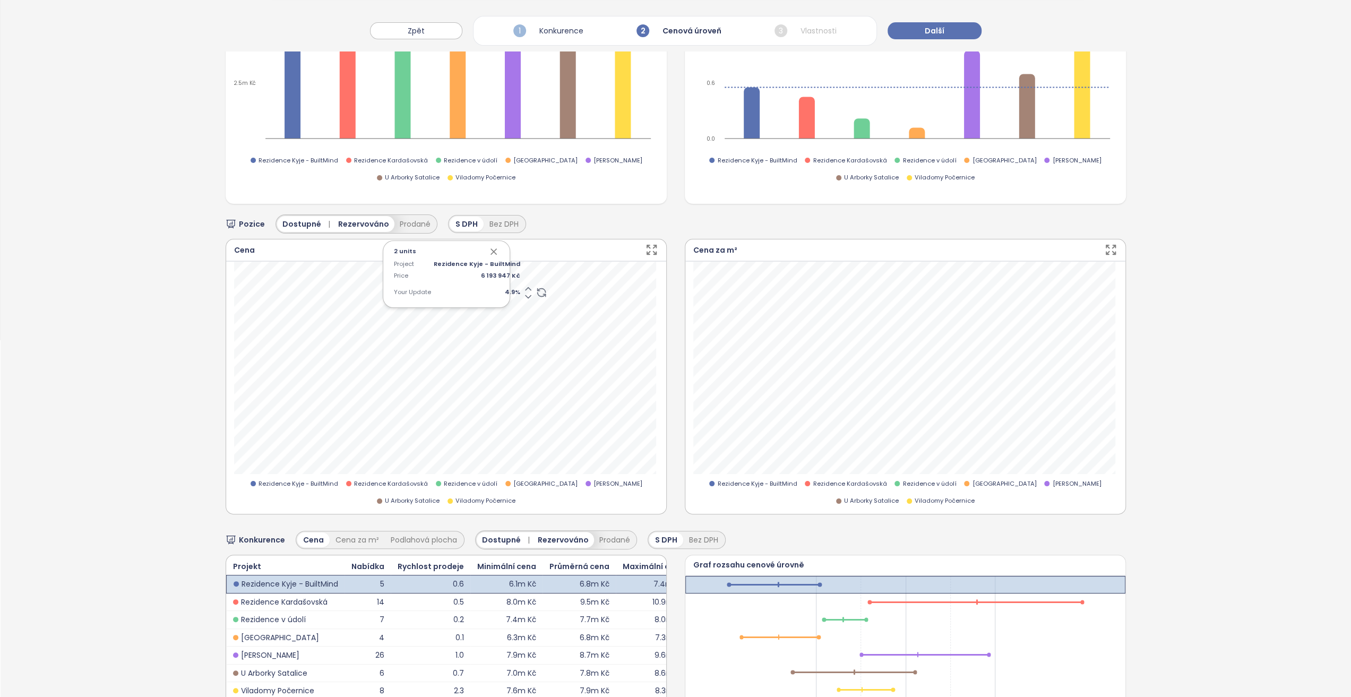
click at [495, 289] on span "4.9 %" at bounding box center [477, 293] width 87 height 10
type input "***"
click at [491, 250] on icon "button" at bounding box center [493, 251] width 11 height 11
click at [492, 246] on icon "button" at bounding box center [493, 251] width 11 height 11
click at [490, 252] on icon "button" at bounding box center [493, 251] width 11 height 11
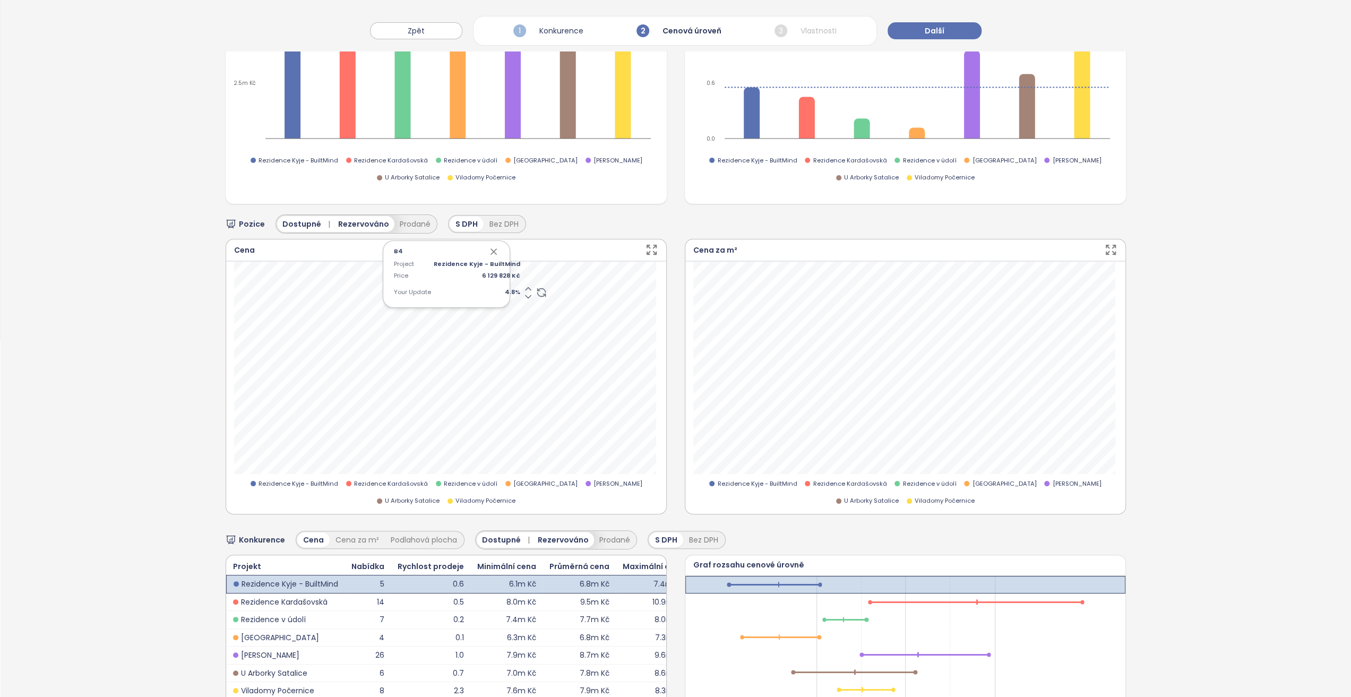
drag, startPoint x: 488, startPoint y: 250, endPoint x: 483, endPoint y: 256, distance: 8.3
click at [488, 250] on icon "button" at bounding box center [493, 251] width 11 height 11
click at [476, 295] on div "Project Rezidence Kyje - BuiltMind Price 6 188 043 Kč Your Update 4.8 %" at bounding box center [446, 281] width 105 height 42
click at [479, 289] on span "4.8 %" at bounding box center [477, 293] width 87 height 10
type input "***"
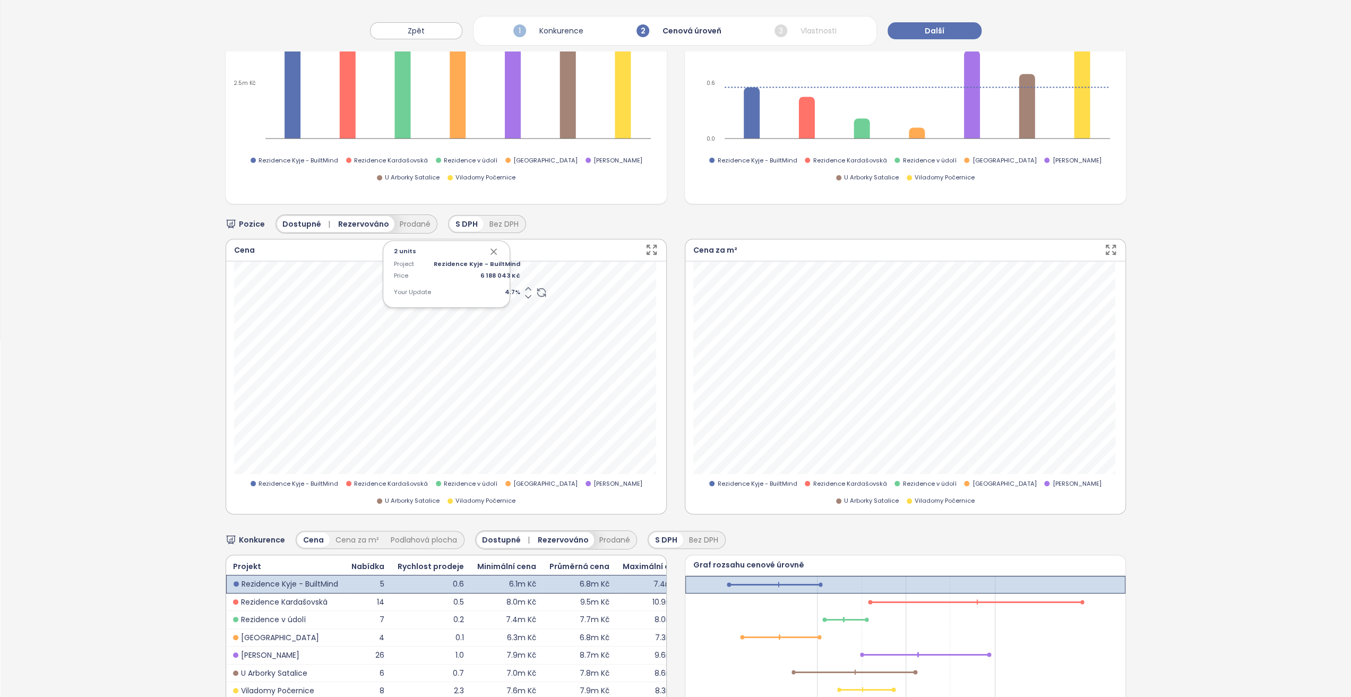
click at [488, 249] on icon "button" at bounding box center [493, 251] width 11 height 11
click at [488, 252] on icon "button" at bounding box center [493, 251] width 11 height 11
click at [472, 295] on div "Project Rezidence Kyje - BuiltMind Price 6 123 979 Kč Your Update 4.7 %" at bounding box center [446, 281] width 105 height 42
click at [476, 288] on span "4.7 %" at bounding box center [477, 293] width 87 height 10
type input "***"
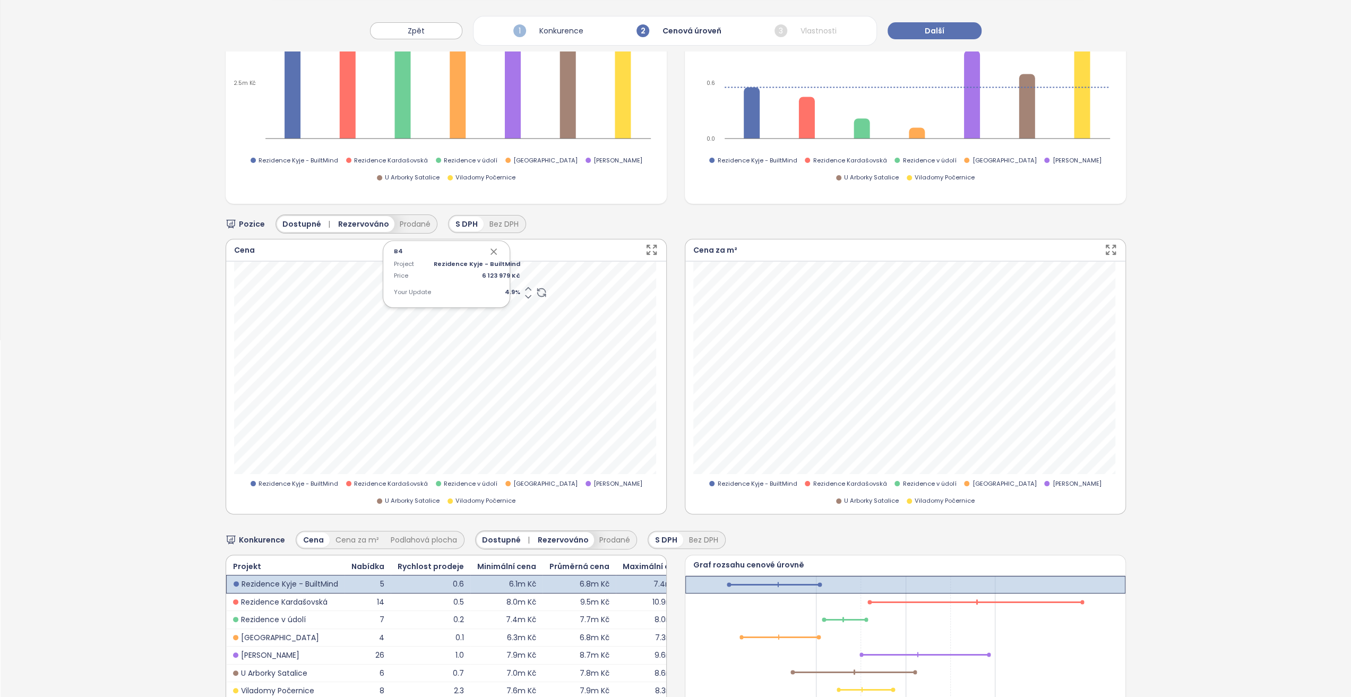
click at [493, 247] on icon "button" at bounding box center [493, 251] width 11 height 11
click at [497, 291] on span "4.9 %" at bounding box center [477, 293] width 87 height 10
type input "***"
click at [492, 251] on icon "button" at bounding box center [493, 251] width 11 height 11
click at [494, 251] on icon "button" at bounding box center [493, 251] width 5 height 5
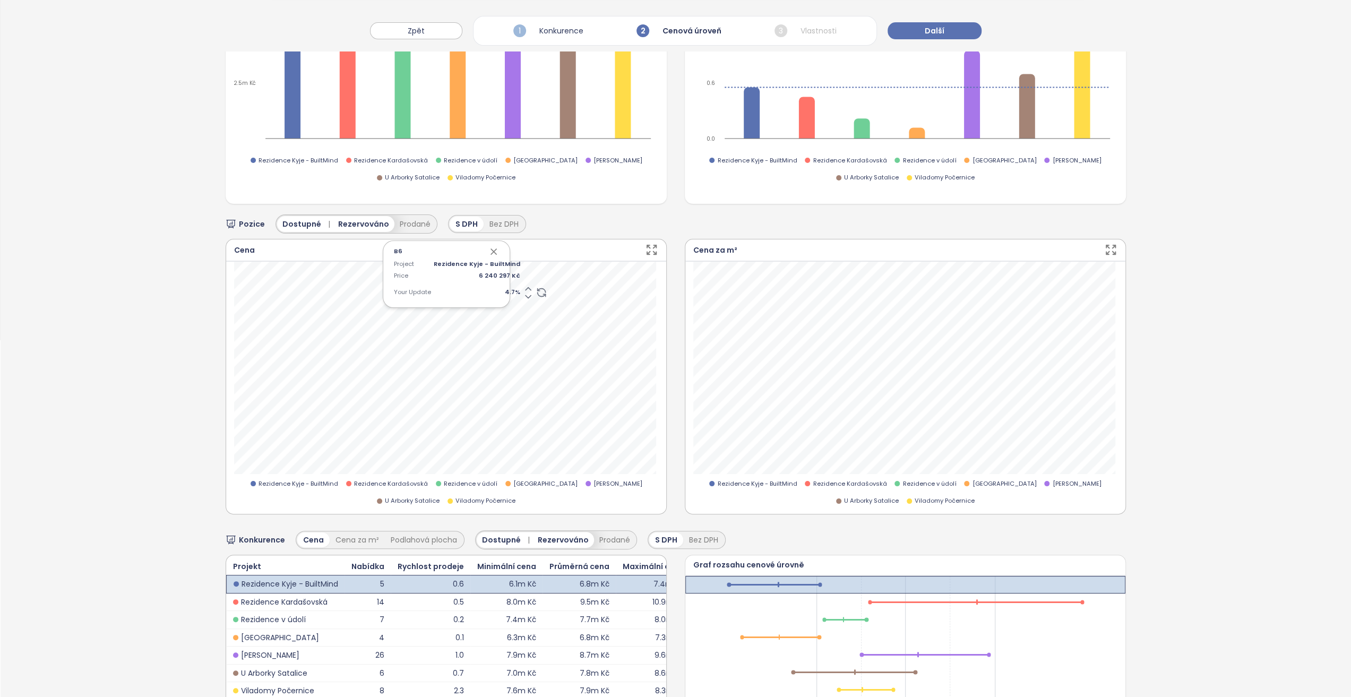
click at [491, 247] on icon "button" at bounding box center [493, 251] width 11 height 11
drag, startPoint x: 491, startPoint y: 254, endPoint x: 443, endPoint y: 298, distance: 65.0
click at [491, 254] on div "B3 Project Rezidence Kyje - BuiltMind Price 6 954 620 Kč Your Update 0.0 %" at bounding box center [446, 273] width 127 height 67
click at [491, 248] on icon "button" at bounding box center [493, 251] width 11 height 11
drag, startPoint x: 480, startPoint y: 279, endPoint x: 483, endPoint y: 273, distance: 5.9
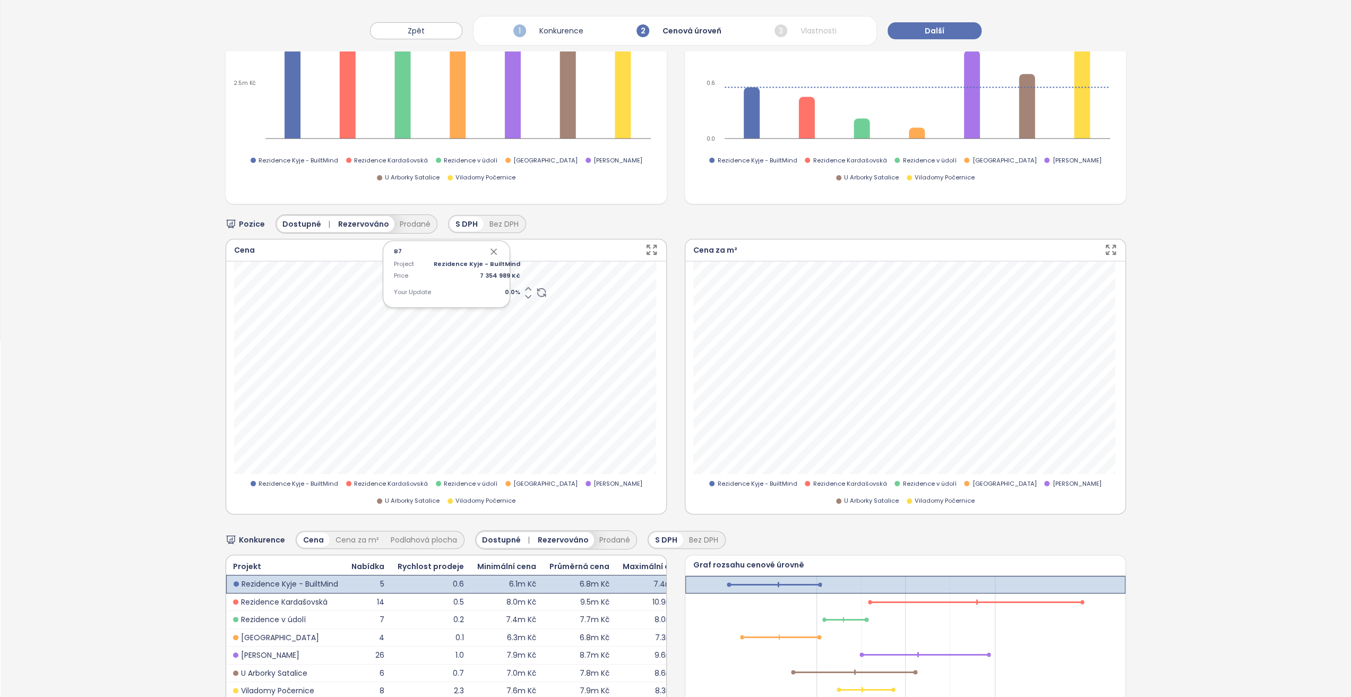
click at [480, 279] on div "Project Rezidence Kyje - BuiltMind Price 7 354 989 Kč Your Update 0.0 %" at bounding box center [446, 281] width 105 height 42
click at [483, 272] on span "7 354 989 Kč" at bounding box center [477, 276] width 87 height 10
click at [498, 290] on span "0.0 %" at bounding box center [477, 293] width 87 height 10
click at [498, 290] on div "B7 Project Rezidence Kyje - BuiltMind Price 7 354 989 Kč Your Update ***" at bounding box center [446, 273] width 127 height 67
click at [497, 290] on span "0.0 %" at bounding box center [477, 293] width 87 height 10
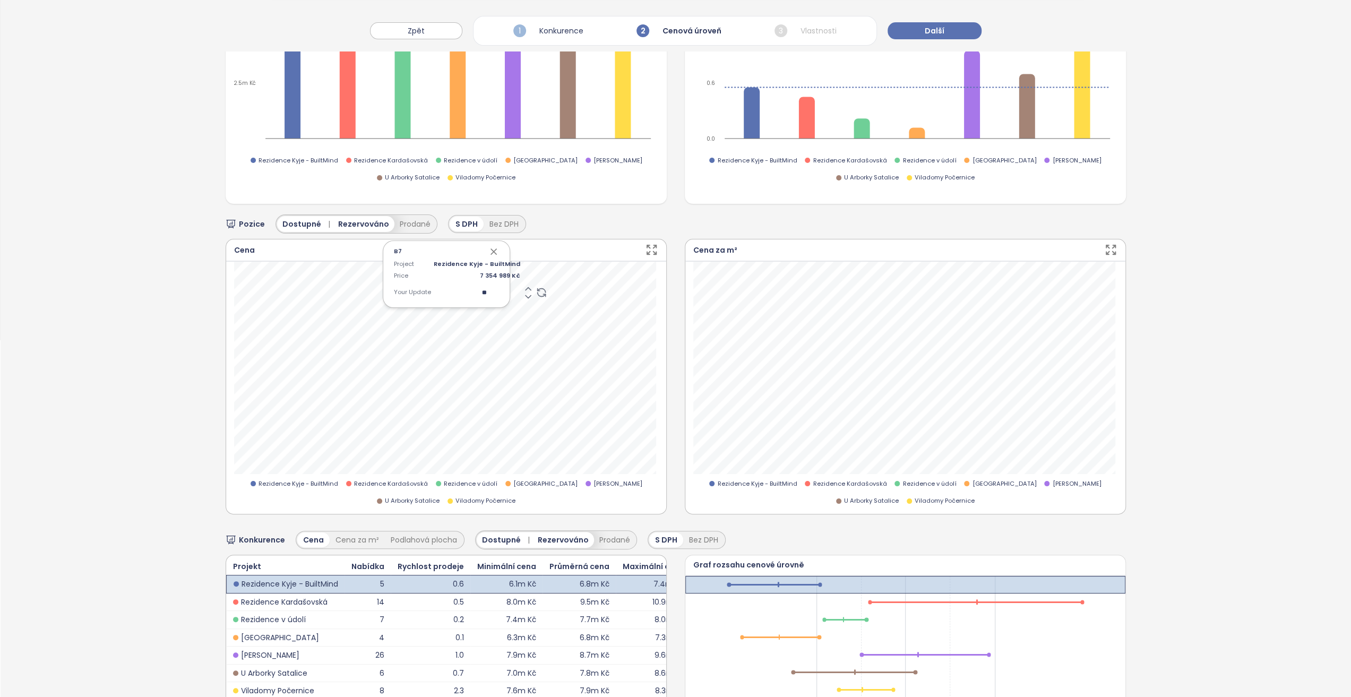
type input "*"
type input "**"
click at [495, 251] on icon "button" at bounding box center [493, 251] width 11 height 11
click at [500, 291] on span "-6.0 %" at bounding box center [477, 293] width 87 height 10
type input "****"
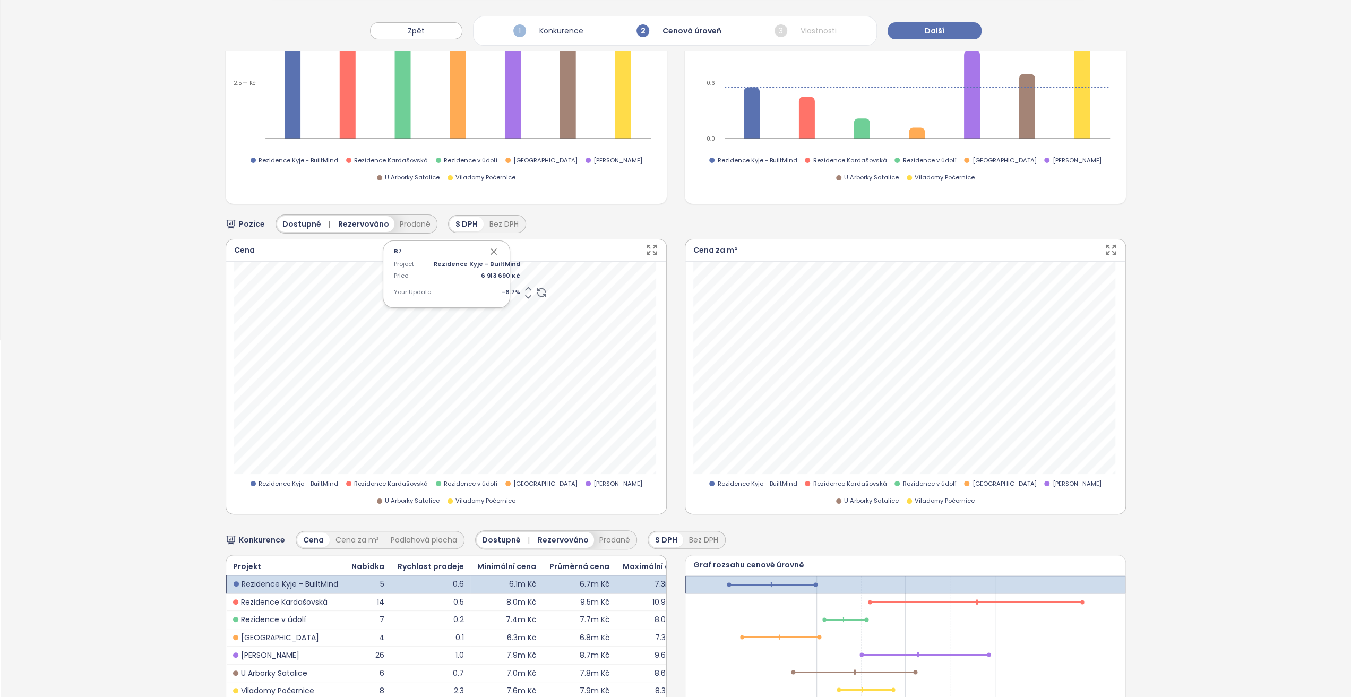
click at [491, 249] on icon "button" at bounding box center [493, 251] width 5 height 5
click at [505, 292] on span "-6.7 %" at bounding box center [477, 293] width 87 height 10
type input "****"
click at [492, 249] on icon "button" at bounding box center [493, 251] width 5 height 5
click at [488, 288] on span "-6.6 %" at bounding box center [477, 293] width 87 height 10
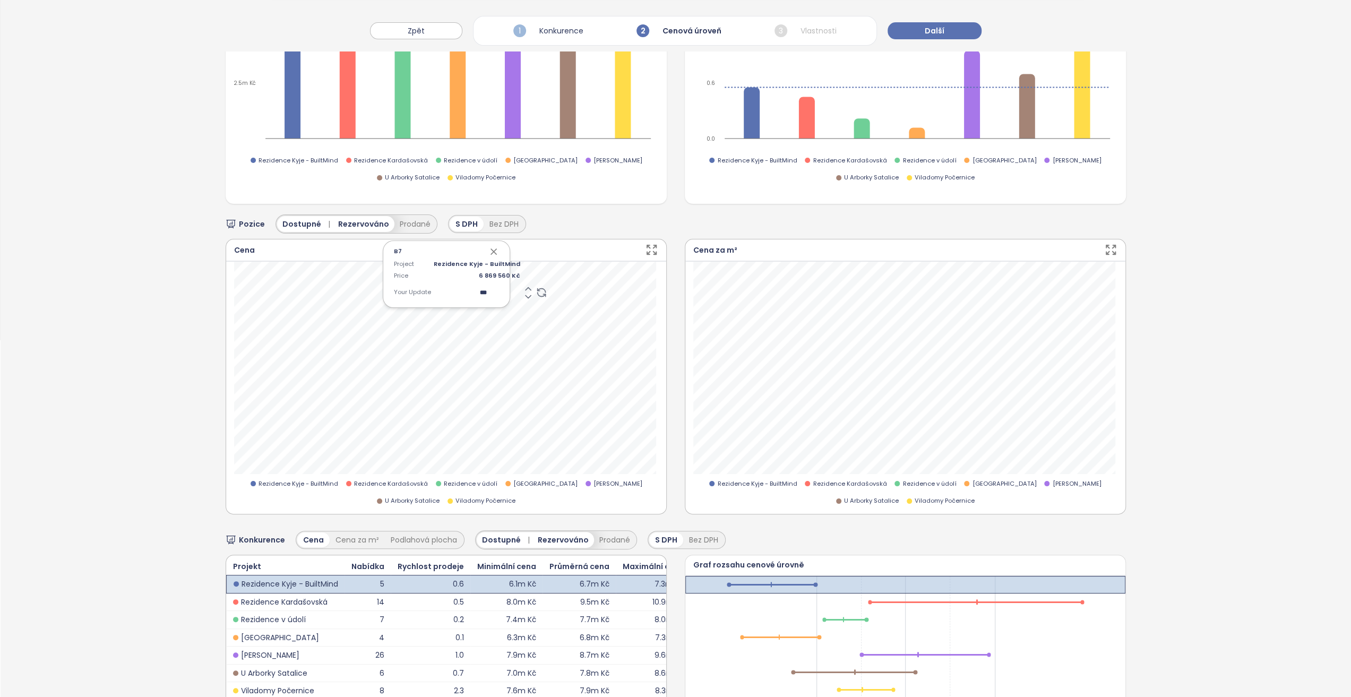
type input "****"
click at [488, 249] on icon "button" at bounding box center [493, 251] width 11 height 11
click at [491, 251] on icon "button" at bounding box center [493, 251] width 11 height 11
click at [495, 289] on span "0.0 %" at bounding box center [477, 293] width 87 height 10
click at [477, 291] on input "***" at bounding box center [460, 293] width 53 height 10
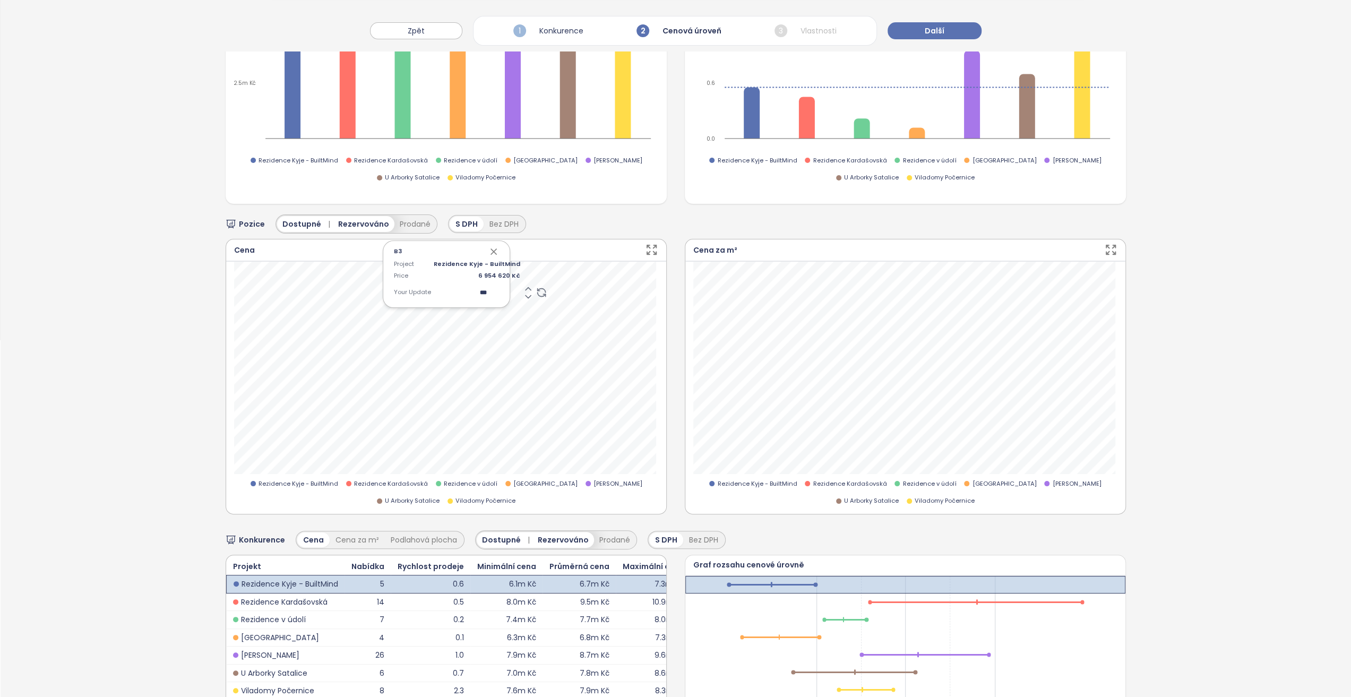
click at [475, 293] on input "***" at bounding box center [460, 293] width 53 height 10
type input "*"
type input "***"
click at [492, 251] on icon "button" at bounding box center [493, 251] width 11 height 11
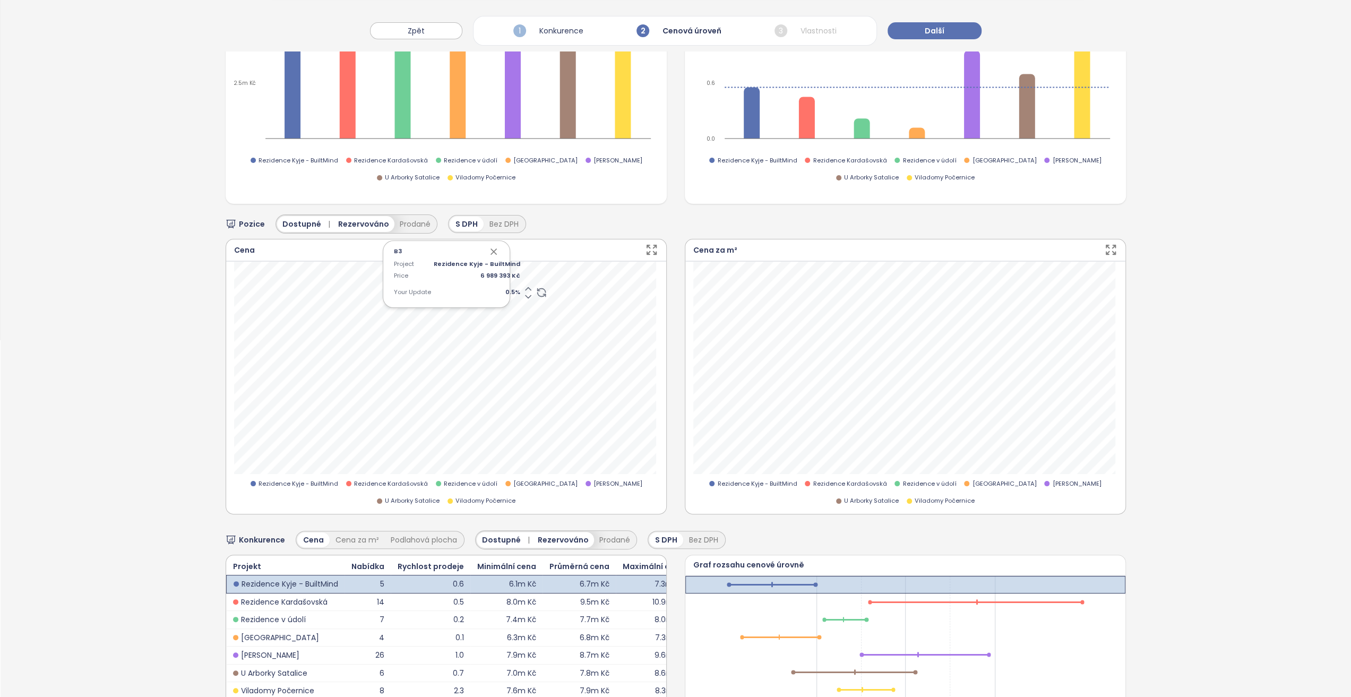
click at [499, 290] on span "0.5 %" at bounding box center [477, 293] width 87 height 10
click at [499, 290] on div "B3 Project Rezidence Kyje - BuiltMind Price 6 989 393 Kč Your Update 0.5 %" at bounding box center [446, 273] width 127 height 67
click at [499, 290] on span "0.5 %" at bounding box center [477, 293] width 87 height 10
click at [483, 291] on div "Project Rezidence Kyje - BuiltMind Price 6 989 393 Kč Your Update 0.5 %" at bounding box center [446, 281] width 105 height 42
click at [483, 291] on span "0.5 %" at bounding box center [477, 293] width 87 height 10
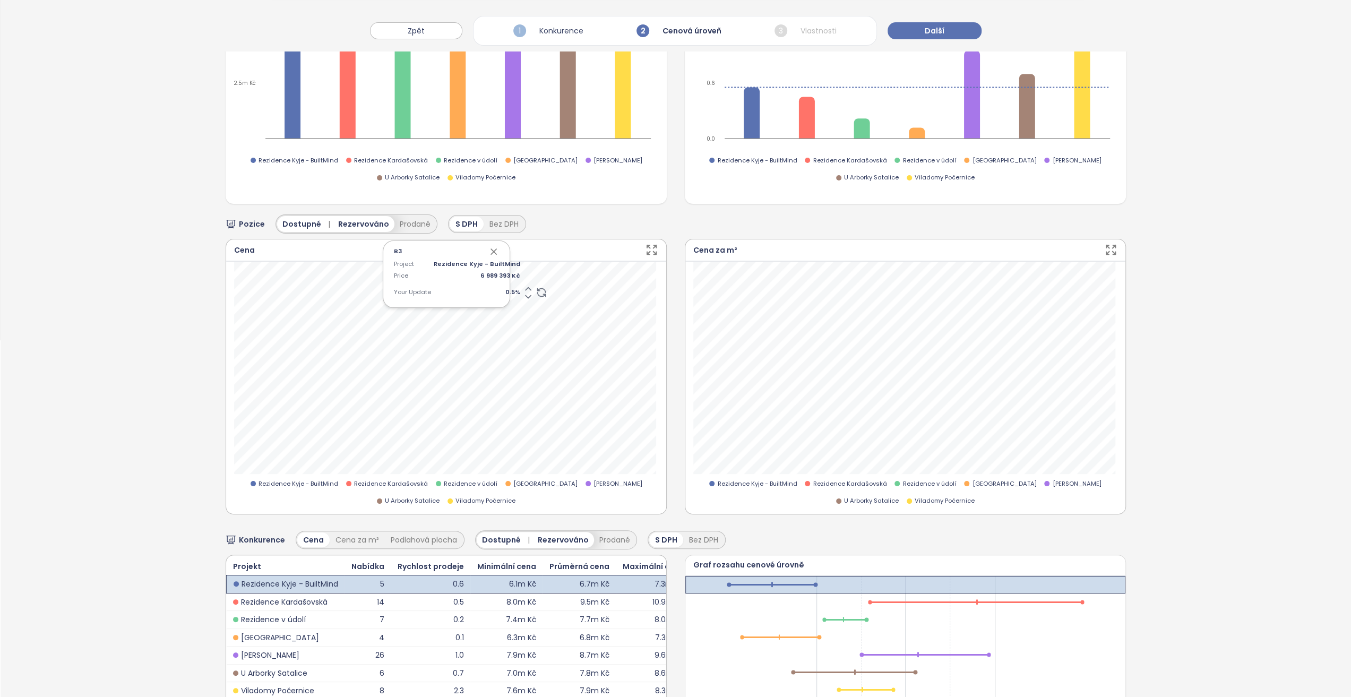
click at [483, 291] on div "Project Rezidence Kyje - BuiltMind Price 6 989 393 Kč Your Update 0.5 %" at bounding box center [446, 281] width 105 height 42
click at [452, 296] on div "Project Rezidence Kyje - BuiltMind Price 6 989 393 Kč Your Update 0.5 %" at bounding box center [446, 281] width 105 height 42
click at [472, 288] on span "0.5 %" at bounding box center [477, 293] width 87 height 10
type input "*"
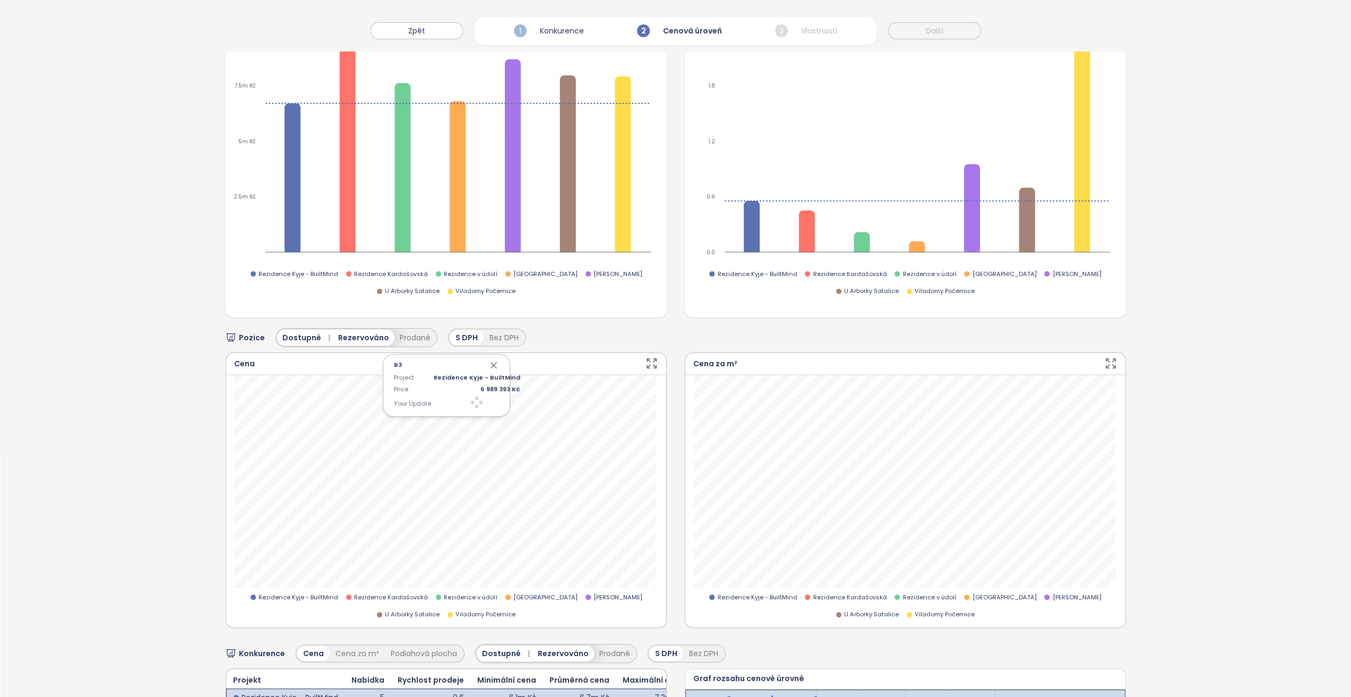
scroll to position [304, 0]
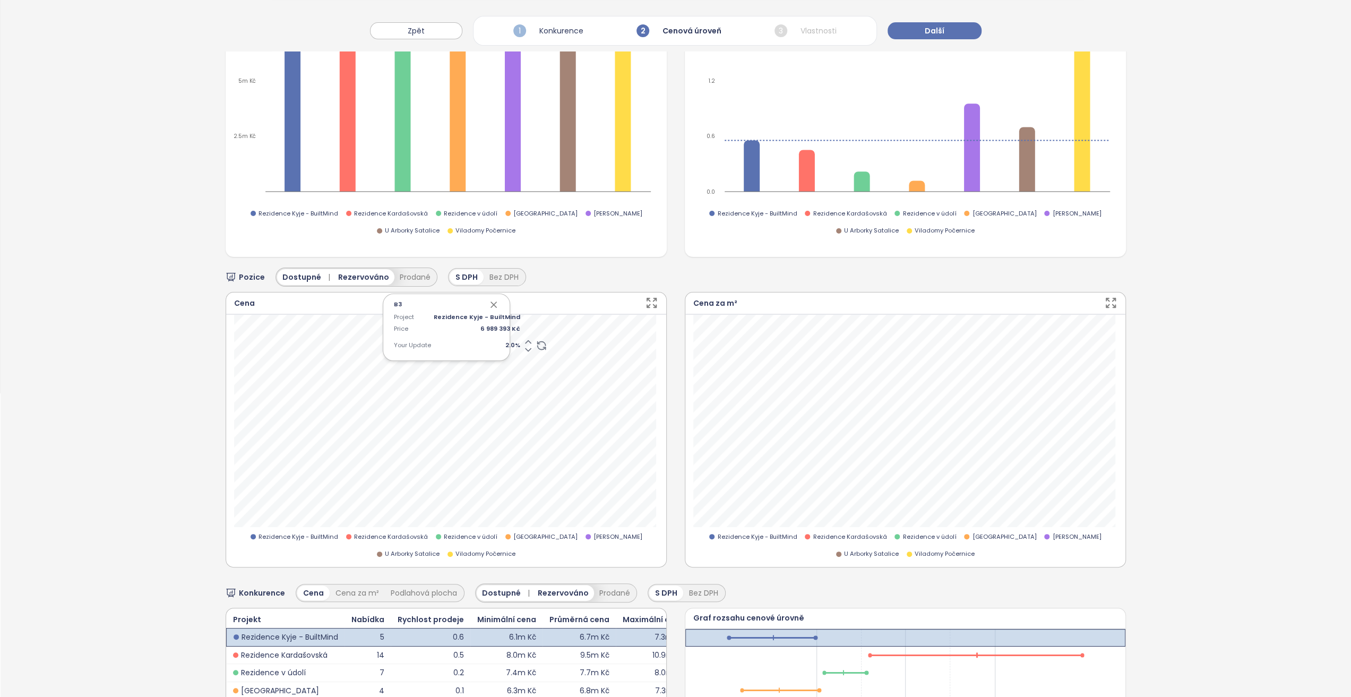
click at [646, 300] on icon "button" at bounding box center [651, 302] width 13 height 13
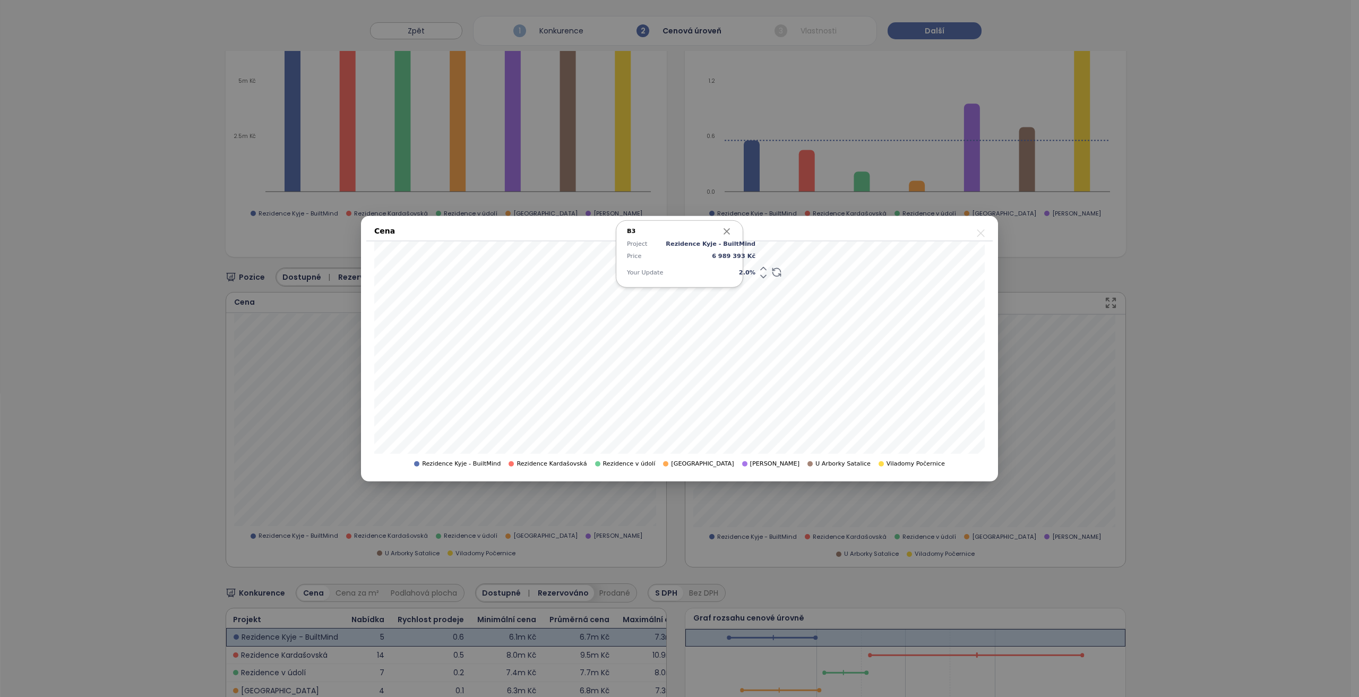
click at [727, 233] on icon "button" at bounding box center [726, 231] width 11 height 11
click at [979, 233] on icon "close" at bounding box center [980, 232] width 13 height 13
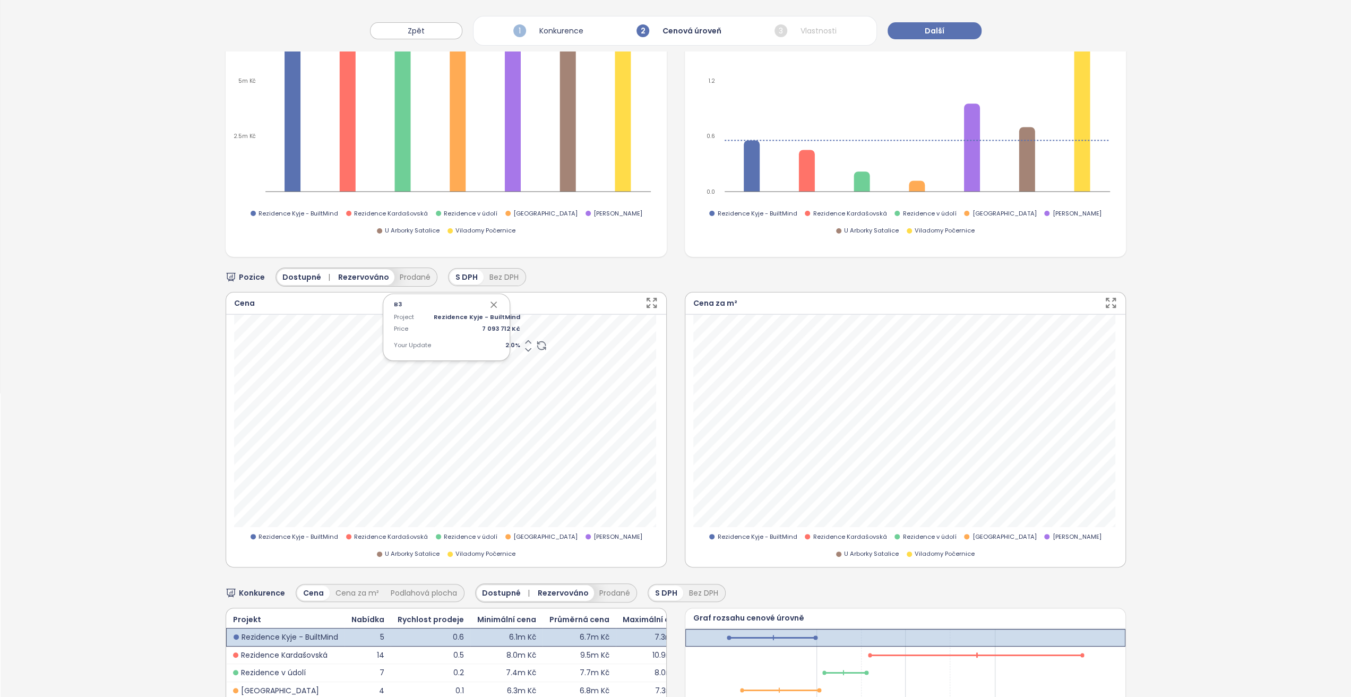
click at [495, 341] on span "2.0 %" at bounding box center [477, 346] width 87 height 10
type input "*"
drag, startPoint x: 488, startPoint y: 299, endPoint x: 486, endPoint y: 305, distance: 5.7
click at [491, 302] on icon "button" at bounding box center [493, 304] width 5 height 5
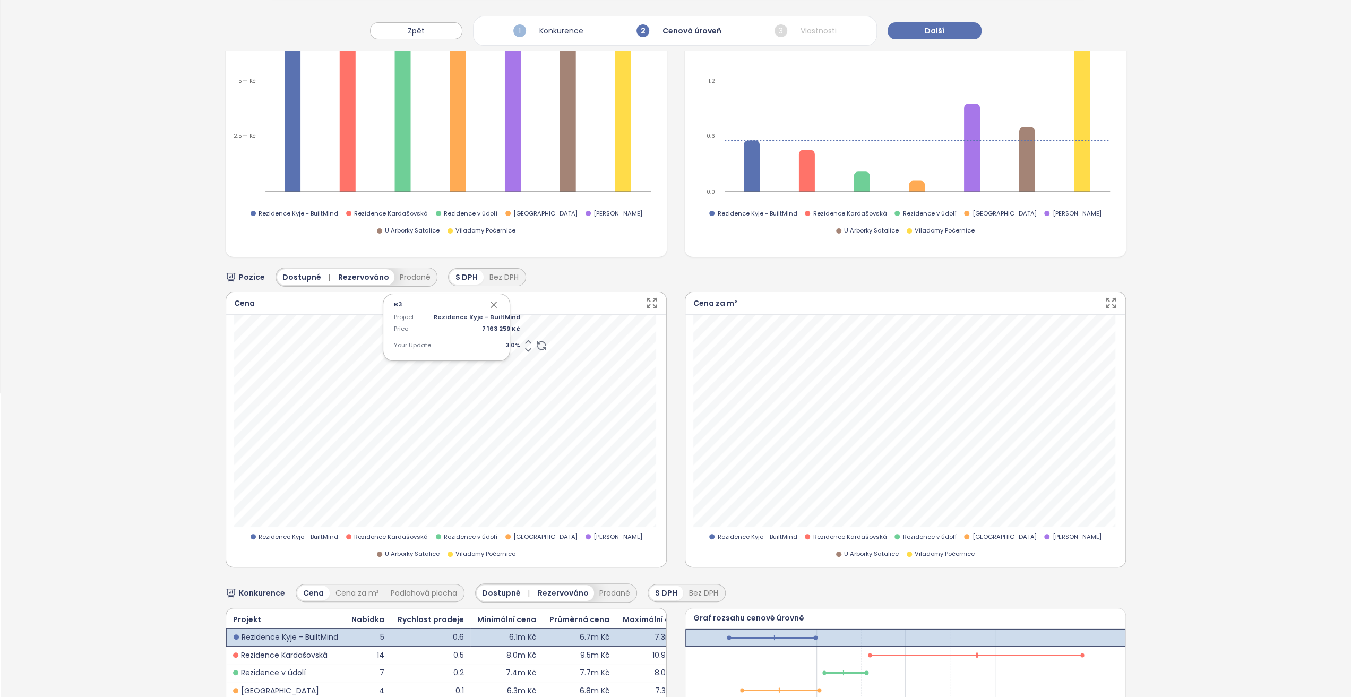
click at [492, 347] on span "3.0 %" at bounding box center [477, 346] width 87 height 10
click at [484, 343] on div "Project Rezidence Kyje - BuiltMind Price 7 163 259 Kč Your Update ***" at bounding box center [446, 334] width 105 height 42
click at [482, 342] on span "3.0 %" at bounding box center [477, 346] width 87 height 10
type input "*"
type input "***"
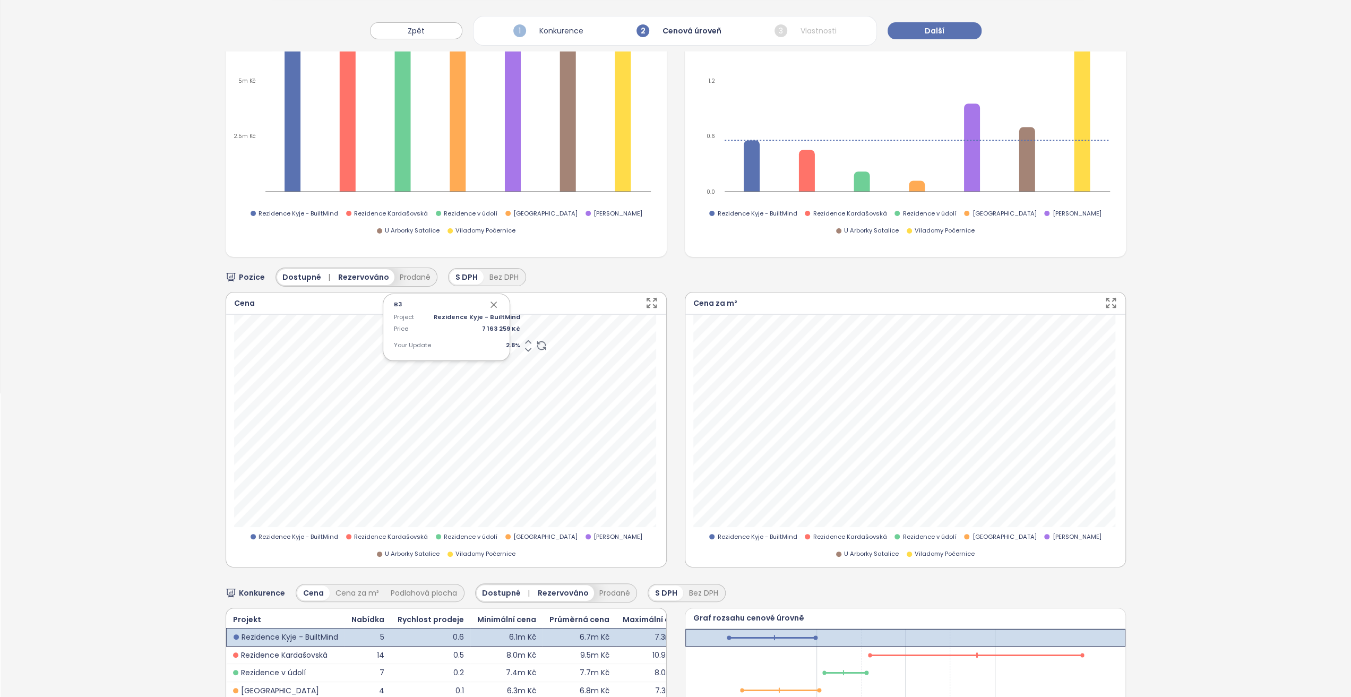
click at [493, 309] on div "B3 Project Rezidence Kyje - BuiltMind Price 7 163 259 Kč Your Update 2.8 %" at bounding box center [446, 327] width 127 height 67
click at [488, 304] on icon "button" at bounding box center [493, 304] width 11 height 11
click at [501, 341] on span "0.0 %" at bounding box center [477, 346] width 87 height 10
type input "*"
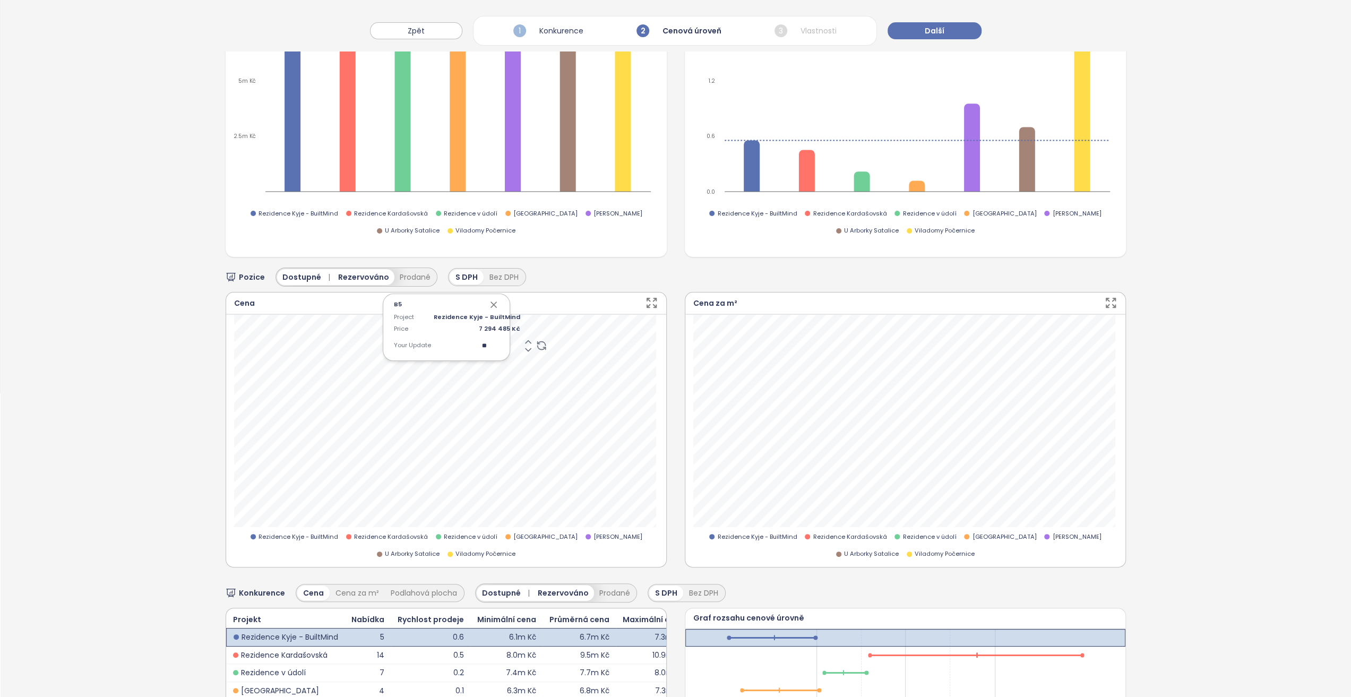
type input "***"
click at [494, 307] on icon "button" at bounding box center [493, 304] width 11 height 11
click at [490, 341] on span "2.0 %" at bounding box center [477, 346] width 87 height 10
type input "***"
click at [394, 335] on div "Project Rezidence Kyje - BuiltMind Price 7 440 374 Kč Your Update ***" at bounding box center [446, 334] width 105 height 42
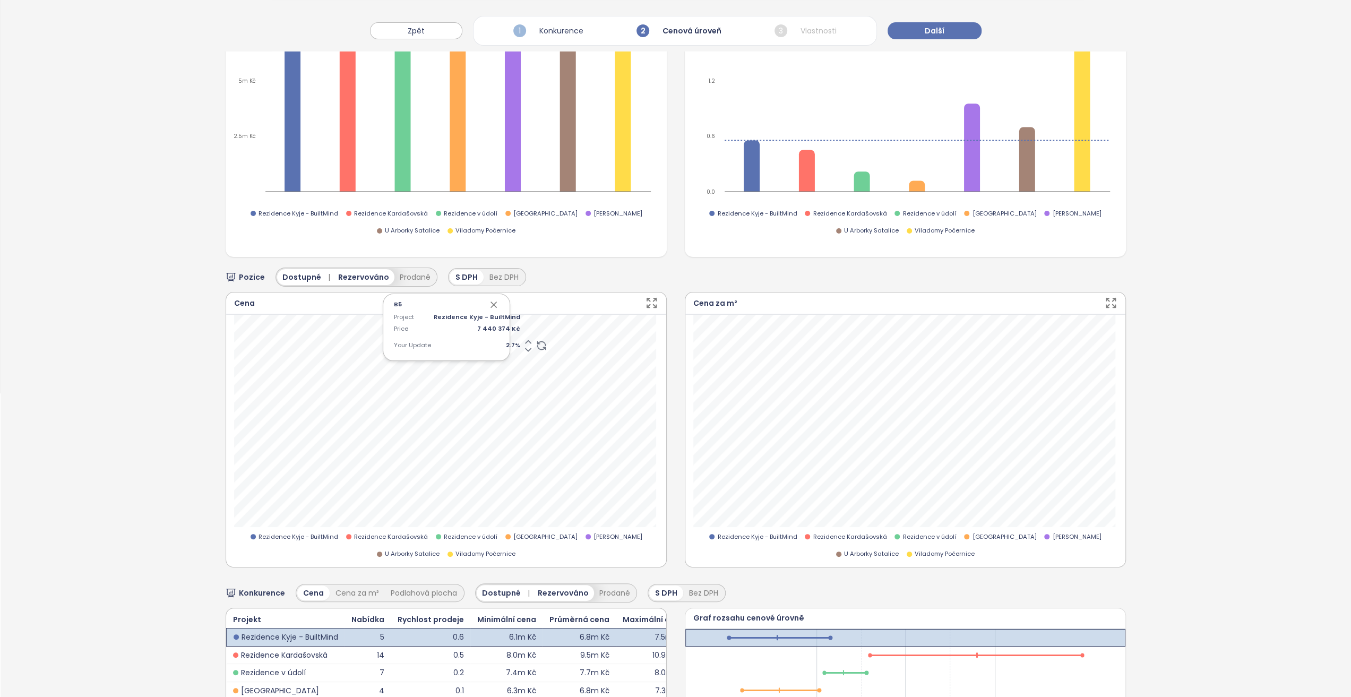
click at [491, 303] on icon "button" at bounding box center [493, 304] width 5 height 5
click at [492, 303] on icon "button" at bounding box center [493, 304] width 5 height 5
click at [932, 27] on span "Další" at bounding box center [935, 31] width 20 height 12
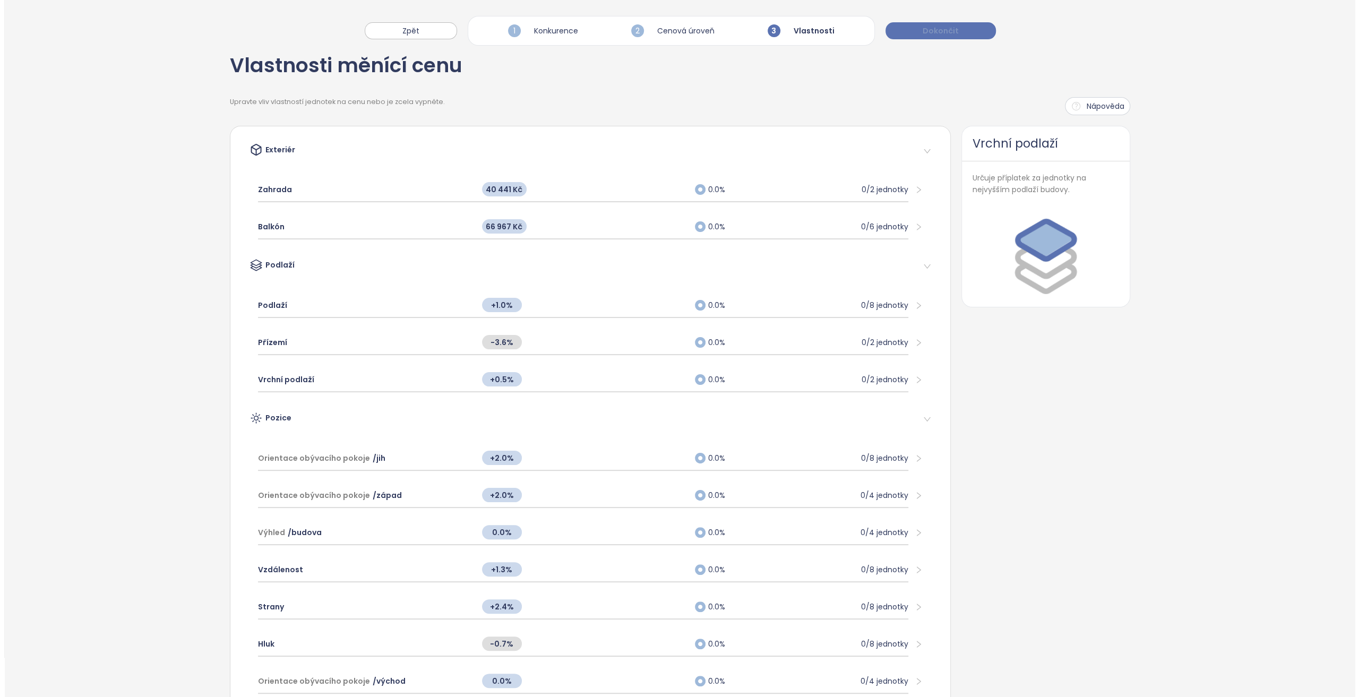
scroll to position [0, 0]
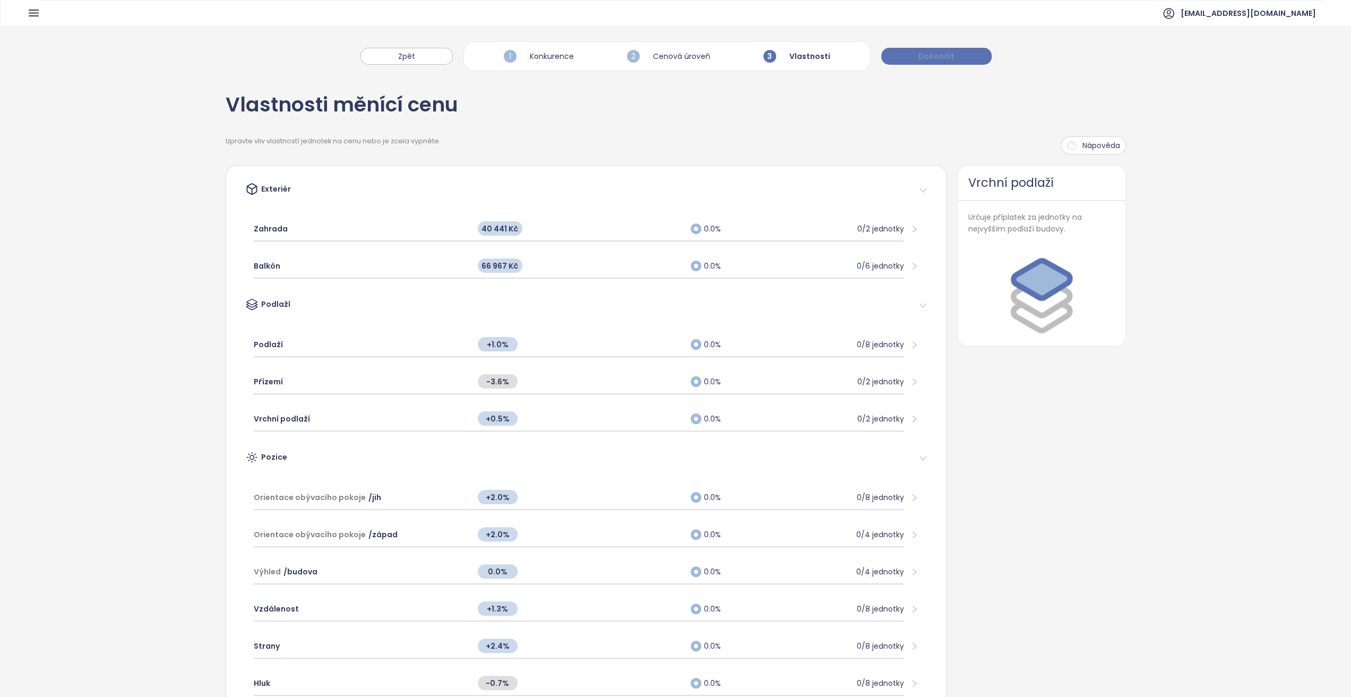
click at [936, 56] on span "Dokončit" at bounding box center [936, 56] width 36 height 12
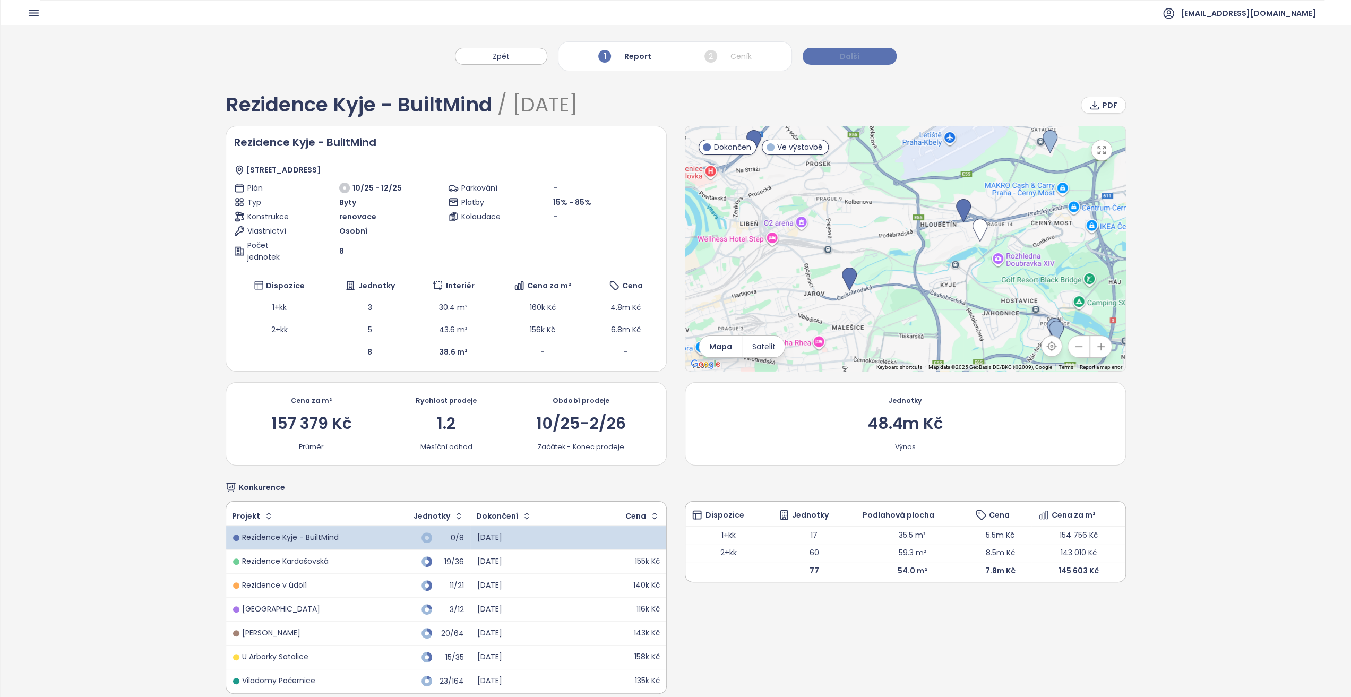
click at [874, 61] on button "Další" at bounding box center [850, 56] width 94 height 17
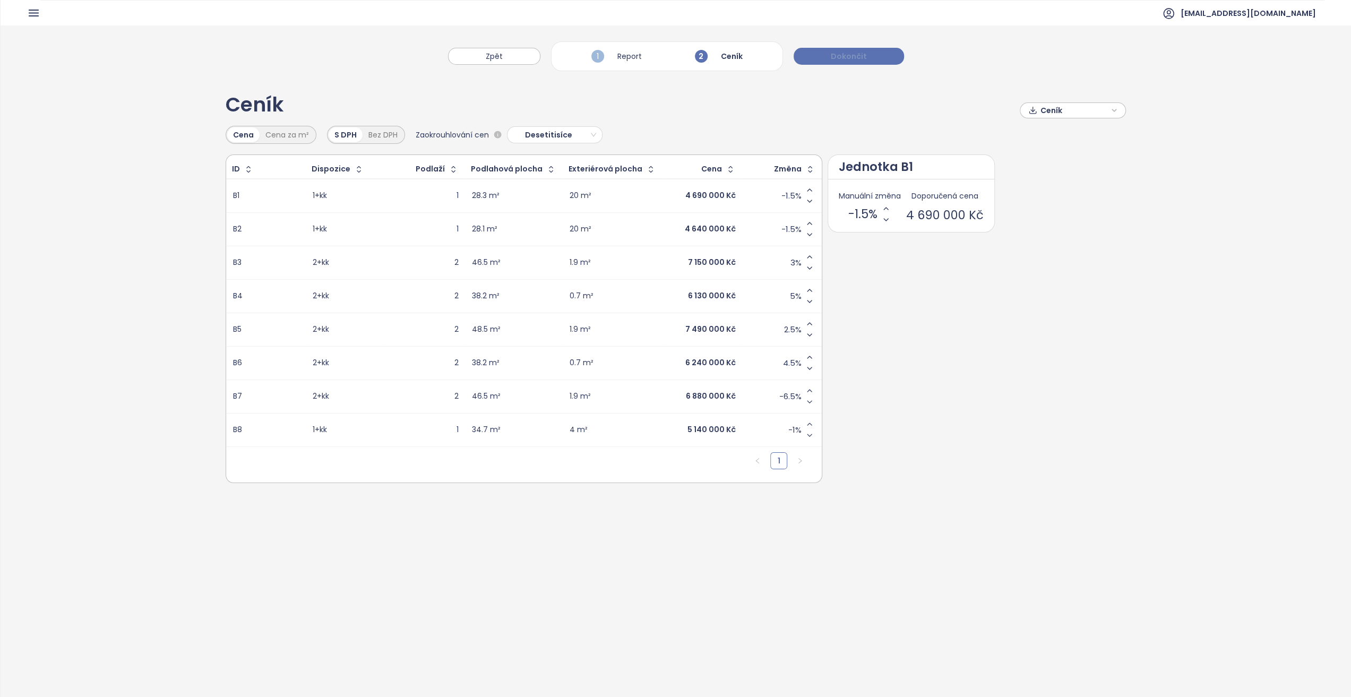
click at [840, 57] on span "Dokončit" at bounding box center [849, 56] width 36 height 12
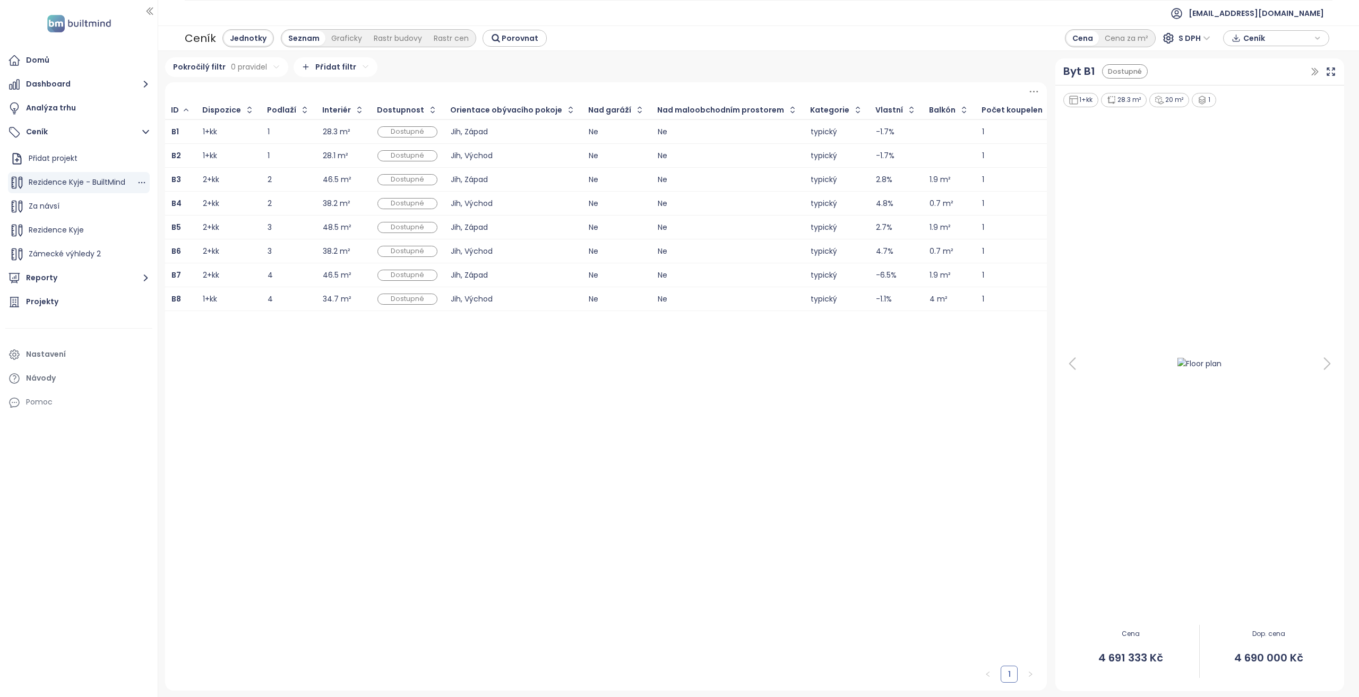
click at [98, 200] on div "Za návsí" at bounding box center [79, 206] width 142 height 21
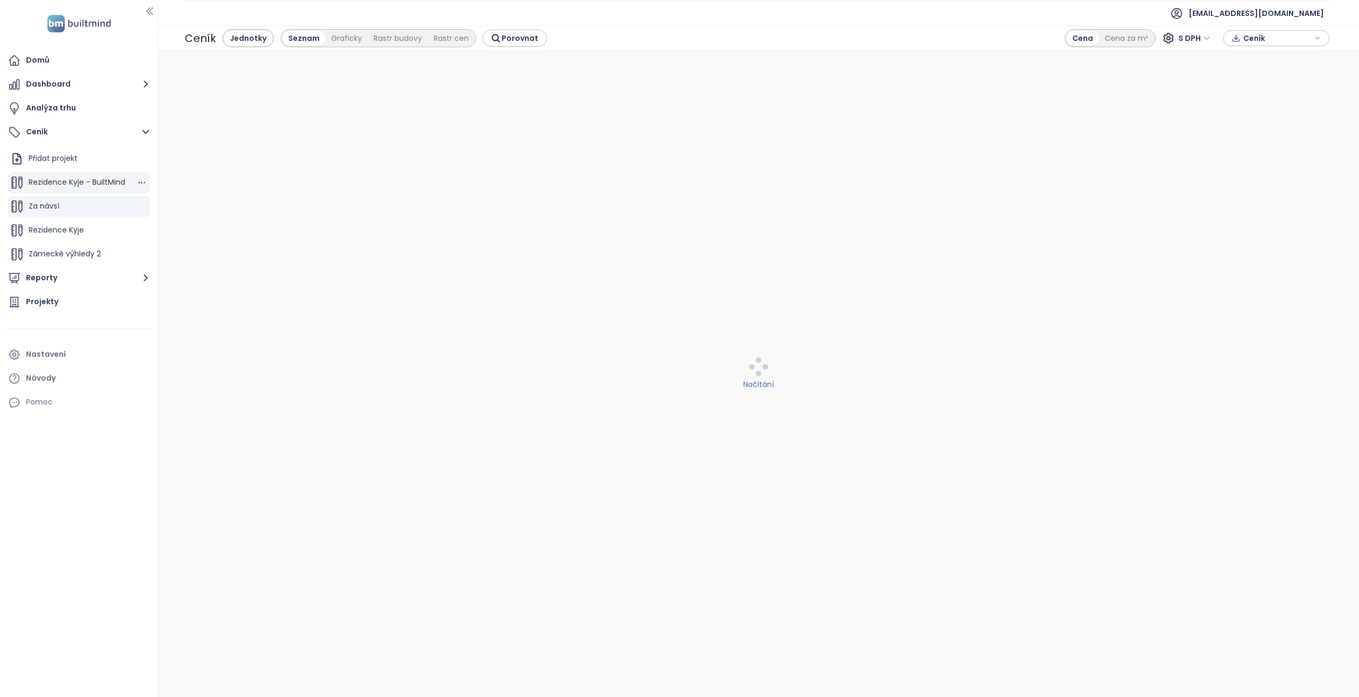
click at [97, 178] on span "Rezidence Kyje - BuiltMind" at bounding box center [77, 182] width 97 height 11
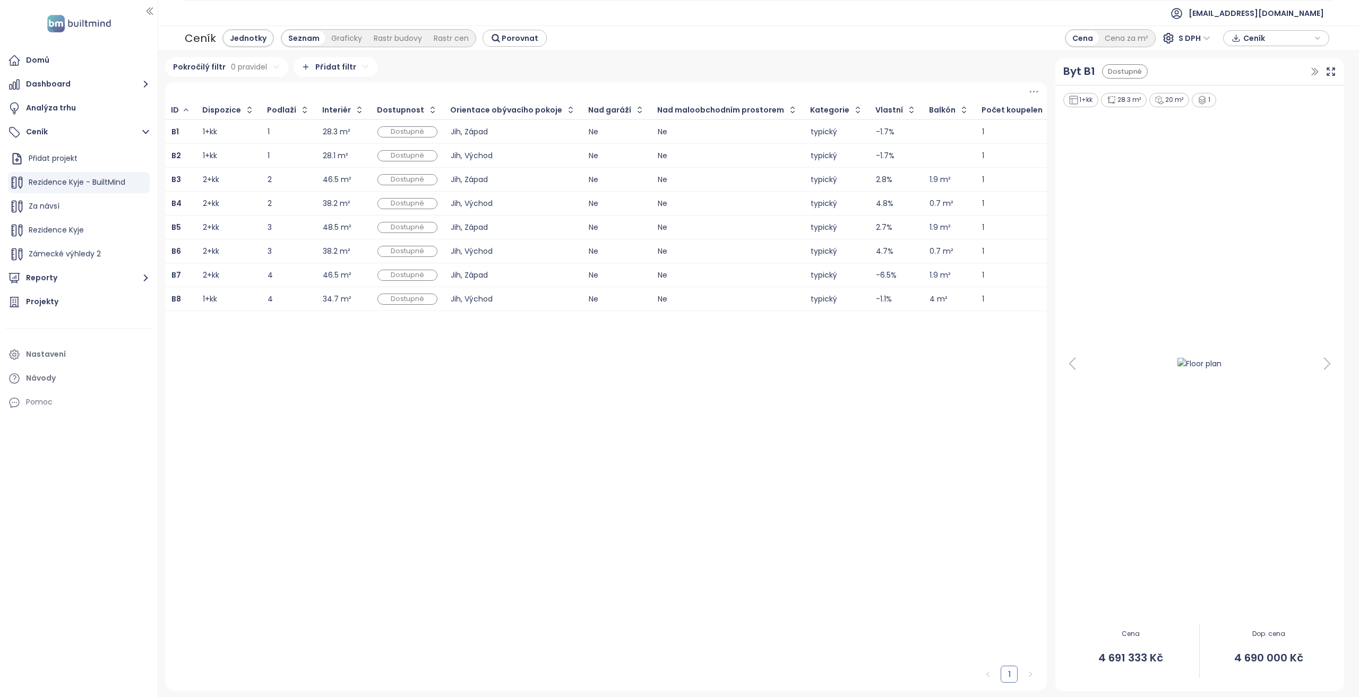
click at [1030, 93] on icon at bounding box center [1033, 91] width 13 height 13
click at [738, 46] on div "Ceník Jednotky Seznam Graficky Rastr budovy Rastr cen Porovnat Cena Cena za m² …" at bounding box center [758, 37] width 1201 height 25
click at [1034, 92] on icon at bounding box center [1033, 91] width 13 height 13
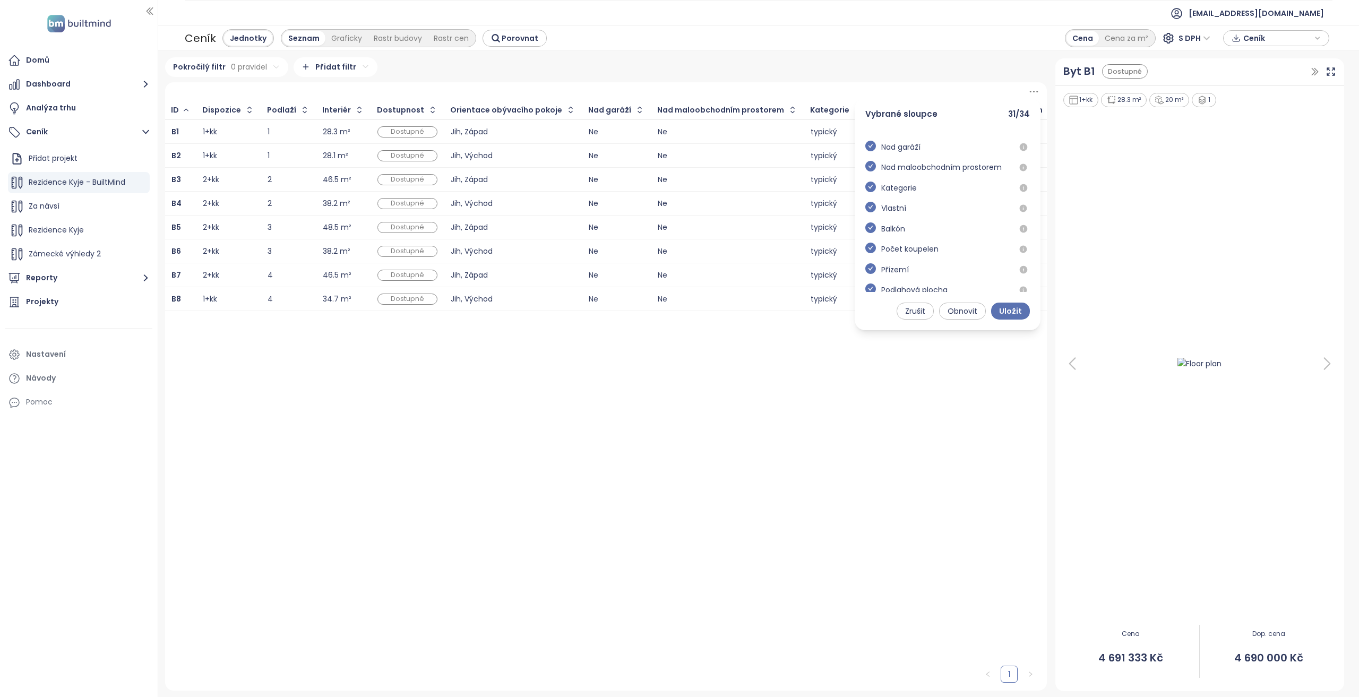
scroll to position [53, 0]
click at [874, 186] on icon "check-circle" at bounding box center [870, 187] width 11 height 11
click at [874, 210] on icon "check-circle" at bounding box center [870, 207] width 11 height 11
click at [873, 229] on icon "check-circle" at bounding box center [870, 228] width 11 height 11
click at [875, 251] on icon "check-circle" at bounding box center [870, 248] width 11 height 11
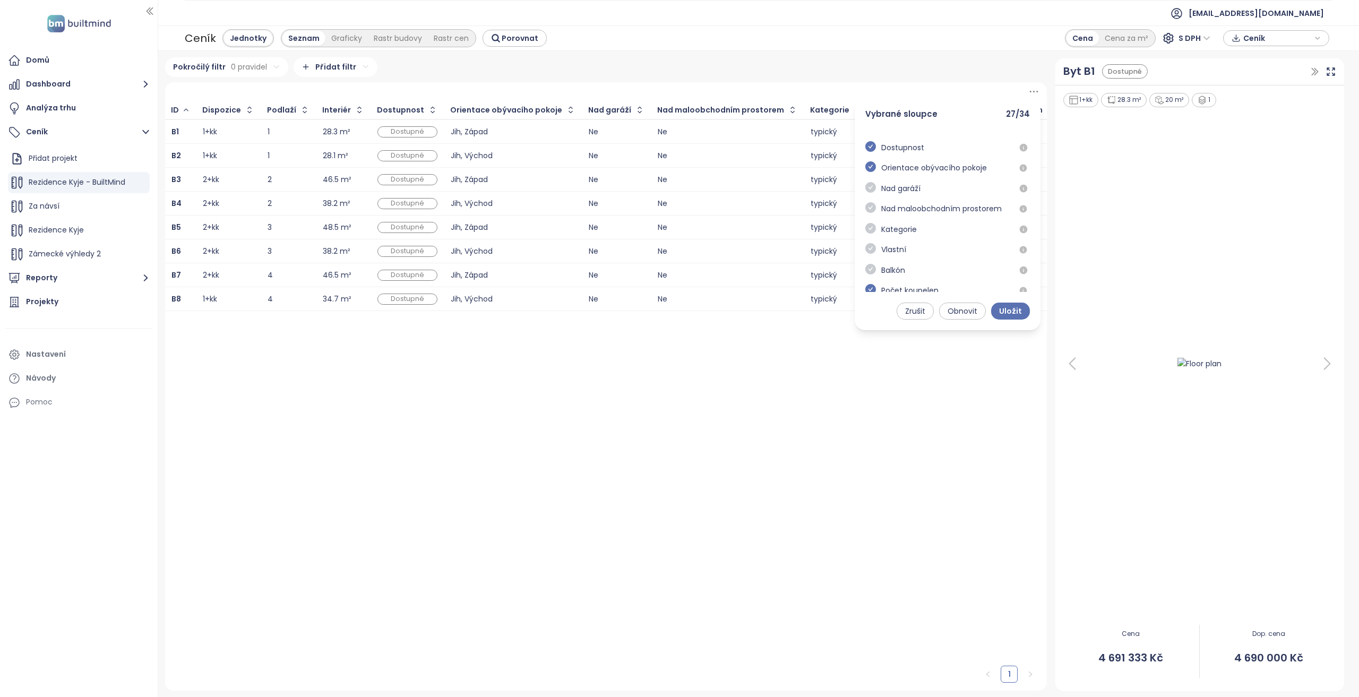
click at [873, 266] on icon "check-circle" at bounding box center [870, 269] width 11 height 11
click at [1010, 313] on span "Uložit" at bounding box center [1010, 311] width 23 height 12
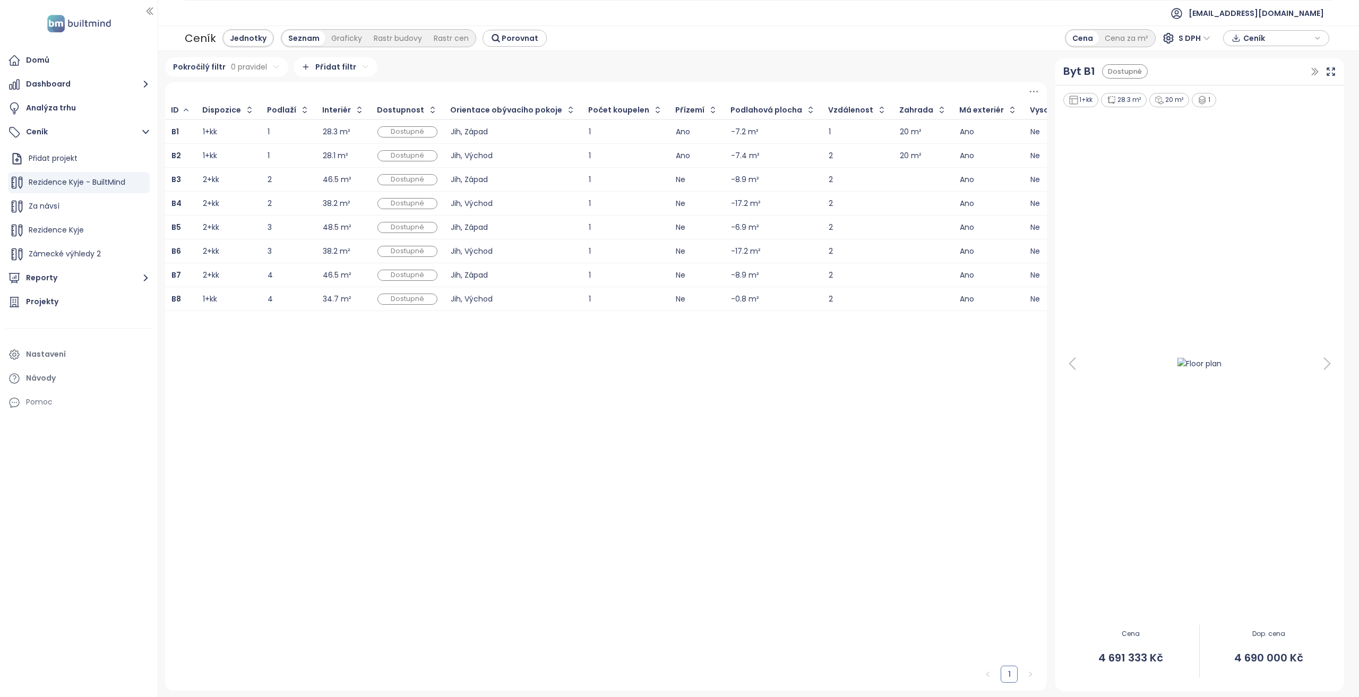
click at [1030, 92] on icon at bounding box center [1033, 92] width 8 height 2
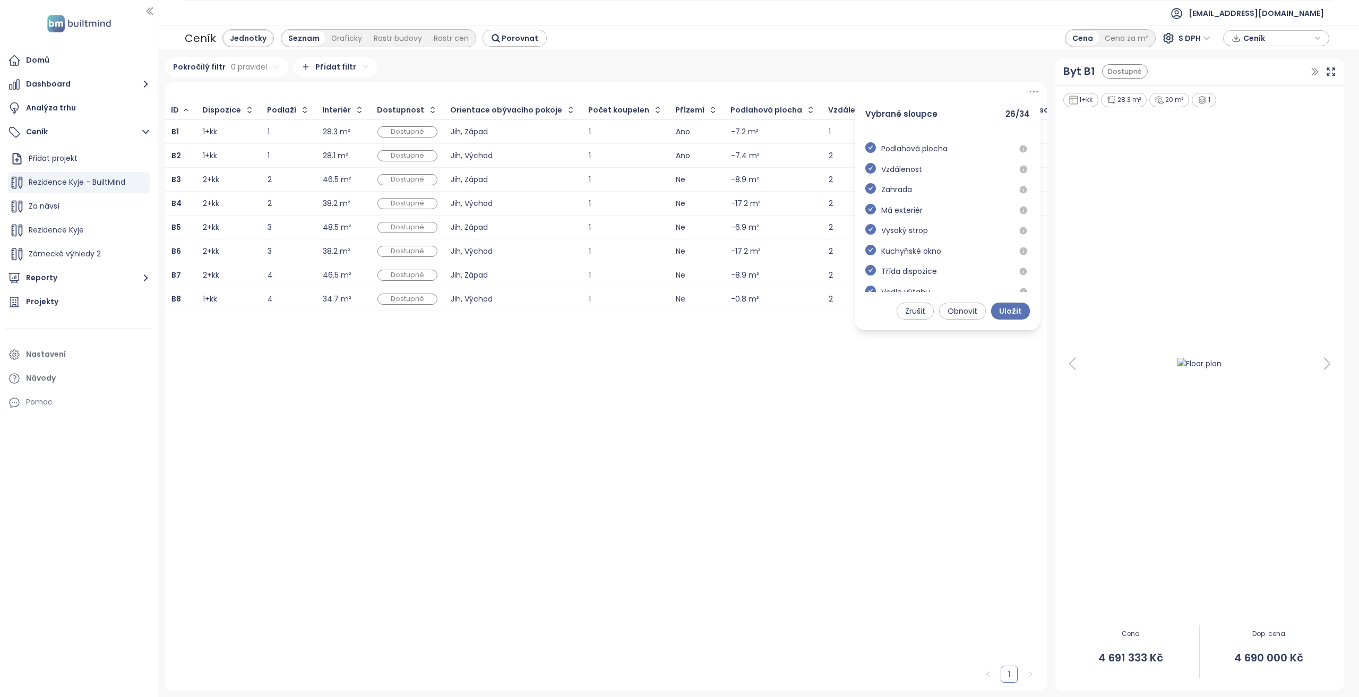
scroll to position [265, 0]
click at [869, 158] on icon "check-circle" at bounding box center [870, 158] width 11 height 11
click at [869, 184] on icon "check-circle" at bounding box center [870, 179] width 11 height 11
click at [923, 308] on span "Zrušit" at bounding box center [915, 311] width 20 height 12
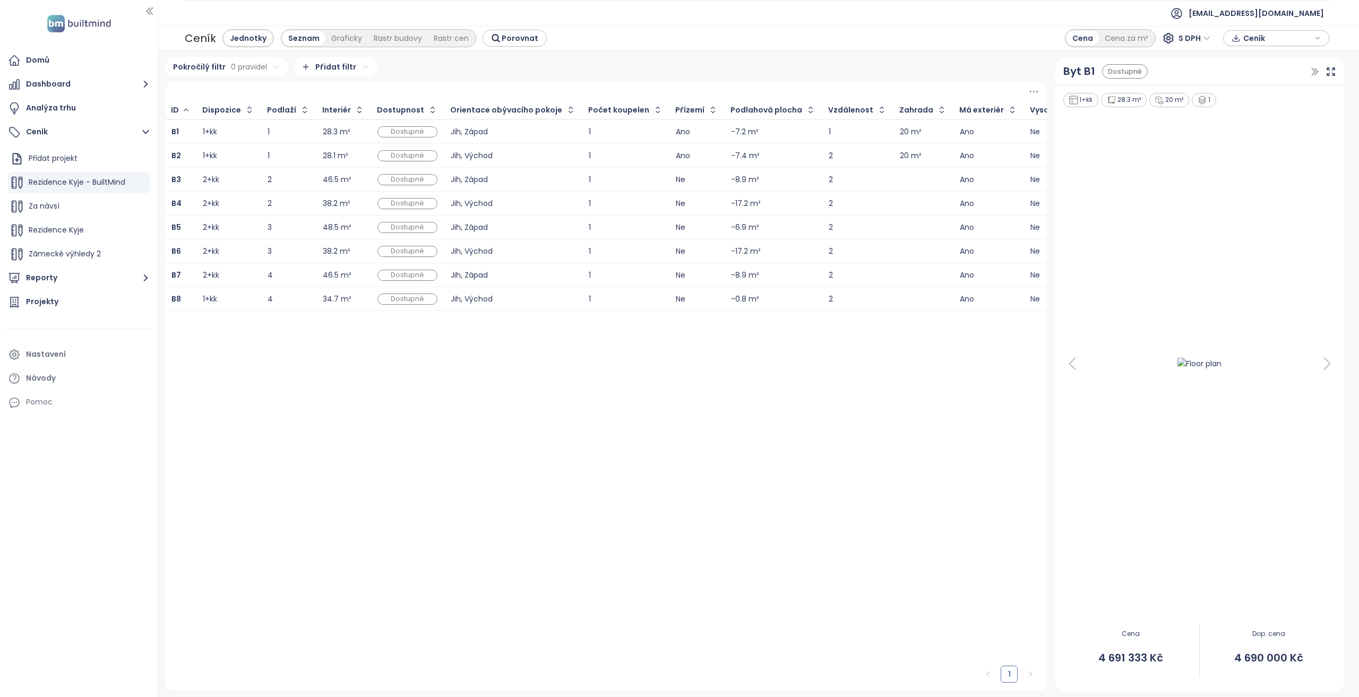
click at [1026, 90] on div at bounding box center [606, 91] width 882 height 19
click at [1029, 90] on icon at bounding box center [1033, 91] width 13 height 13
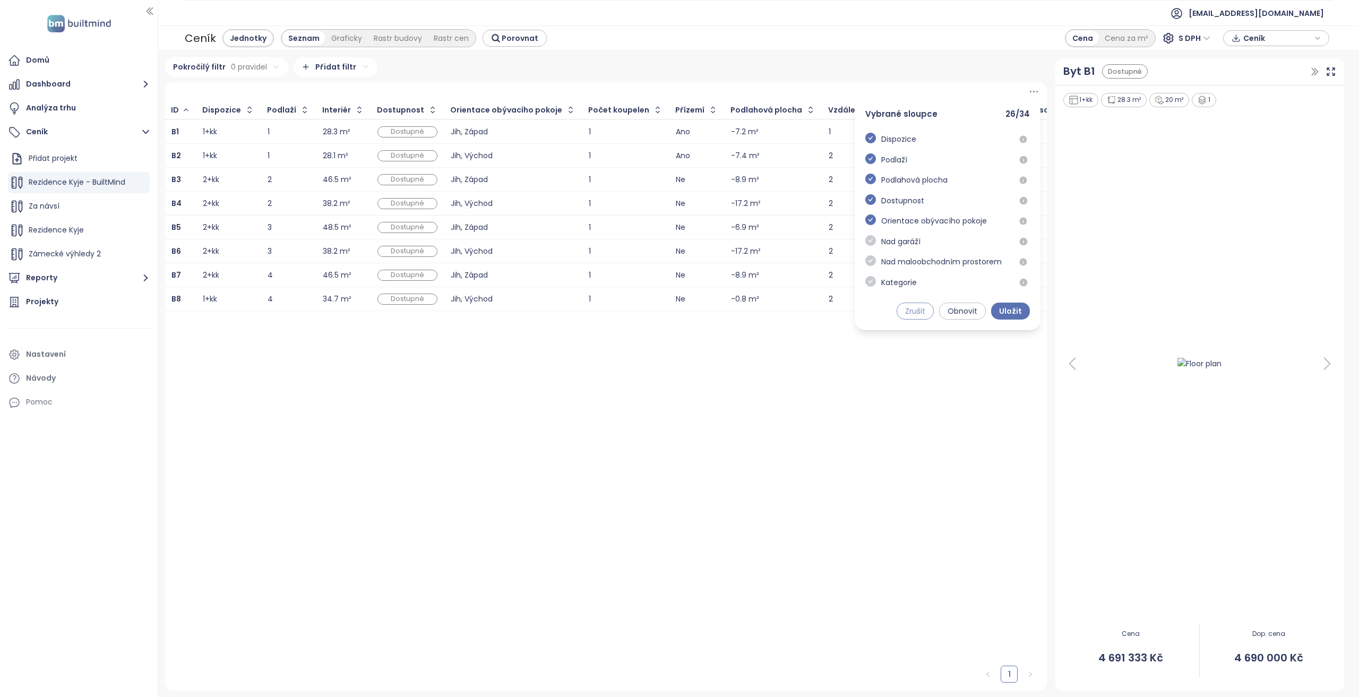
click at [920, 311] on span "Zrušit" at bounding box center [915, 311] width 20 height 12
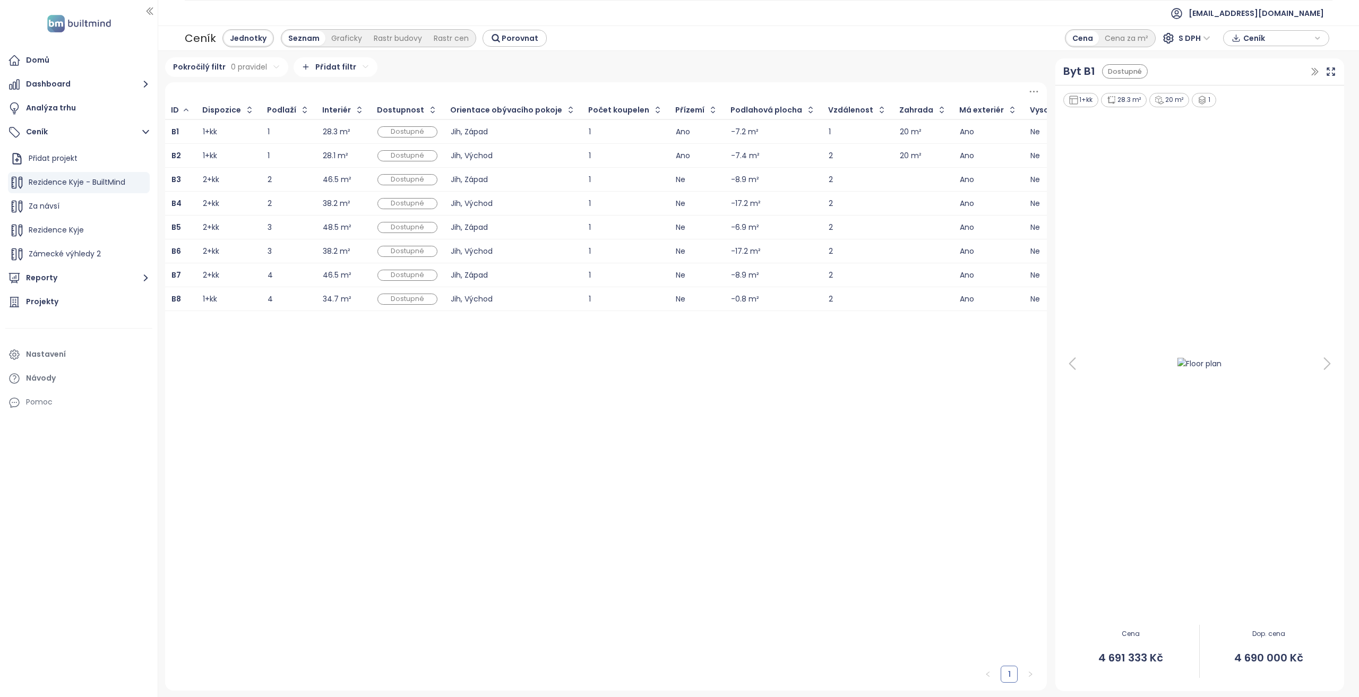
click at [489, 554] on div "1" at bounding box center [606, 500] width 882 height 379
click at [1034, 92] on icon at bounding box center [1033, 92] width 8 height 2
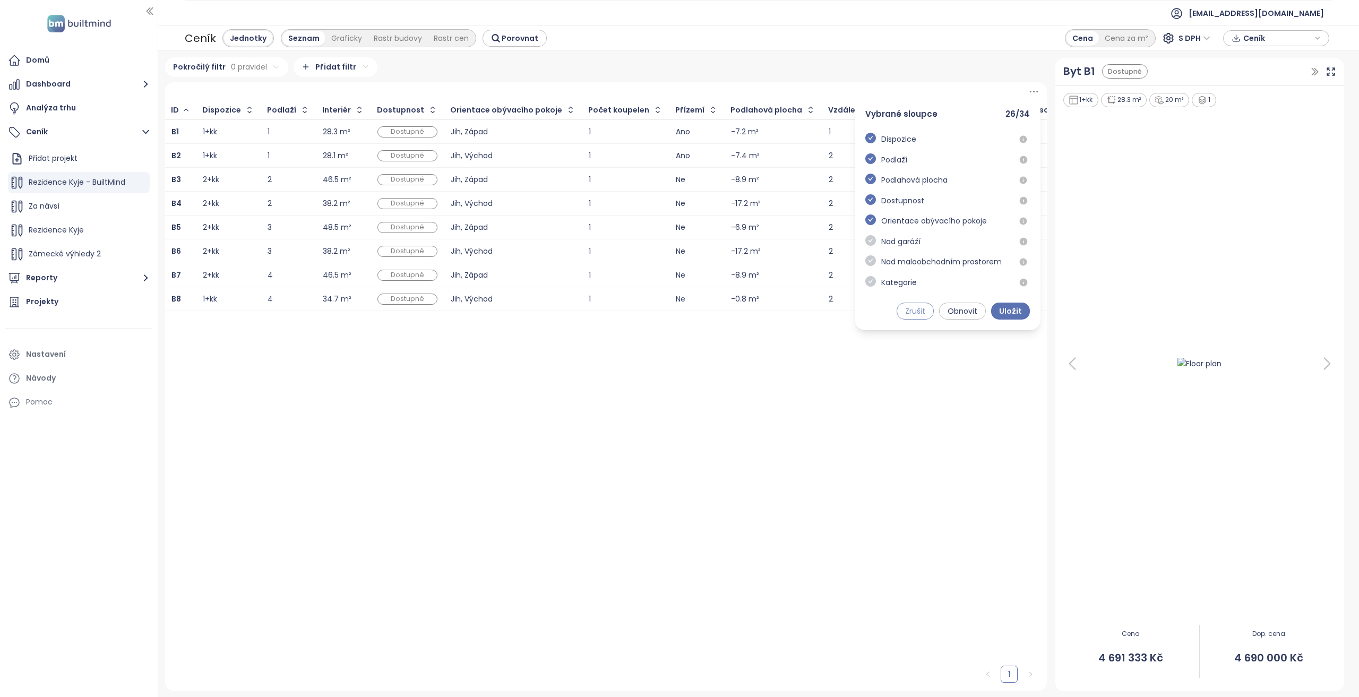
click at [917, 317] on span "Zrušit" at bounding box center [915, 311] width 20 height 12
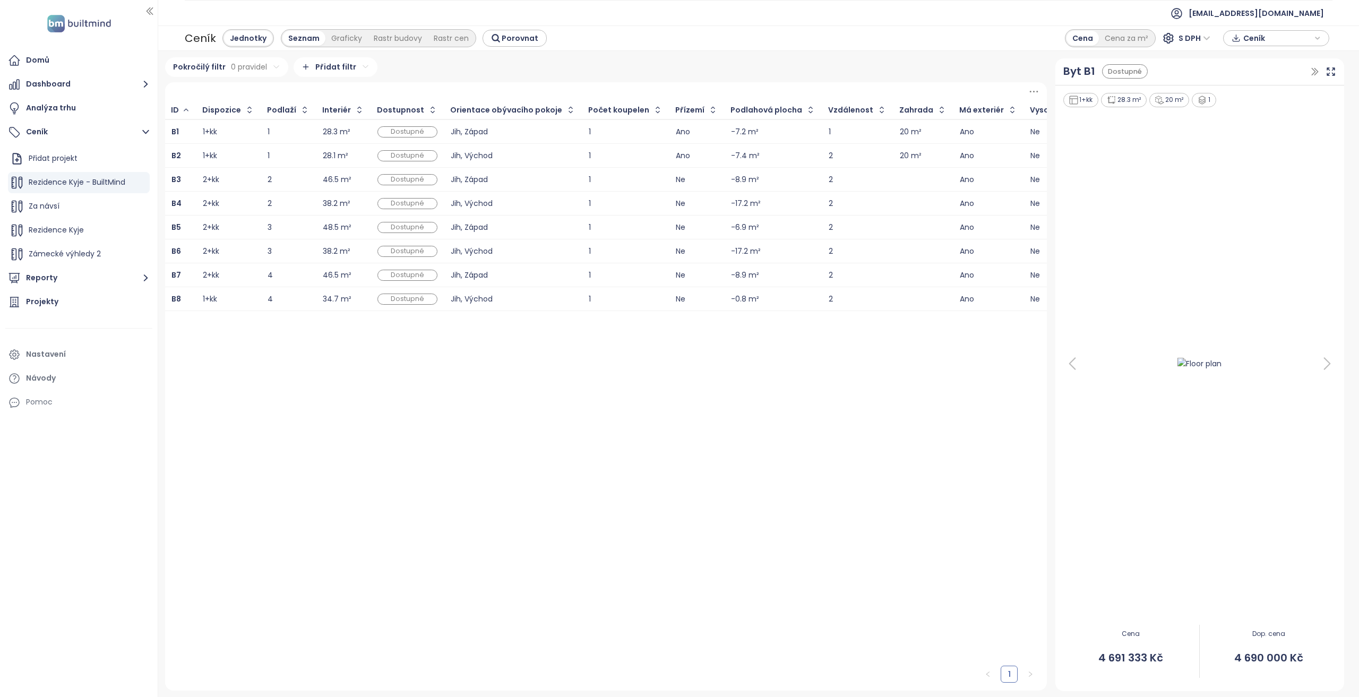
click at [1034, 91] on icon at bounding box center [1033, 91] width 13 height 13
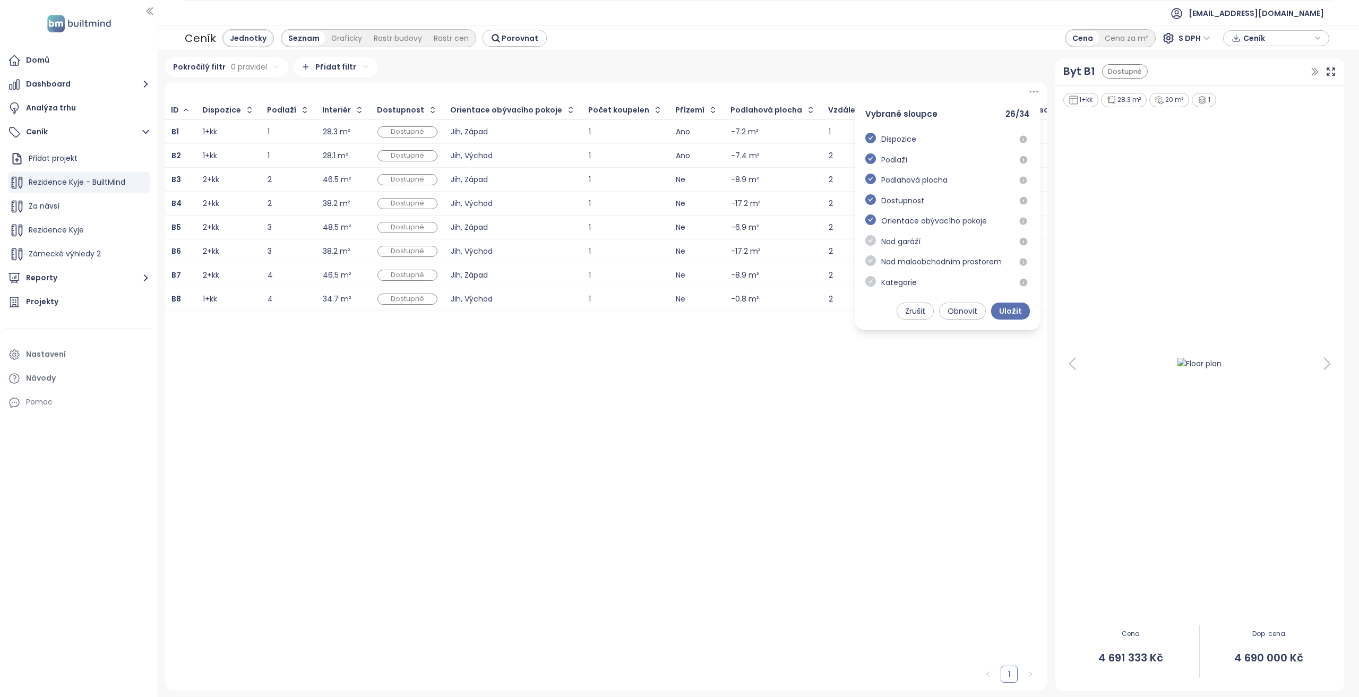
click at [1034, 90] on icon at bounding box center [1033, 91] width 13 height 13
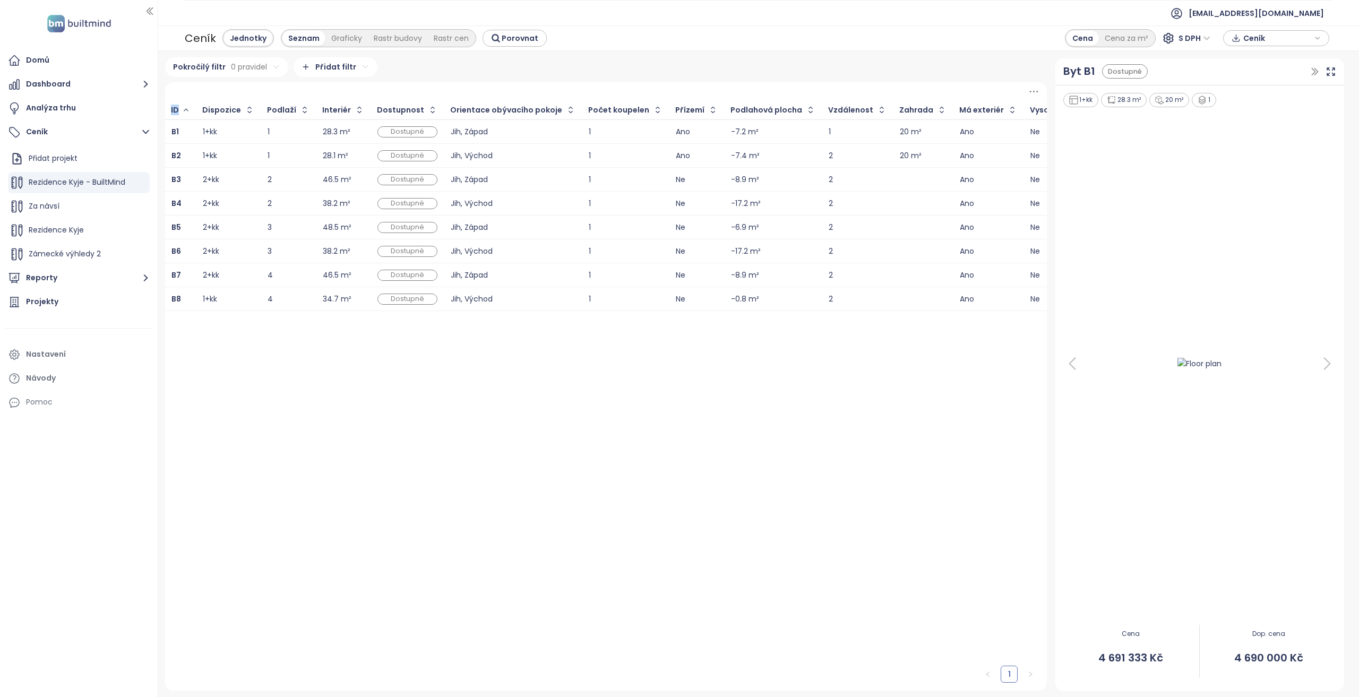
click at [1034, 90] on icon at bounding box center [1033, 91] width 13 height 13
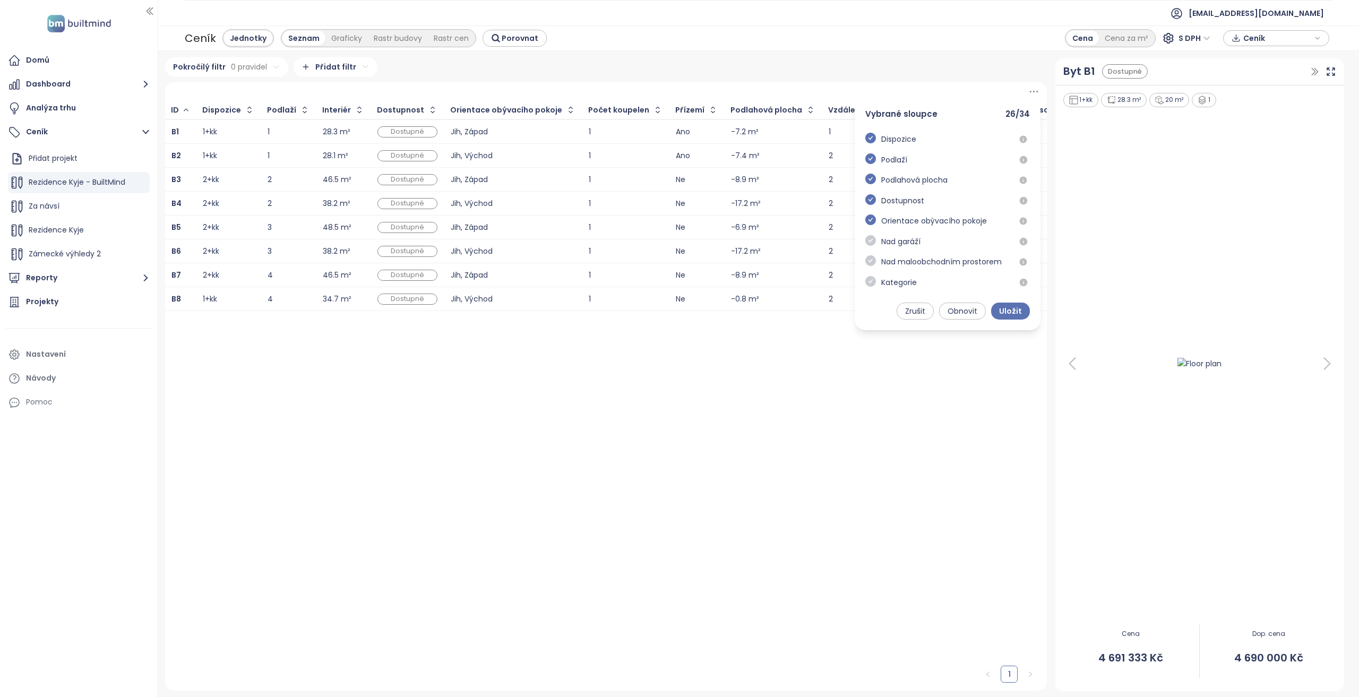
click at [897, 48] on div "Ceník Jednotky Seznam Graficky Rastr budovy Rastr cen Porovnat Cena Cena za m² …" at bounding box center [758, 37] width 1201 height 25
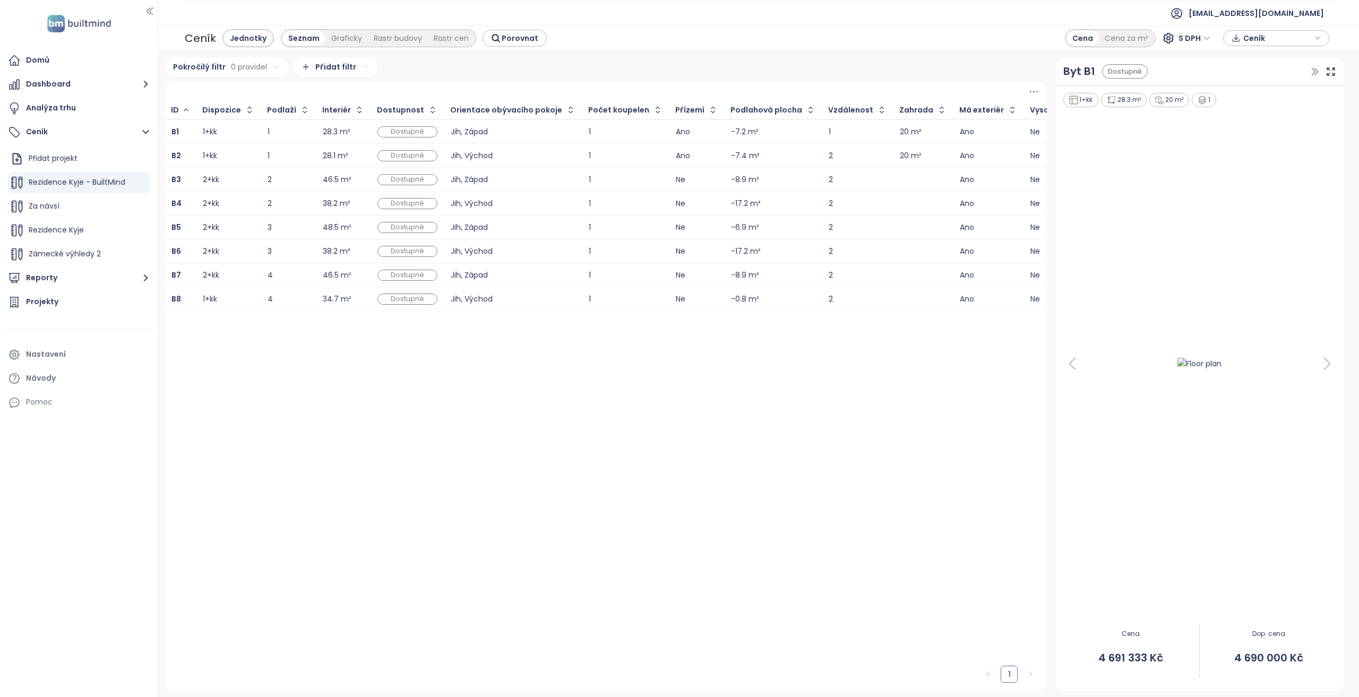
click at [1034, 93] on icon at bounding box center [1033, 91] width 13 height 13
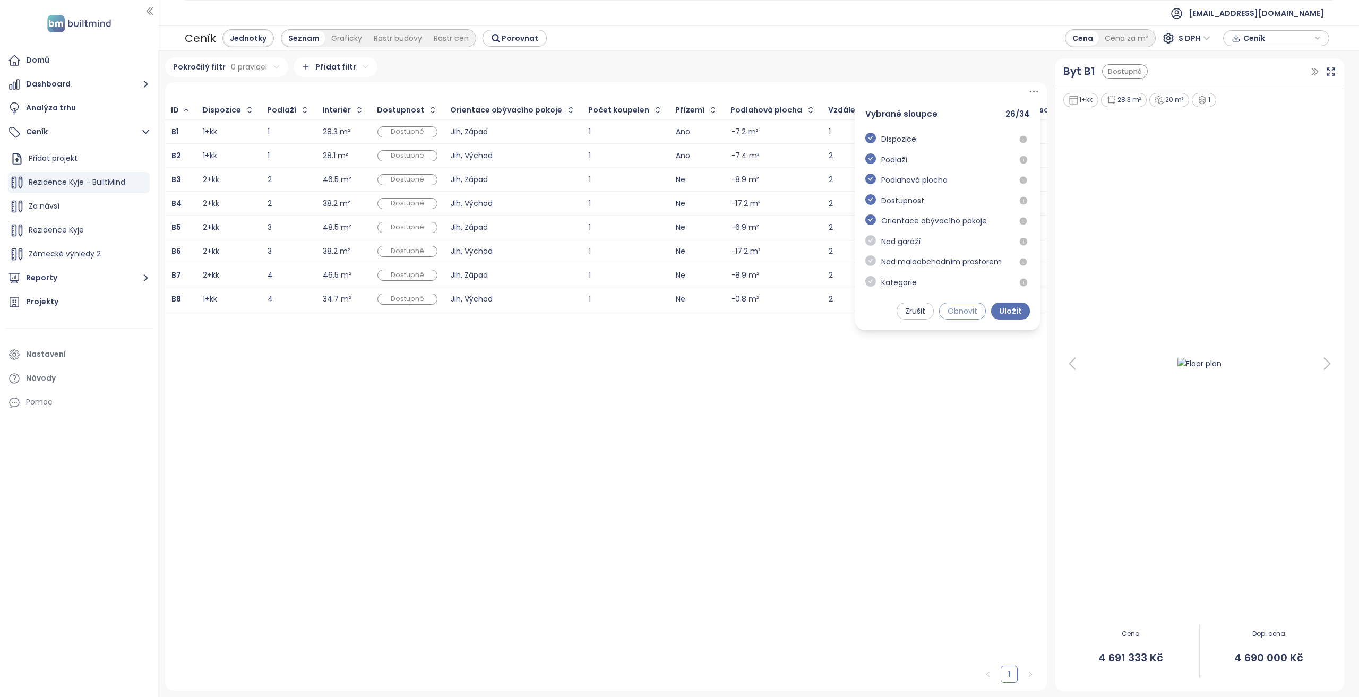
click at [966, 313] on span "Obnovit" at bounding box center [963, 311] width 30 height 12
click at [907, 318] on button "Zrušit" at bounding box center [915, 311] width 37 height 17
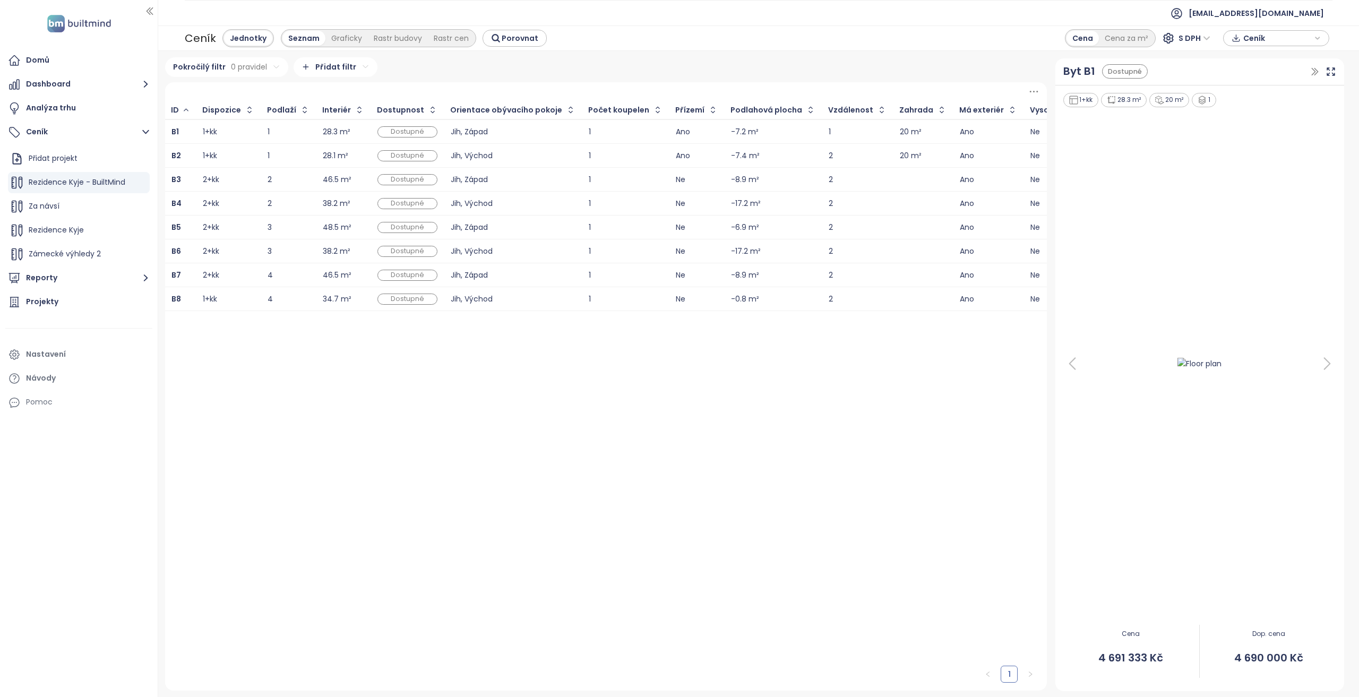
click at [1041, 83] on div at bounding box center [606, 91] width 882 height 19
click at [1039, 90] on icon at bounding box center [1033, 91] width 13 height 13
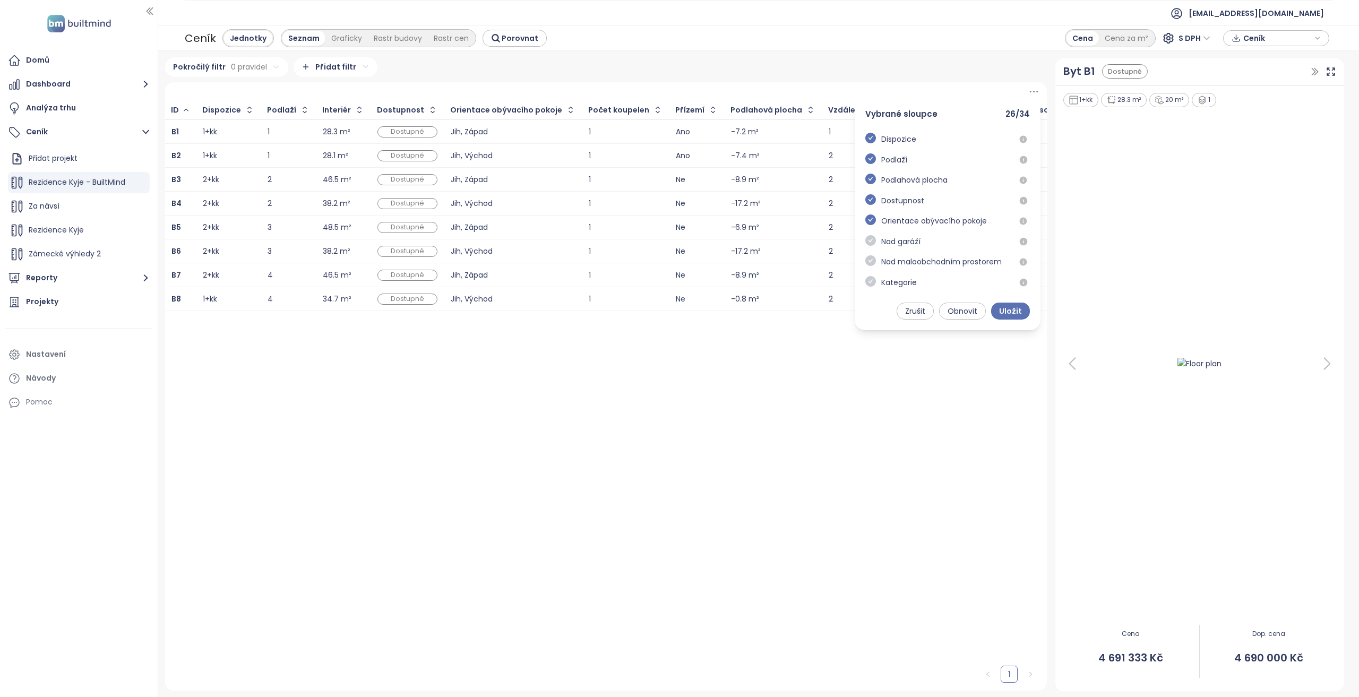
click at [925, 50] on div "Ceník Jednotky Seznam Graficky Rastr budovy Rastr cen Porovnat Cena Cena za m² …" at bounding box center [758, 37] width 1201 height 25
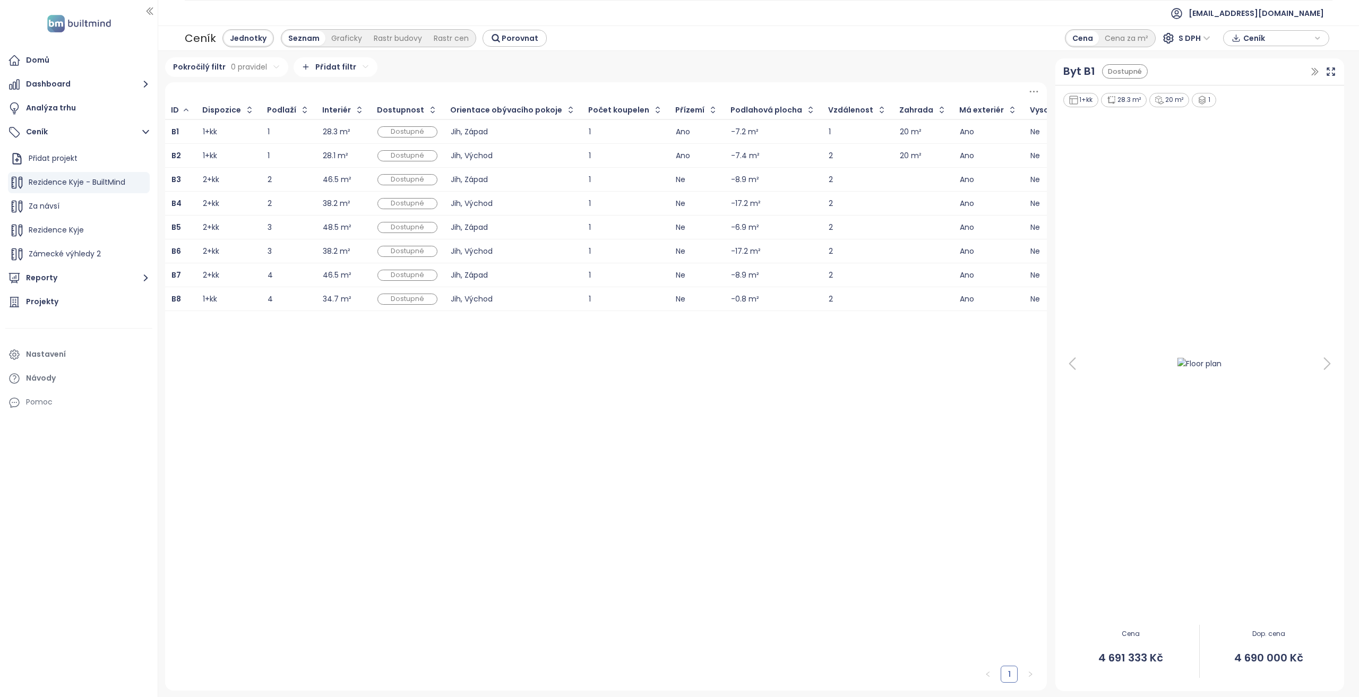
click at [1032, 93] on icon at bounding box center [1033, 91] width 13 height 13
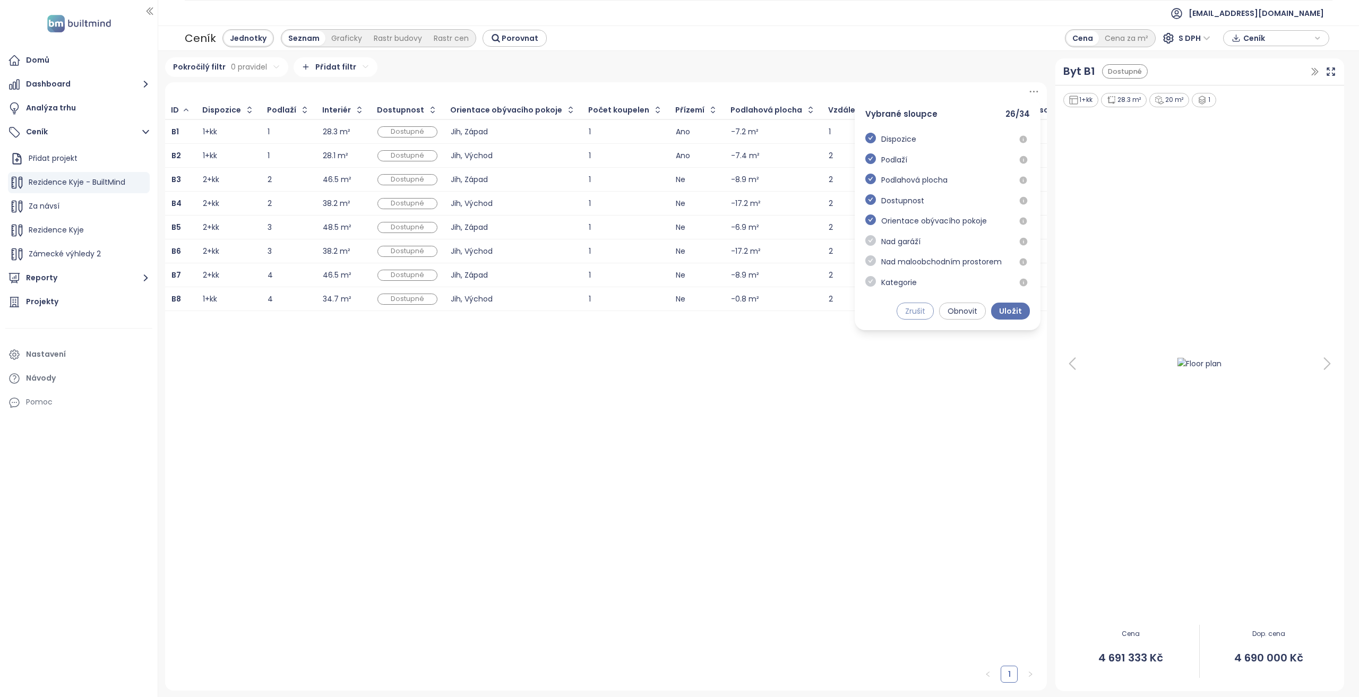
click at [906, 314] on button "Zrušit" at bounding box center [915, 311] width 37 height 17
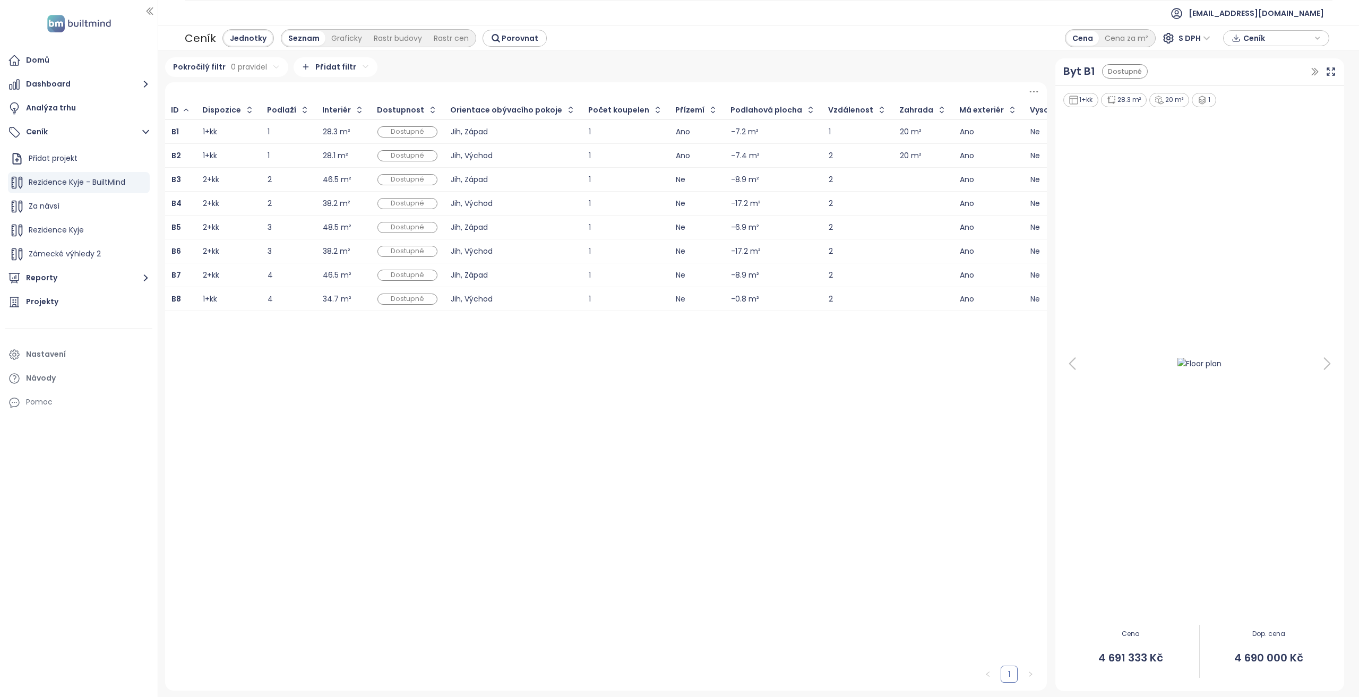
click at [1031, 92] on icon at bounding box center [1033, 91] width 13 height 13
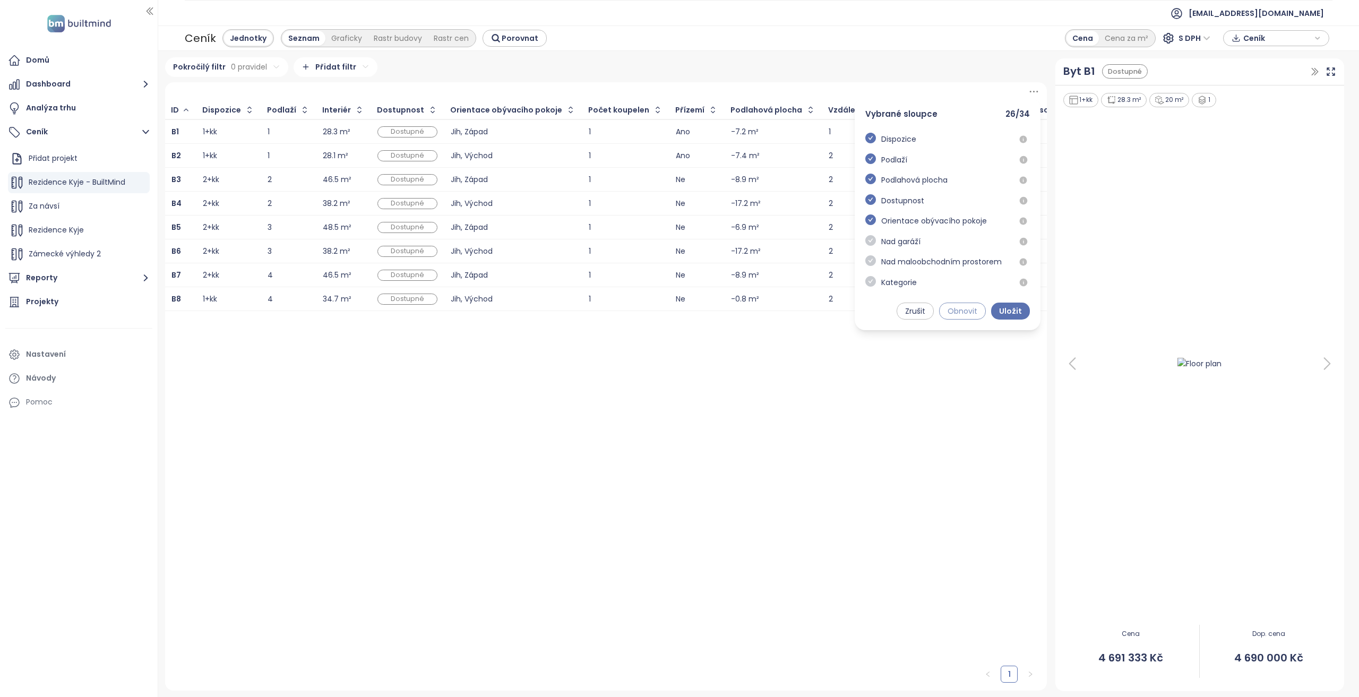
click at [957, 315] on span "Obnovit" at bounding box center [963, 311] width 30 height 12
click at [933, 66] on div "Pokročilý filtr 0 pravidel Přidat filtr" at bounding box center [606, 67] width 882 height 20
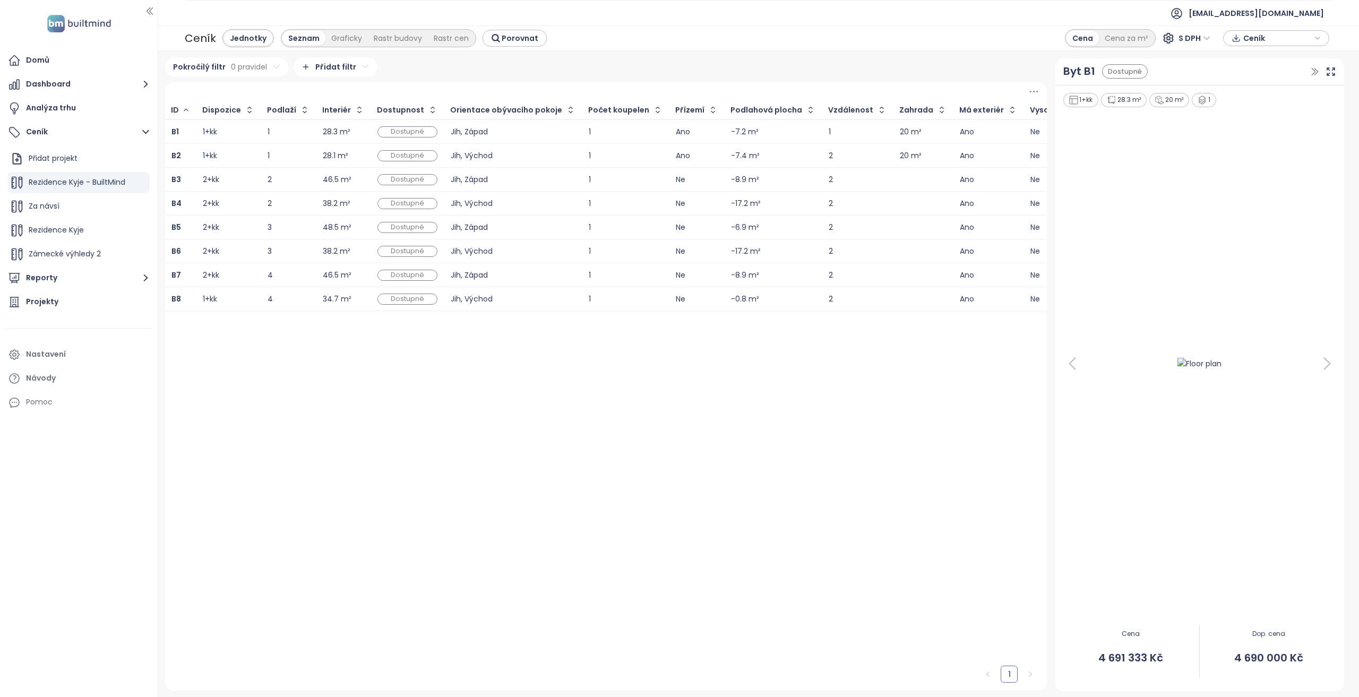
click at [1040, 92] on div at bounding box center [606, 91] width 882 height 19
click at [1032, 96] on icon at bounding box center [1033, 91] width 13 height 13
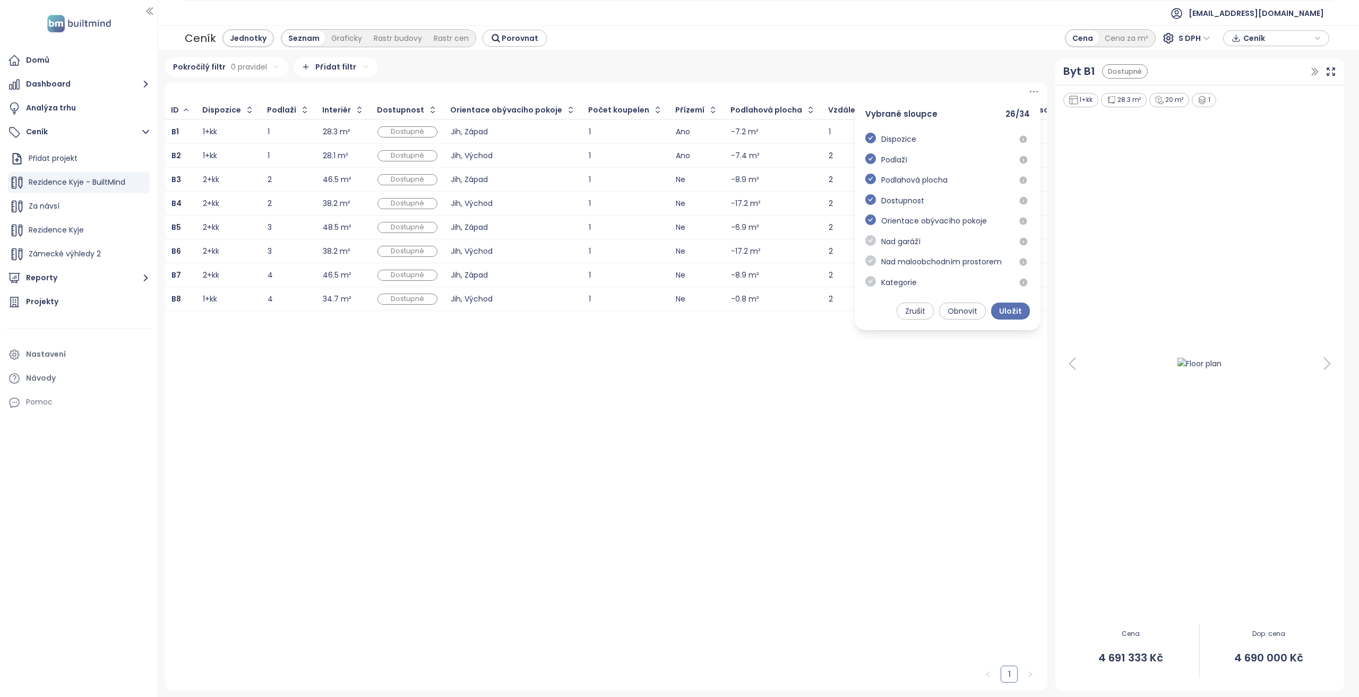
click at [807, 454] on div "1" at bounding box center [606, 500] width 882 height 379
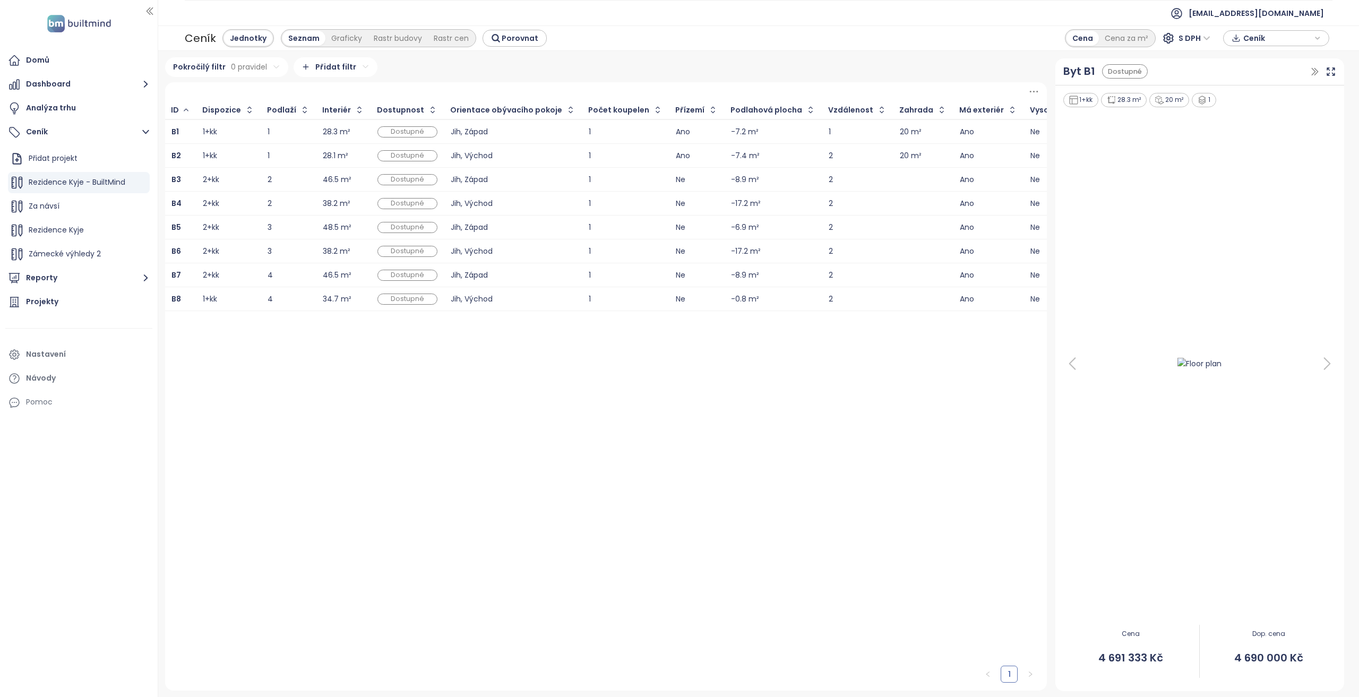
click at [1033, 89] on icon at bounding box center [1033, 91] width 13 height 13
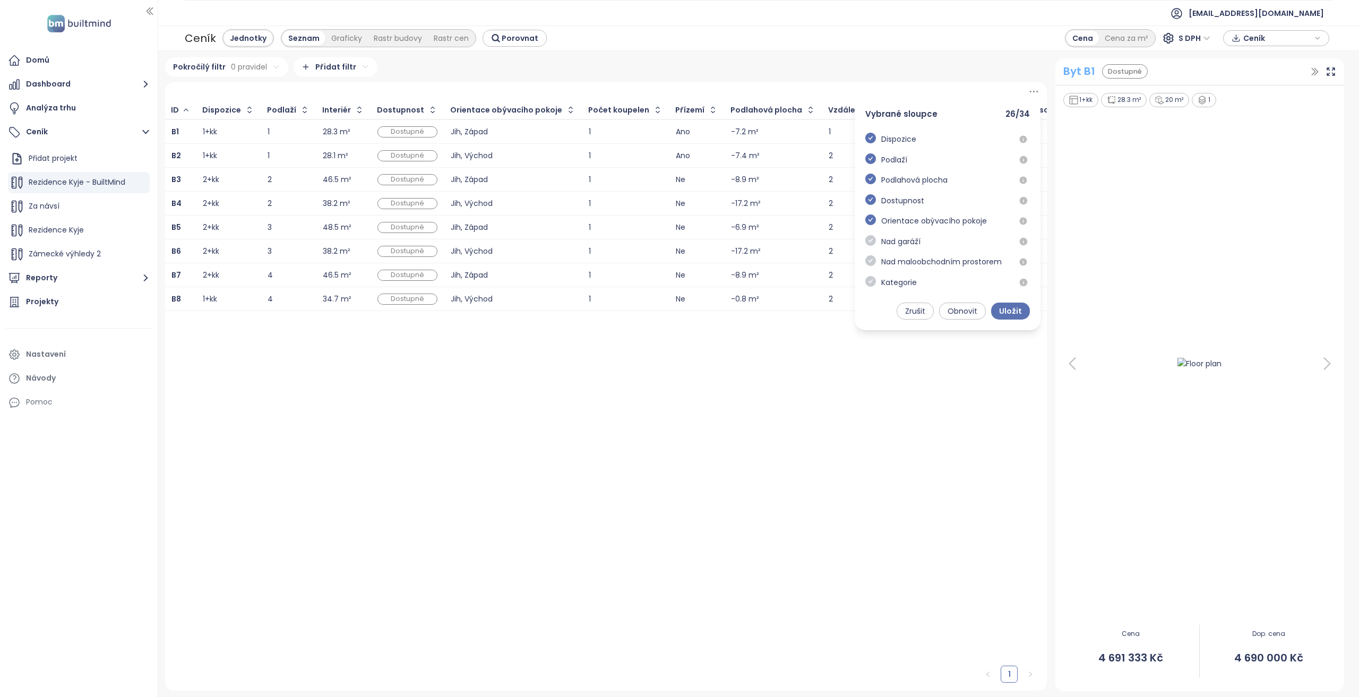
click at [1085, 73] on div "Byt B1" at bounding box center [1079, 71] width 32 height 16
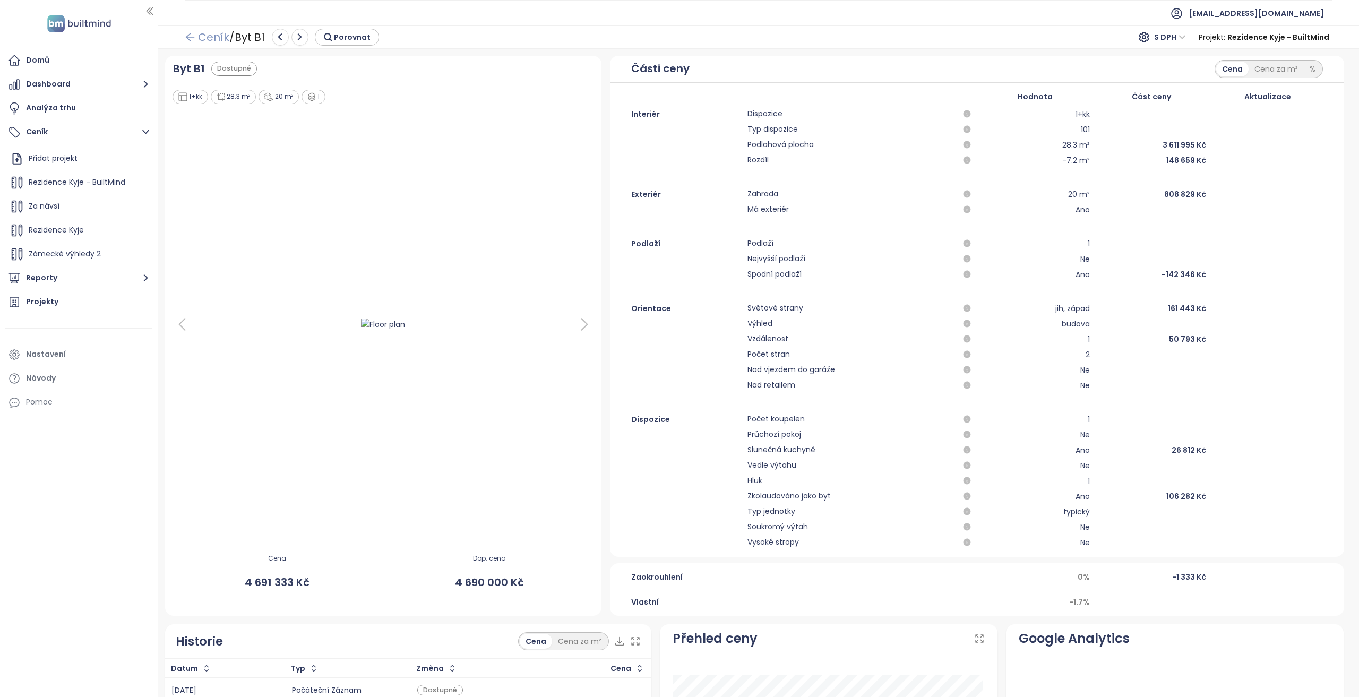
click at [212, 40] on link "Ceník" at bounding box center [207, 37] width 45 height 19
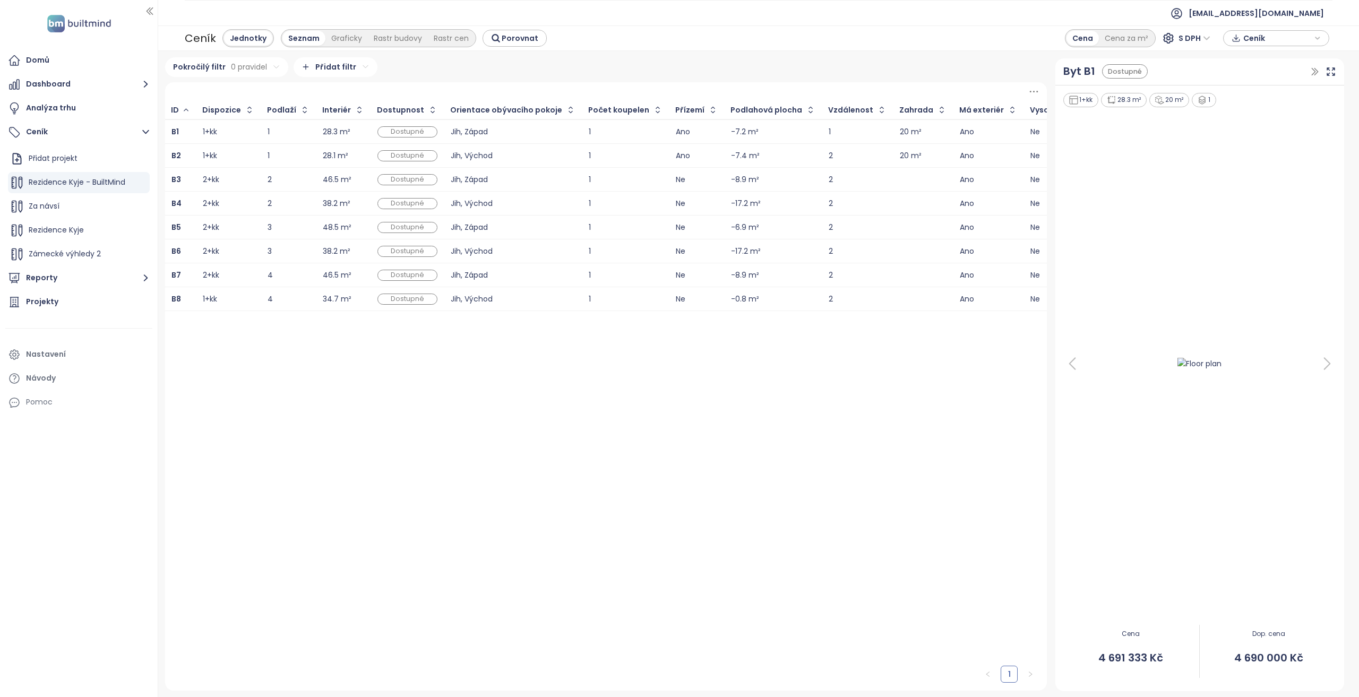
click at [1025, 97] on div at bounding box center [606, 91] width 882 height 19
click at [1038, 92] on icon at bounding box center [1033, 91] width 13 height 13
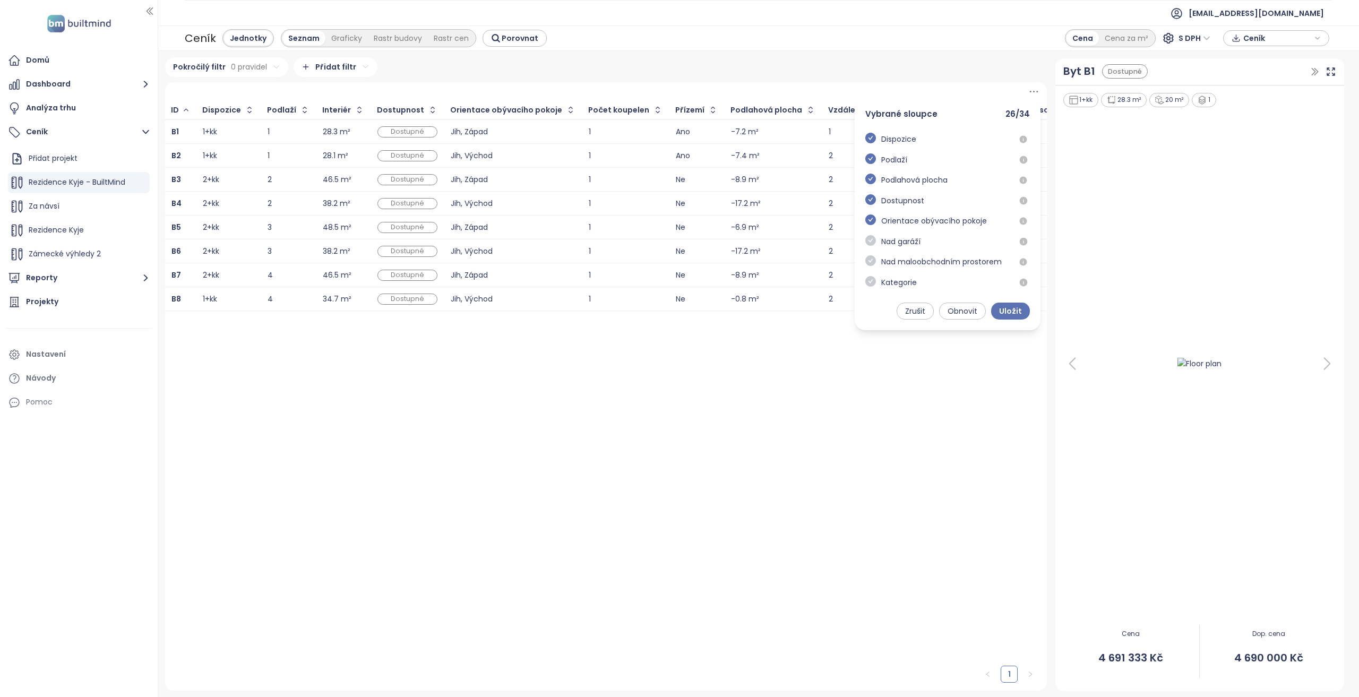
click at [900, 480] on div "1" at bounding box center [606, 500] width 882 height 379
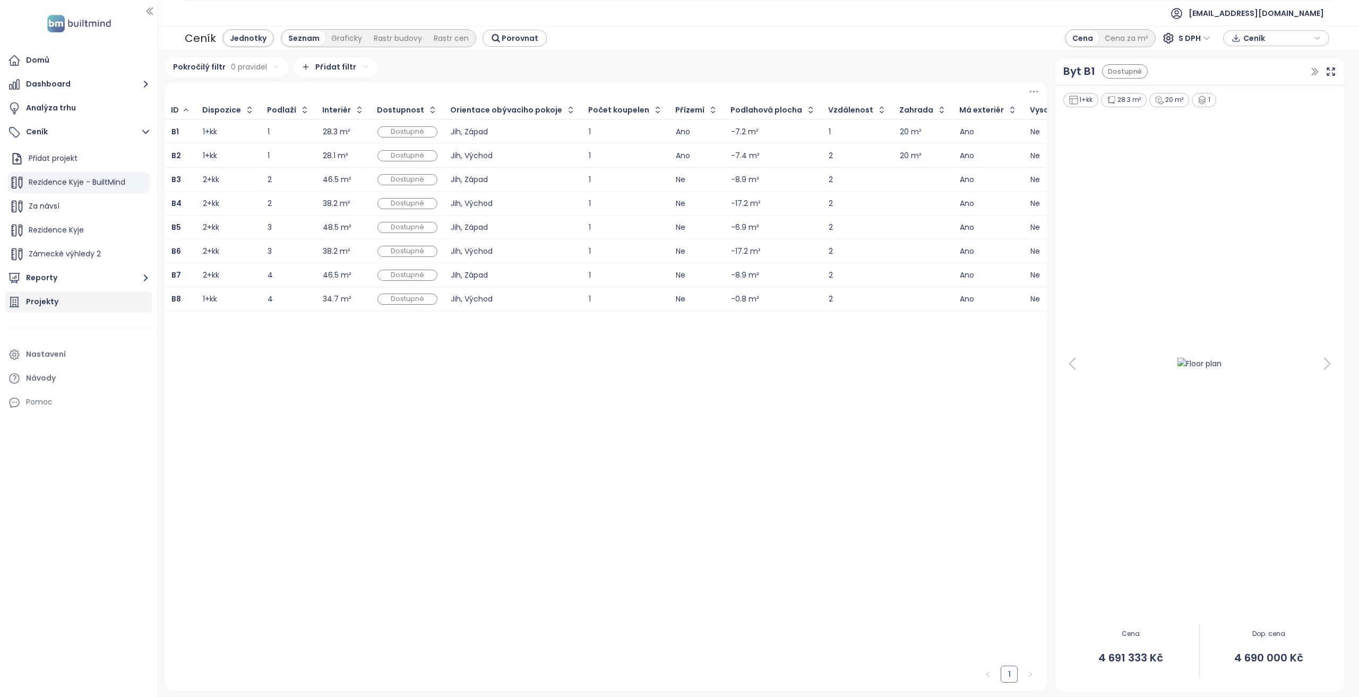
click at [69, 300] on div "Projekty" at bounding box center [78, 301] width 147 height 21
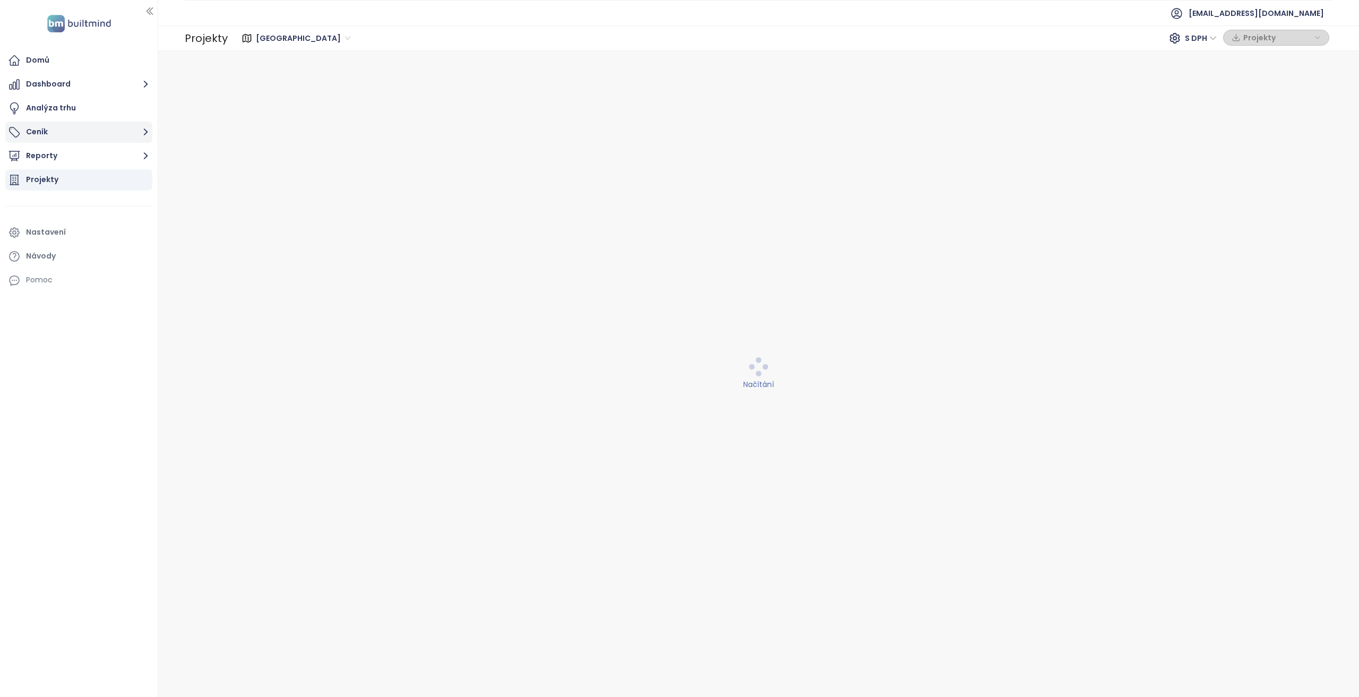
click at [61, 139] on button "Ceník" at bounding box center [78, 132] width 147 height 21
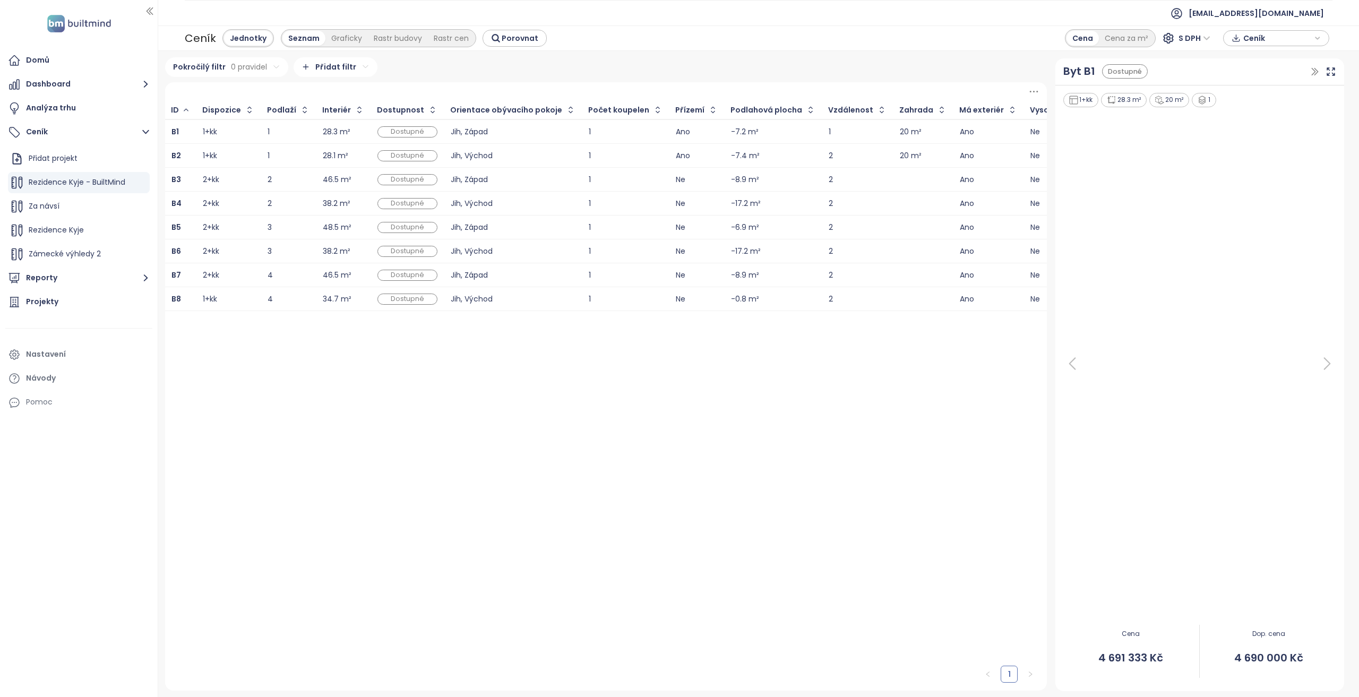
click at [1028, 92] on icon at bounding box center [1033, 91] width 13 height 13
